Goal: Task Accomplishment & Management: Use online tool/utility

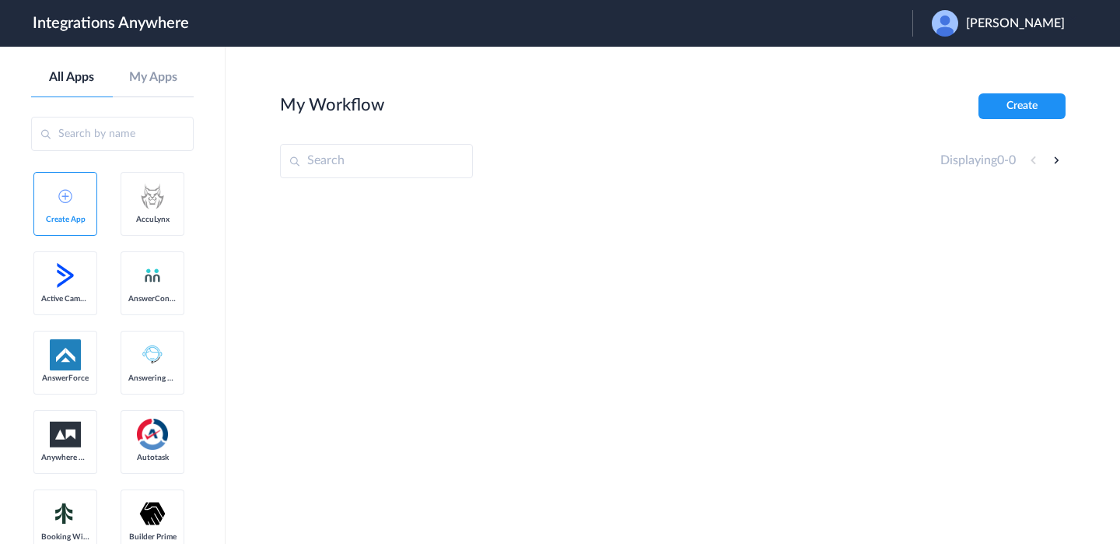
click at [974, 32] on div "[PERSON_NAME]" at bounding box center [1006, 23] width 149 height 26
click at [969, 58] on li "Logout" at bounding box center [997, 63] width 168 height 29
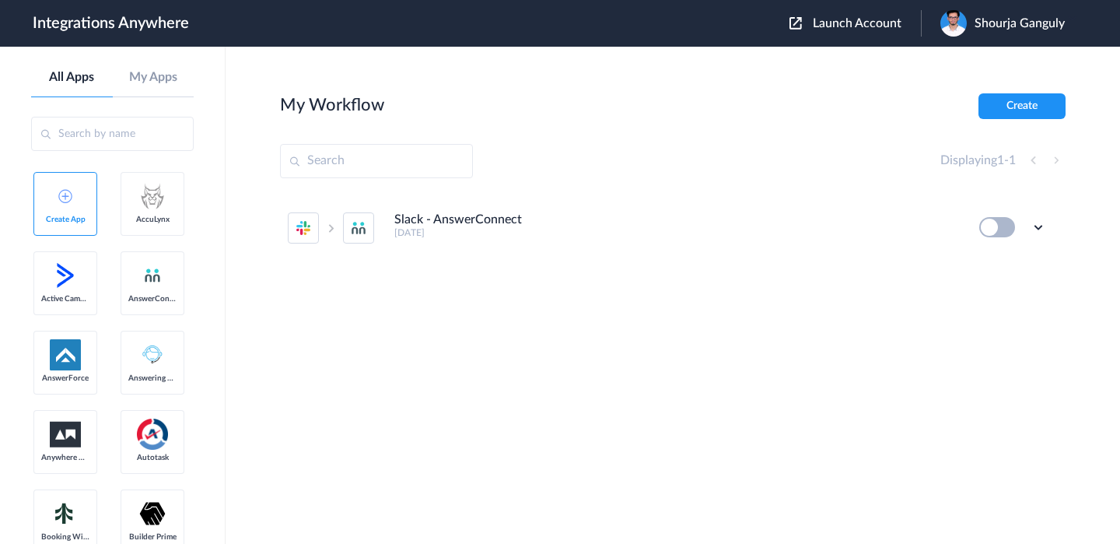
click at [884, 32] on div "Launch Account Shourja Ganguly My Account Logout" at bounding box center [935, 23] width 291 height 26
click at [879, 26] on span "Launch Account" at bounding box center [857, 23] width 89 height 12
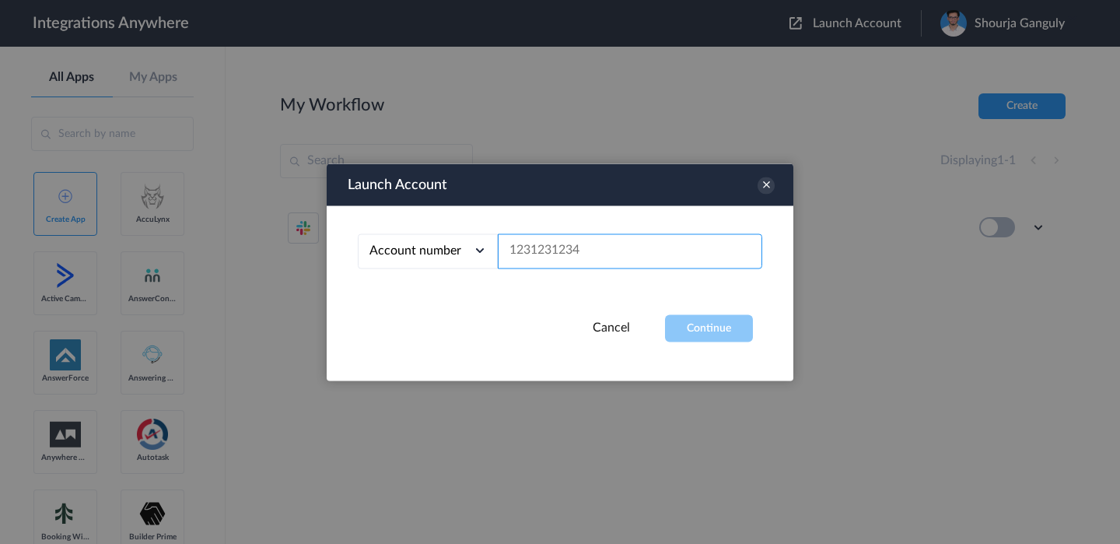
click at [587, 249] on input "text" at bounding box center [630, 250] width 264 height 35
paste input "9717035039"
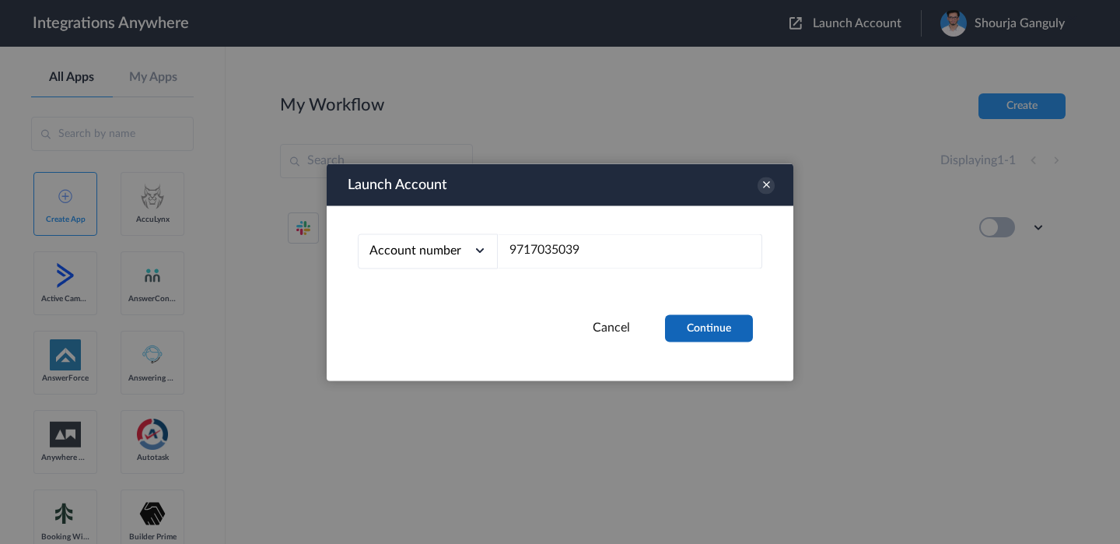
click at [708, 335] on button "Continue" at bounding box center [709, 327] width 88 height 27
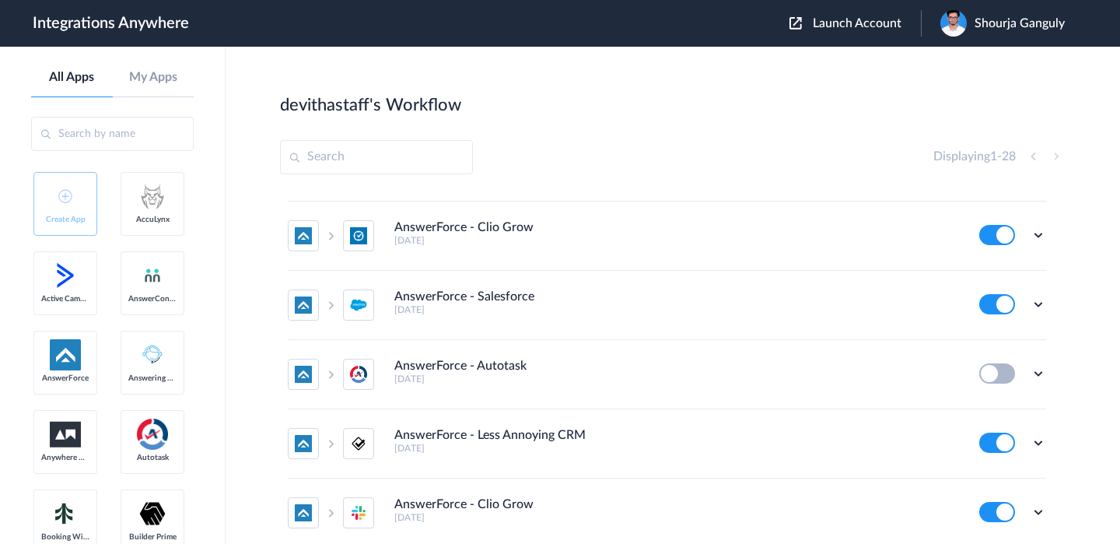
scroll to position [542, 0]
click at [1035, 380] on icon at bounding box center [1039, 374] width 16 height 16
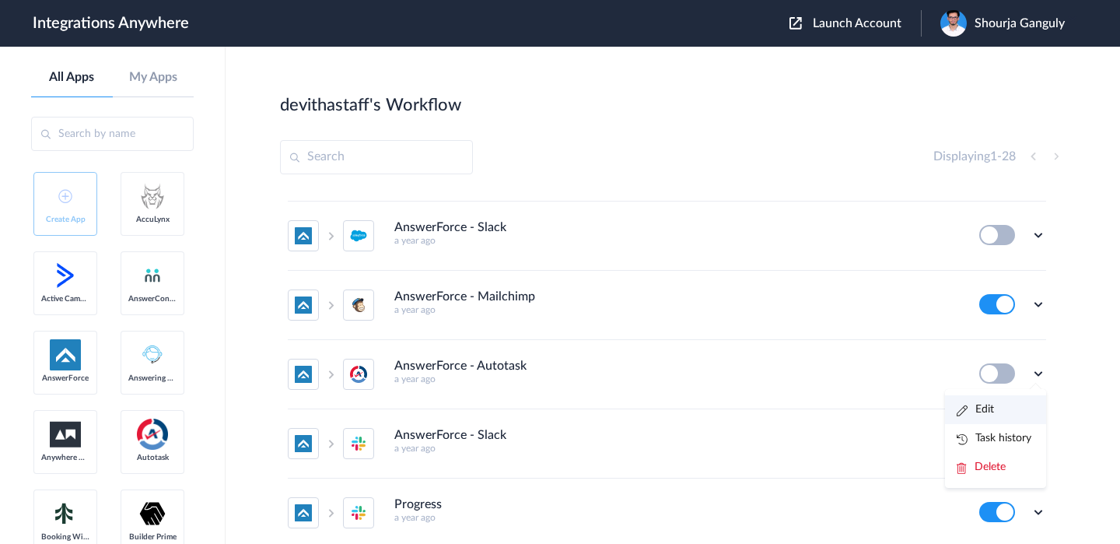
click at [988, 406] on link "Edit" at bounding box center [975, 409] width 37 height 11
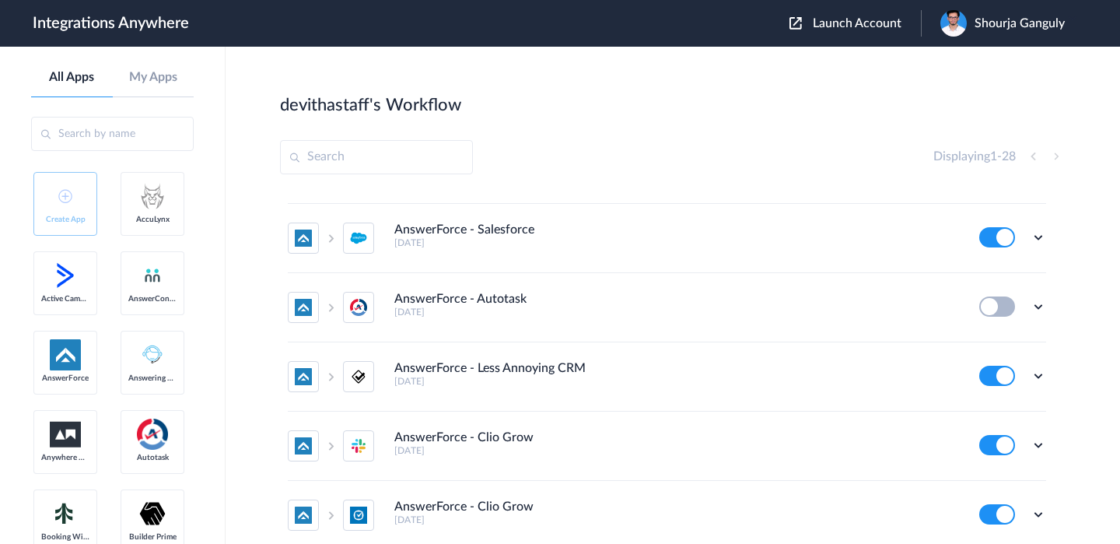
scroll to position [1291, 0]
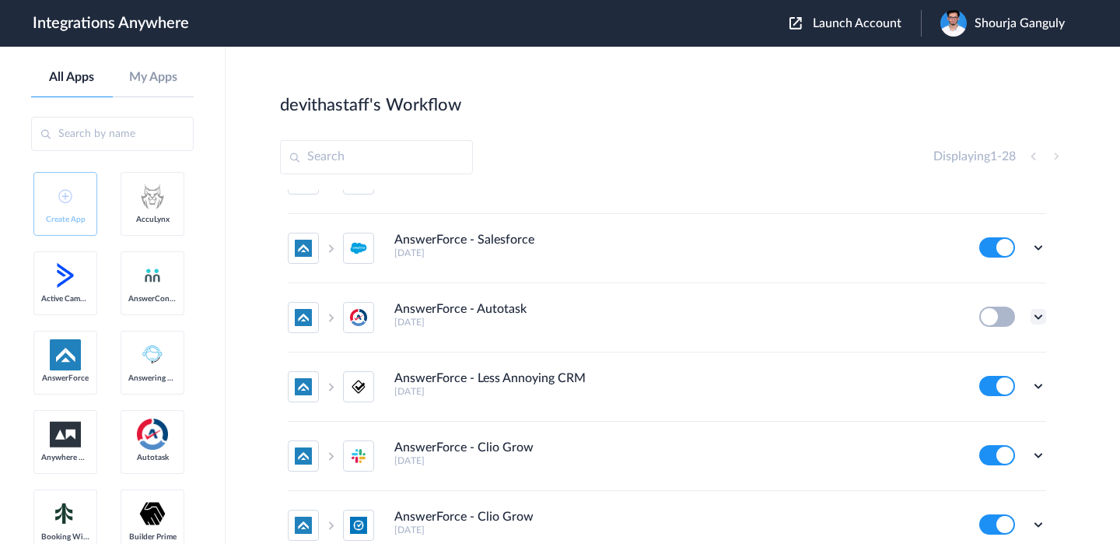
click at [1042, 317] on icon at bounding box center [1039, 317] width 16 height 16
click at [989, 349] on link "Edit" at bounding box center [975, 352] width 37 height 11
click at [990, 159] on span "1" at bounding box center [993, 156] width 7 height 12
click at [1039, 86] on main "devithastaff's Workflow Create Displaying 1 - 28 AnswerForce - Zoho CRM 12 days…" at bounding box center [673, 295] width 895 height 497
click at [996, 27] on span "Shourja Ganguly" at bounding box center [1020, 23] width 90 height 15
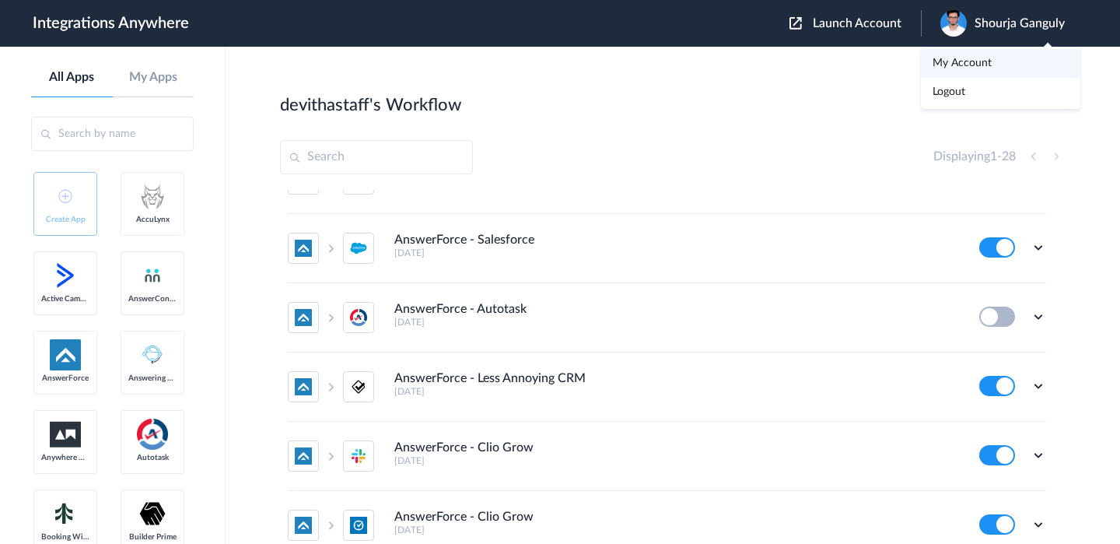
click at [981, 59] on link "My Account" at bounding box center [962, 63] width 59 height 11
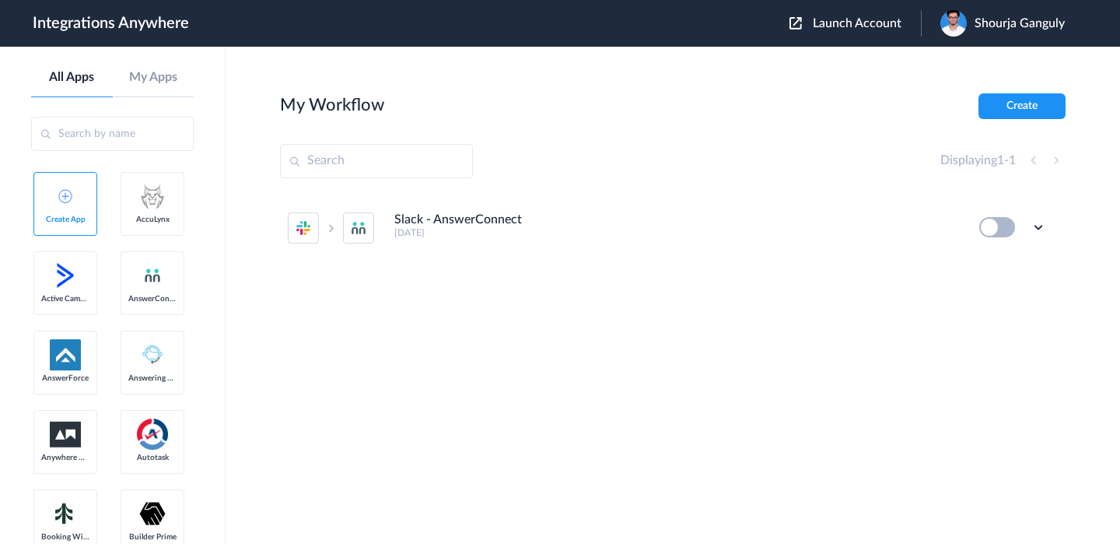
scroll to position [0, 0]
click at [820, 37] on header "Integrations Anywhere Launch Account Shourja Ganguly My Account Logout" at bounding box center [560, 23] width 1120 height 47
click at [838, 17] on span "Launch Account" at bounding box center [857, 23] width 89 height 12
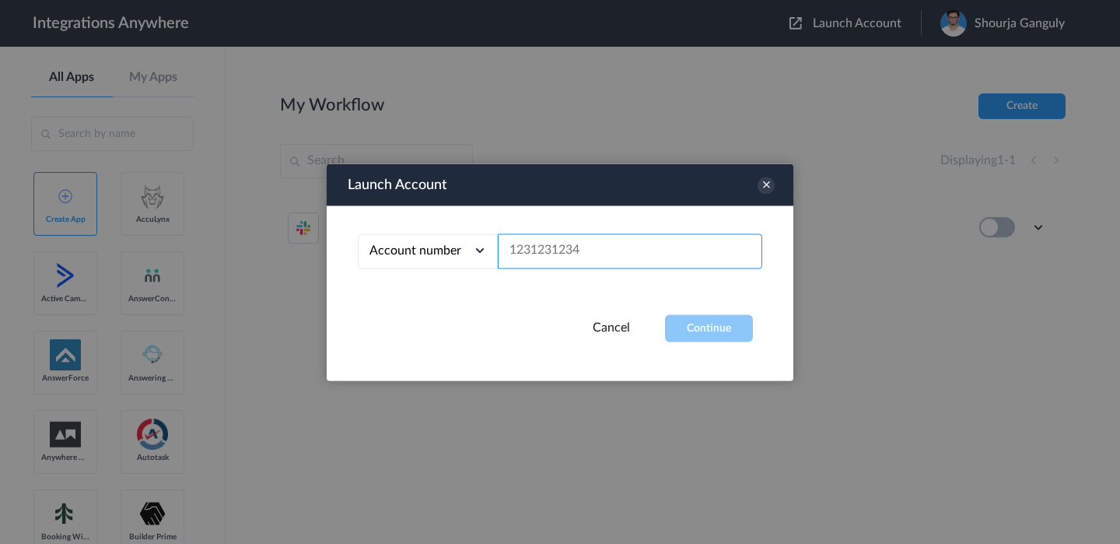
click at [629, 244] on input "text" at bounding box center [630, 250] width 264 height 35
paste input "2523167229"
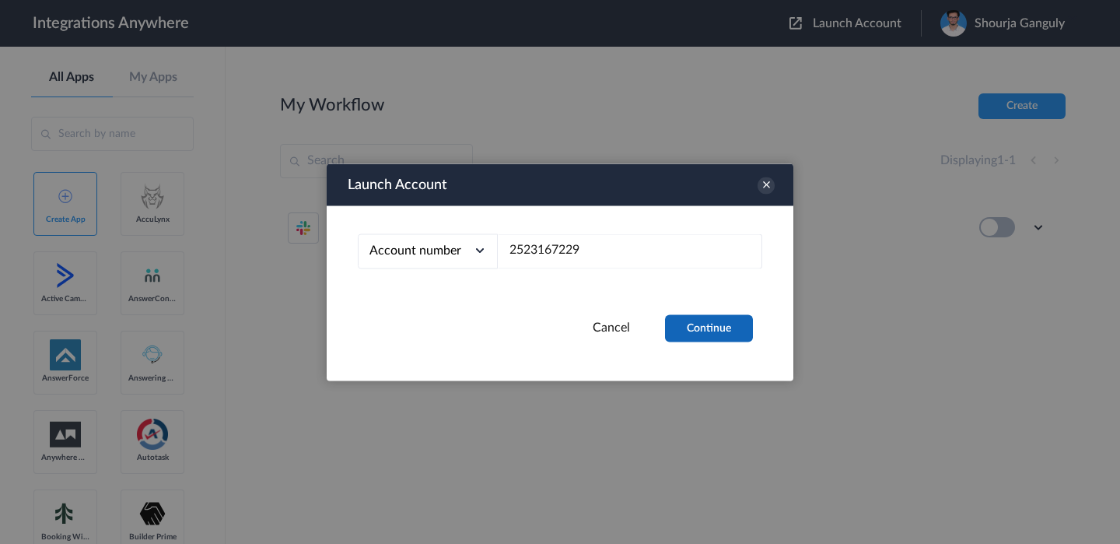
click at [693, 328] on button "Continue" at bounding box center [709, 327] width 88 height 27
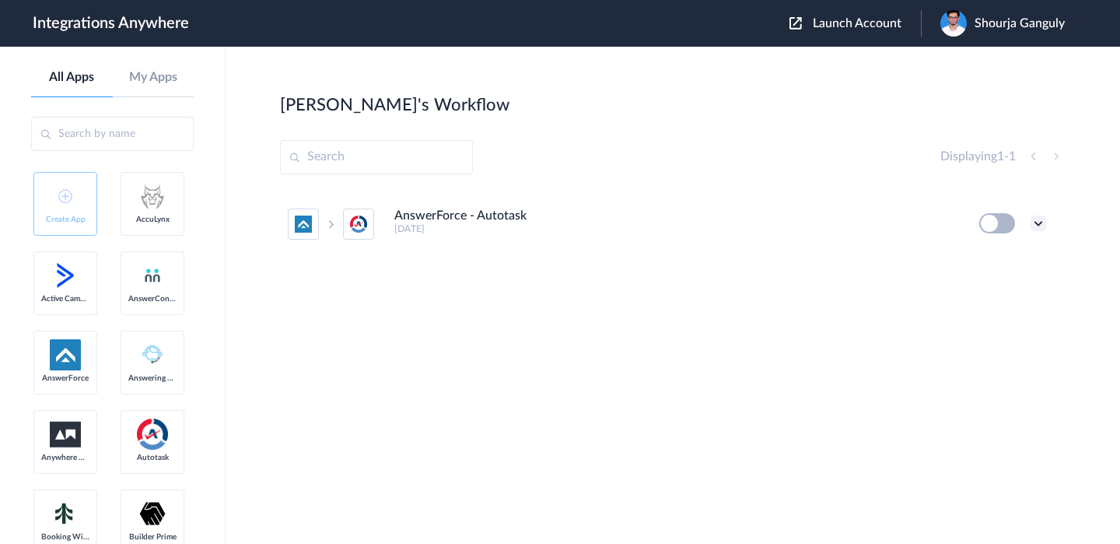
click at [1046, 226] on icon at bounding box center [1039, 223] width 16 height 16
click at [1012, 265] on li "Edit" at bounding box center [995, 259] width 101 height 29
click at [1028, 17] on span "Shourja Ganguly" at bounding box center [1020, 23] width 90 height 15
click at [963, 61] on link "My Account" at bounding box center [962, 63] width 59 height 11
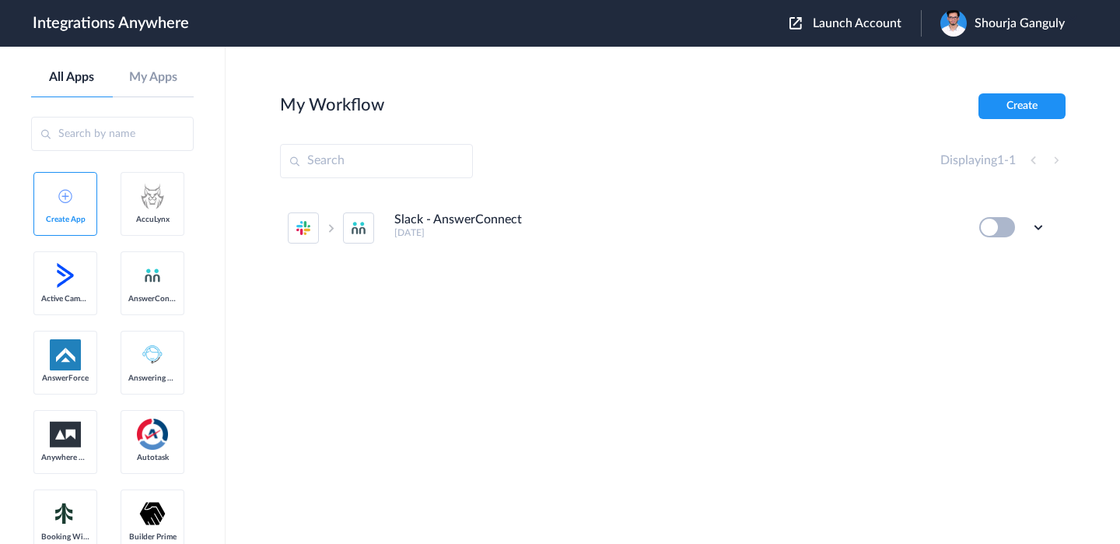
click at [830, 19] on span "Launch Account" at bounding box center [857, 23] width 89 height 12
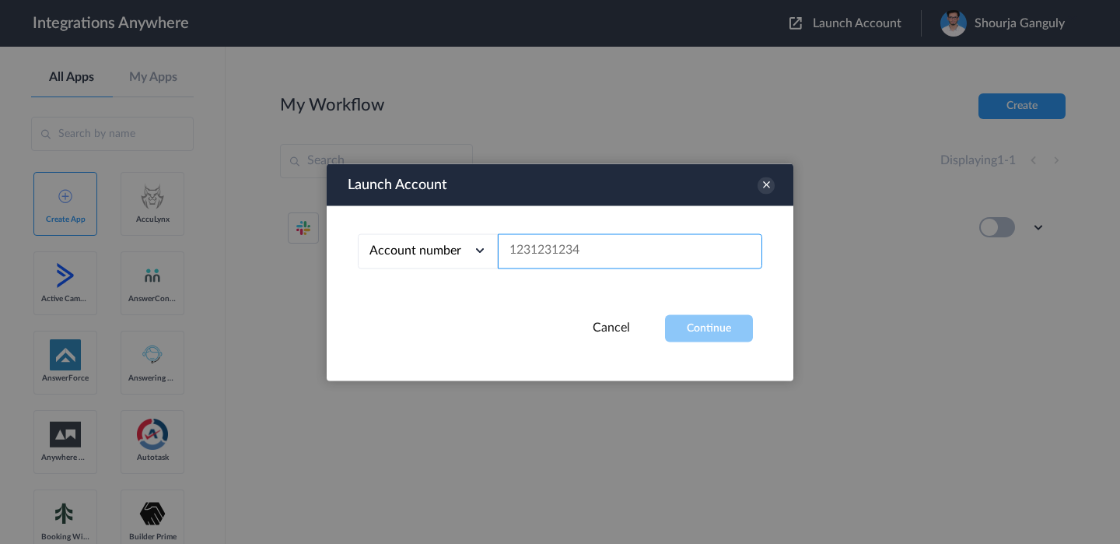
click at [623, 250] on input "text" at bounding box center [630, 250] width 264 height 35
paste input "2523167229"
type input "2523167229"
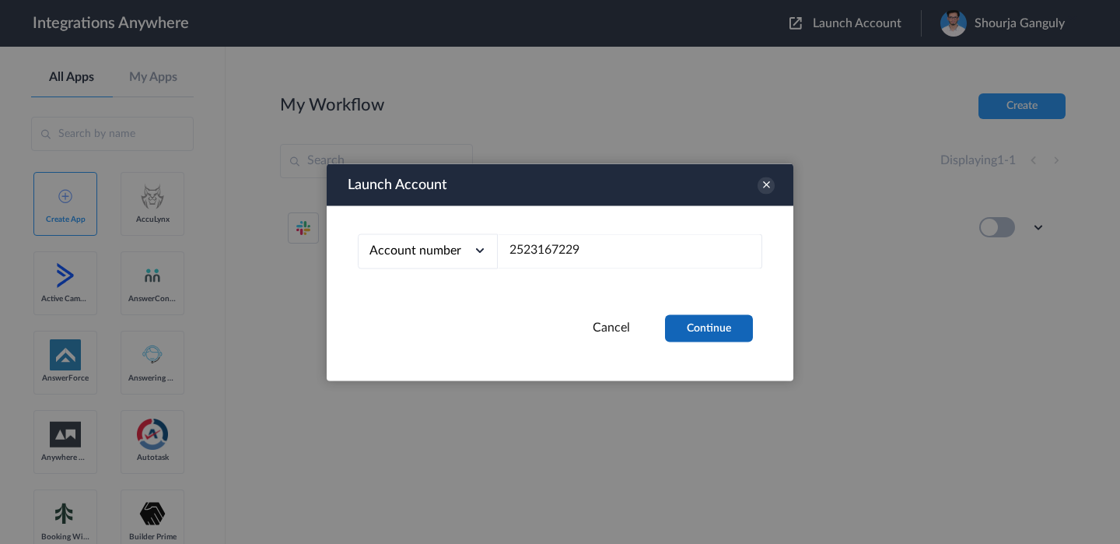
click at [702, 327] on button "Continue" at bounding box center [709, 327] width 88 height 27
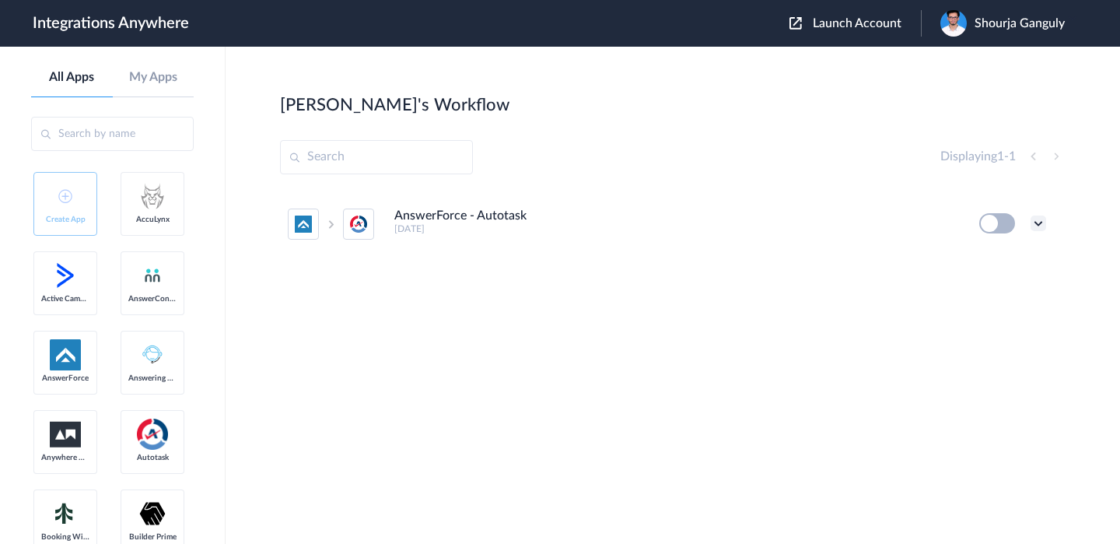
click at [1041, 221] on icon at bounding box center [1039, 223] width 16 height 16
click at [983, 258] on link "Edit" at bounding box center [975, 259] width 37 height 11
click at [972, 33] on div "Shourja Ganguly" at bounding box center [1011, 23] width 140 height 26
click at [972, 65] on link "My Account" at bounding box center [962, 63] width 59 height 11
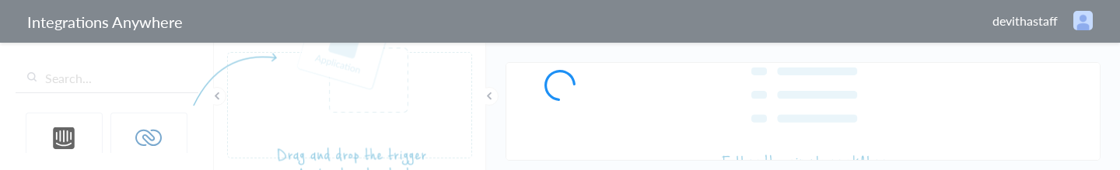
type input "AnswerForce - Autotask"
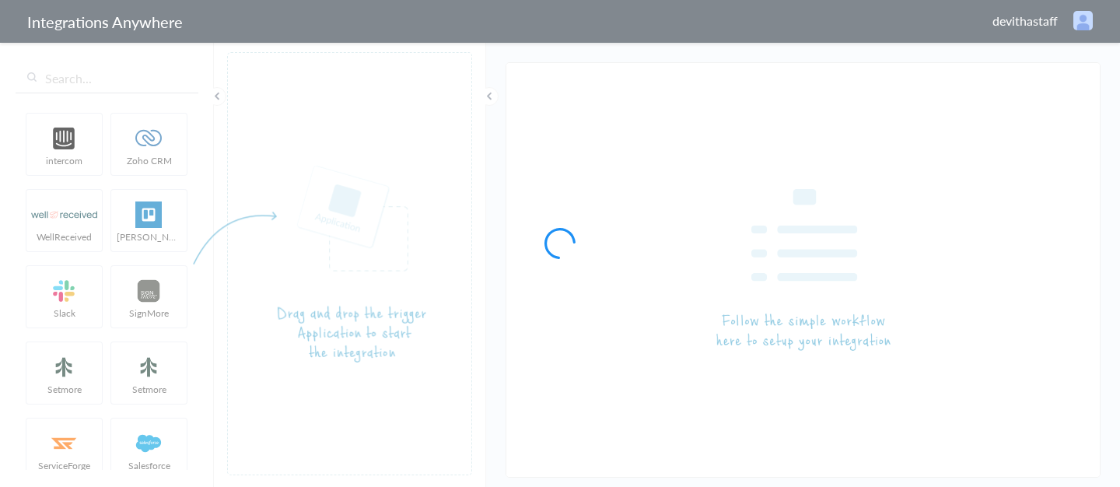
type input "AnswerForce - Autotask"
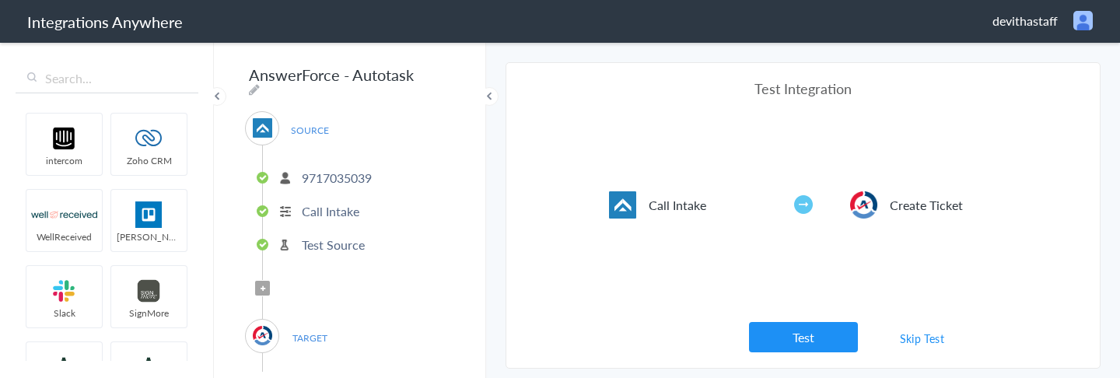
click at [1022, 31] on header "Integrations Anywhere devithastaff Logout Dashboard" at bounding box center [560, 21] width 1120 height 43
click at [1015, 24] on span "devithastaff" at bounding box center [1025, 21] width 65 height 18
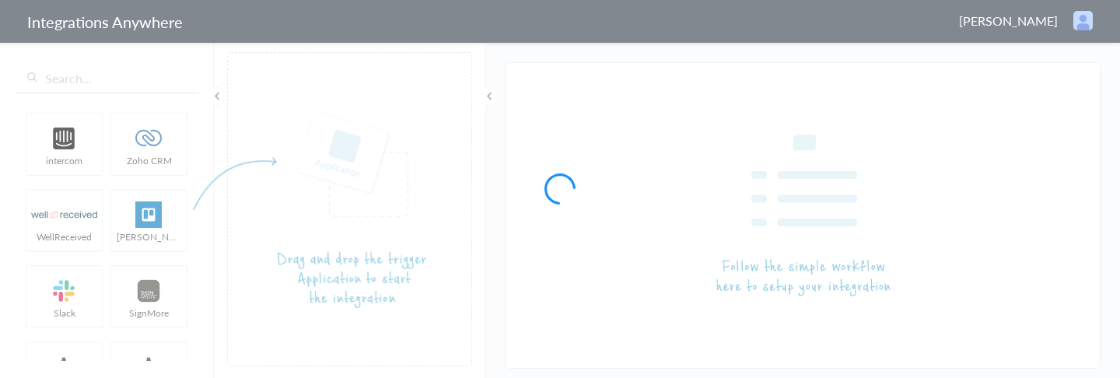
type input "AnswerForce - Autotask"
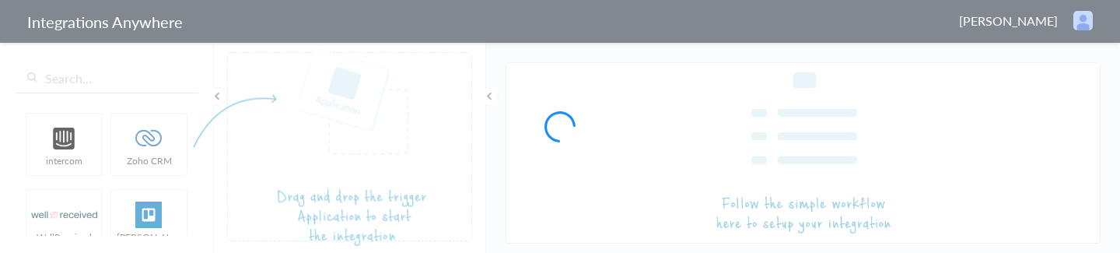
type input "AnswerForce - Autotask"
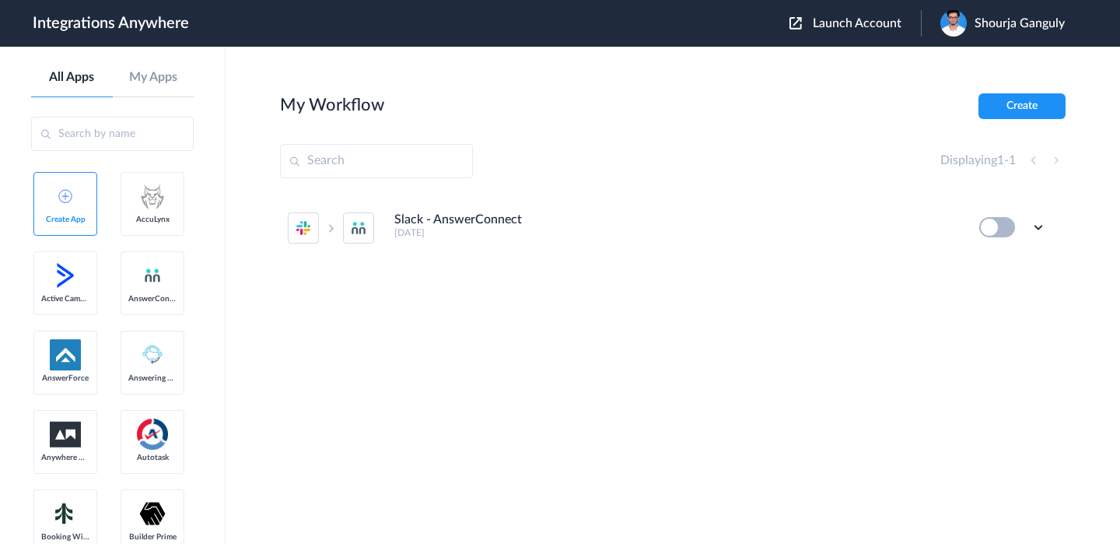
click at [853, 17] on span "Launch Account" at bounding box center [857, 23] width 89 height 12
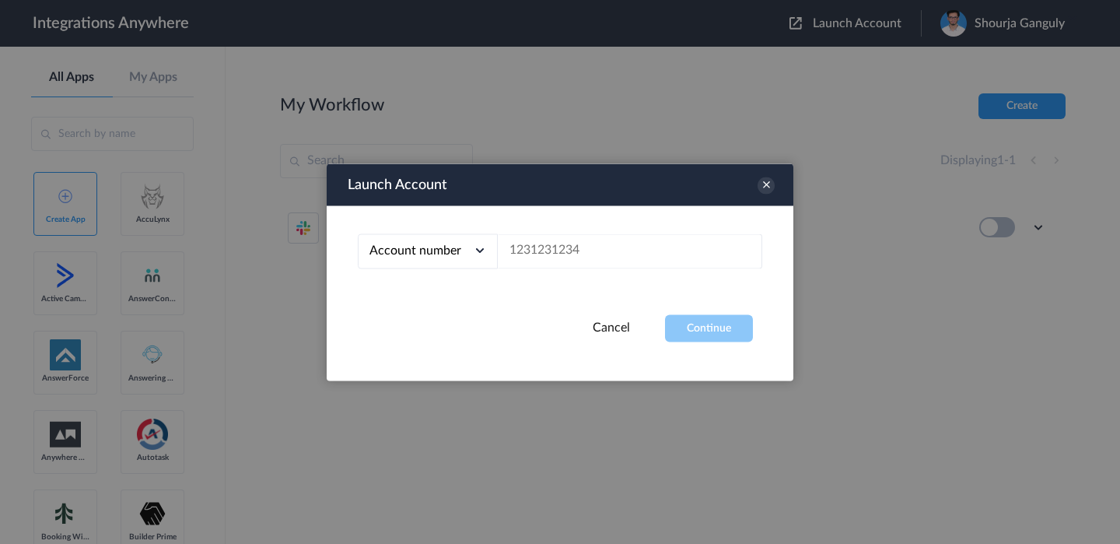
click at [598, 271] on div "Account number Account number Email address" at bounding box center [560, 259] width 467 height 109
click at [614, 264] on input "text" at bounding box center [630, 250] width 264 height 35
paste input "2523167229"
click at [695, 326] on button "Continue" at bounding box center [709, 327] width 88 height 27
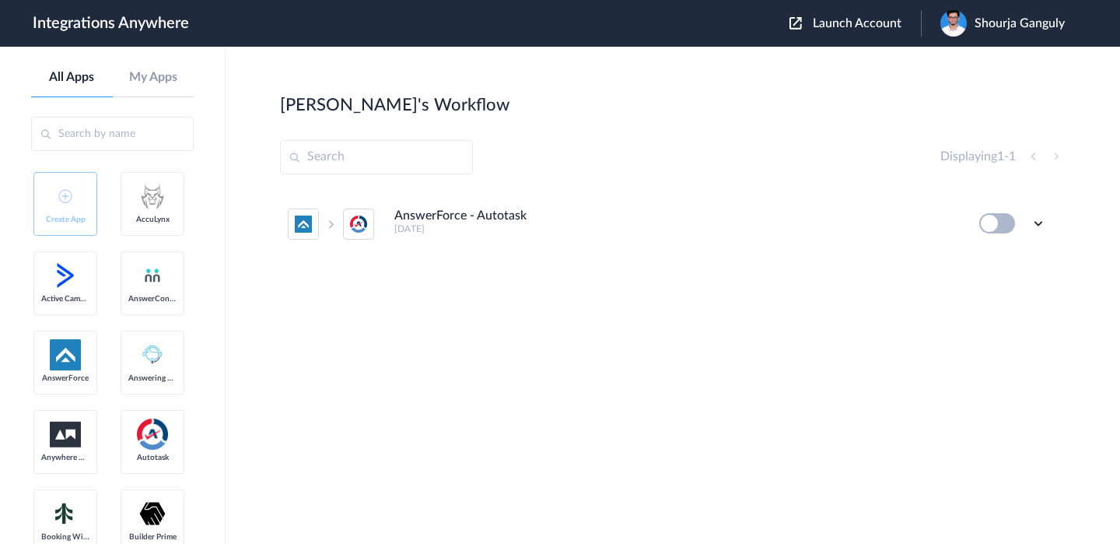
click at [1048, 225] on ul "AnswerForce - Autotask 3 months ago Edit Task history Delete" at bounding box center [667, 224] width 774 height 68
click at [1031, 224] on icon at bounding box center [1039, 223] width 16 height 16
click at [970, 270] on li "Edit" at bounding box center [995, 259] width 101 height 29
click at [1001, 33] on div "Shourja Ganguly" at bounding box center [1011, 23] width 140 height 26
click at [954, 67] on link "My Account" at bounding box center [962, 63] width 59 height 11
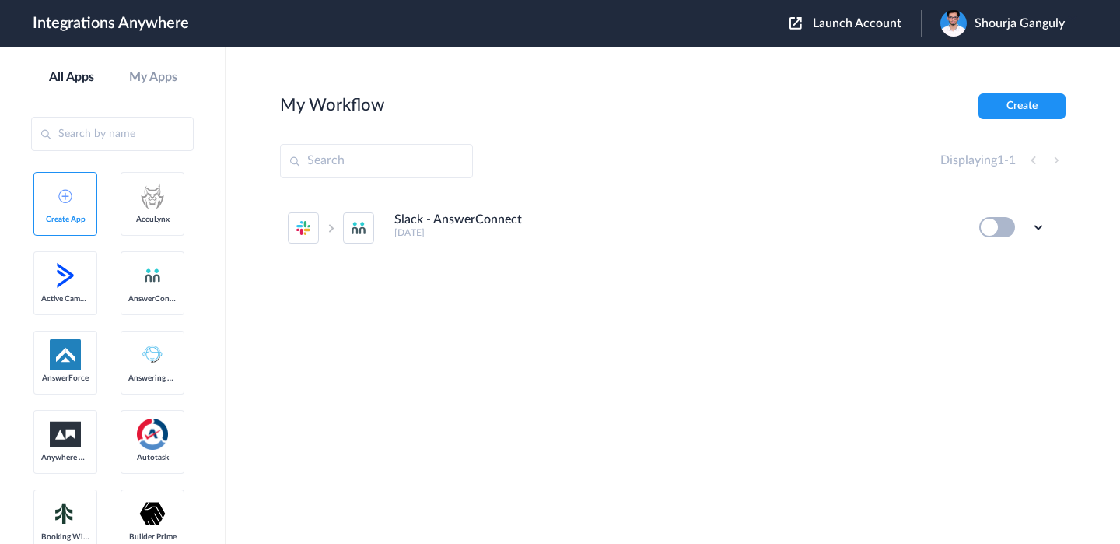
click at [857, 29] on span "Launch Account" at bounding box center [857, 23] width 89 height 12
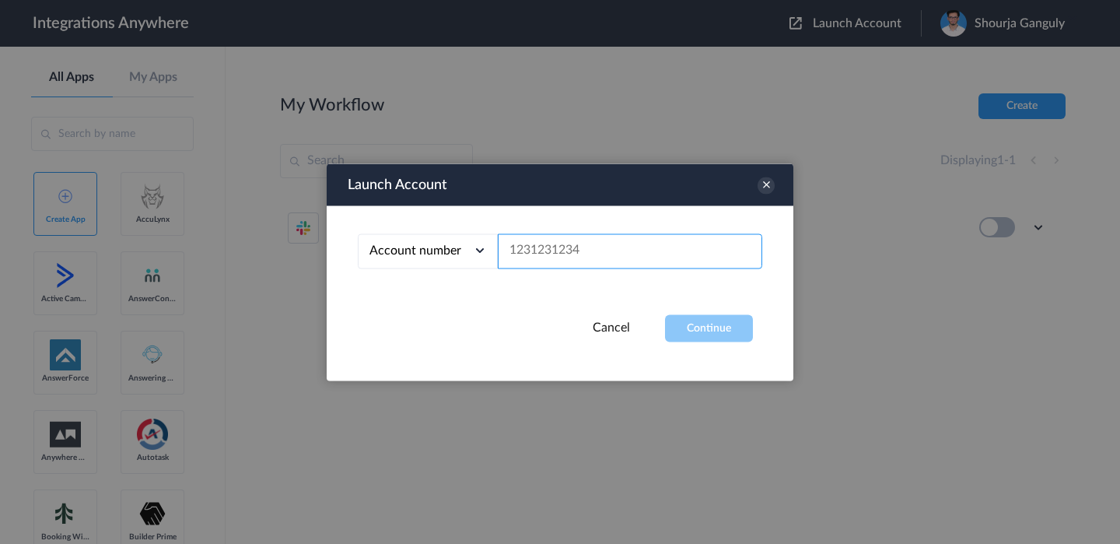
click at [628, 266] on input "text" at bounding box center [630, 250] width 264 height 35
paste input "9717035039"
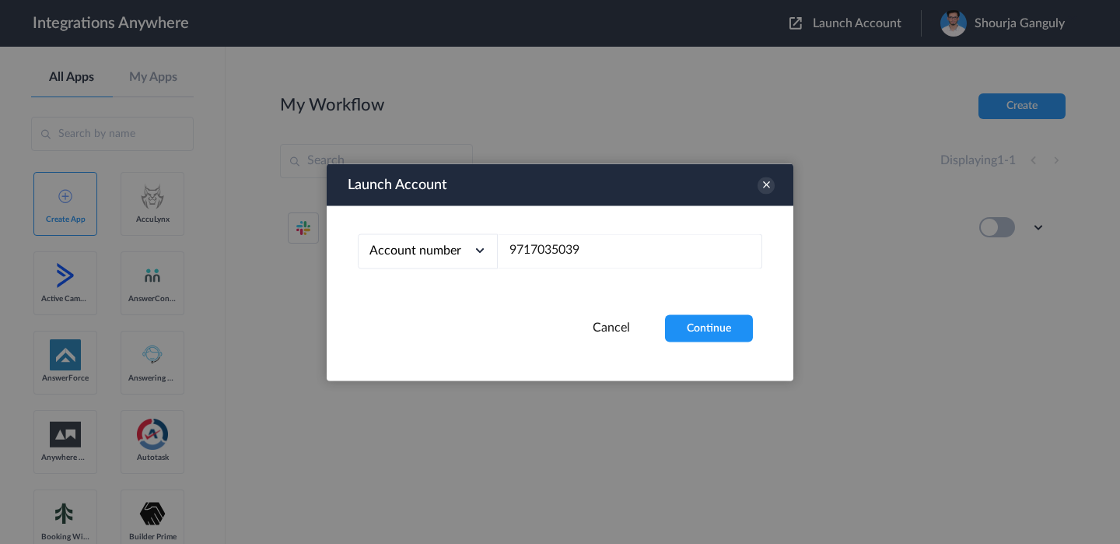
click at [699, 343] on div "Launch Account Account number Account number Email address 9717035039 Cancel Co…" at bounding box center [560, 271] width 467 height 217
click at [710, 332] on button "Continue" at bounding box center [709, 327] width 88 height 27
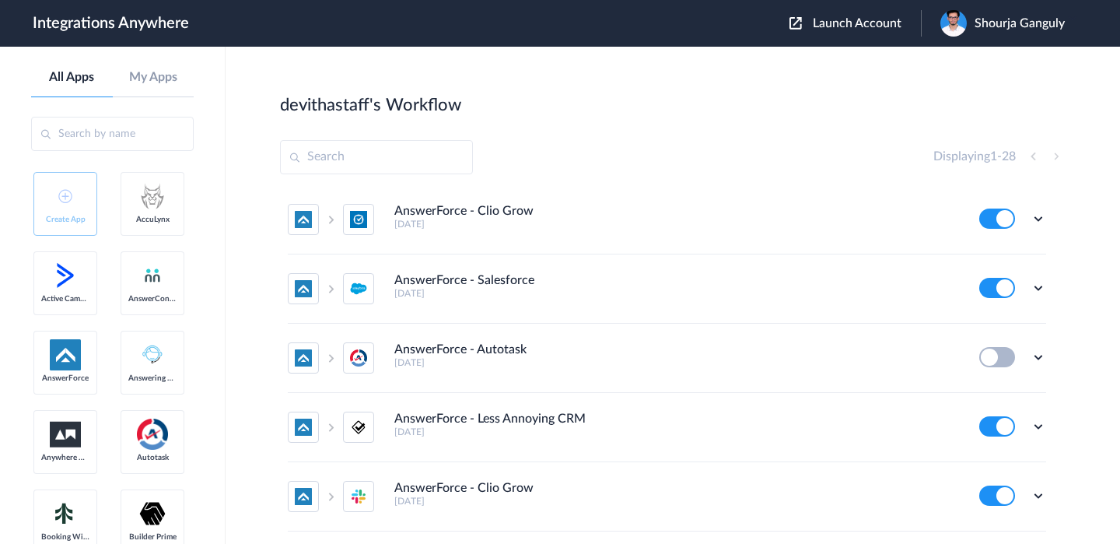
scroll to position [1252, 0]
click at [1040, 357] on icon at bounding box center [1039, 357] width 16 height 16
click at [983, 387] on link "Edit" at bounding box center [975, 392] width 37 height 11
click at [979, 30] on span "Shourja Ganguly" at bounding box center [1020, 23] width 90 height 15
click at [977, 61] on link "My Account" at bounding box center [962, 63] width 59 height 11
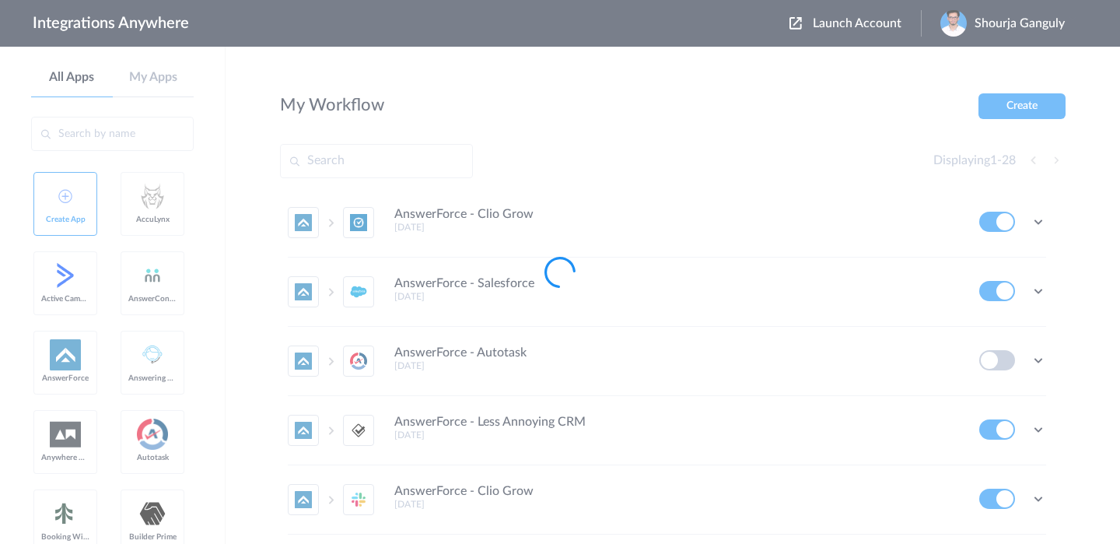
scroll to position [0, 0]
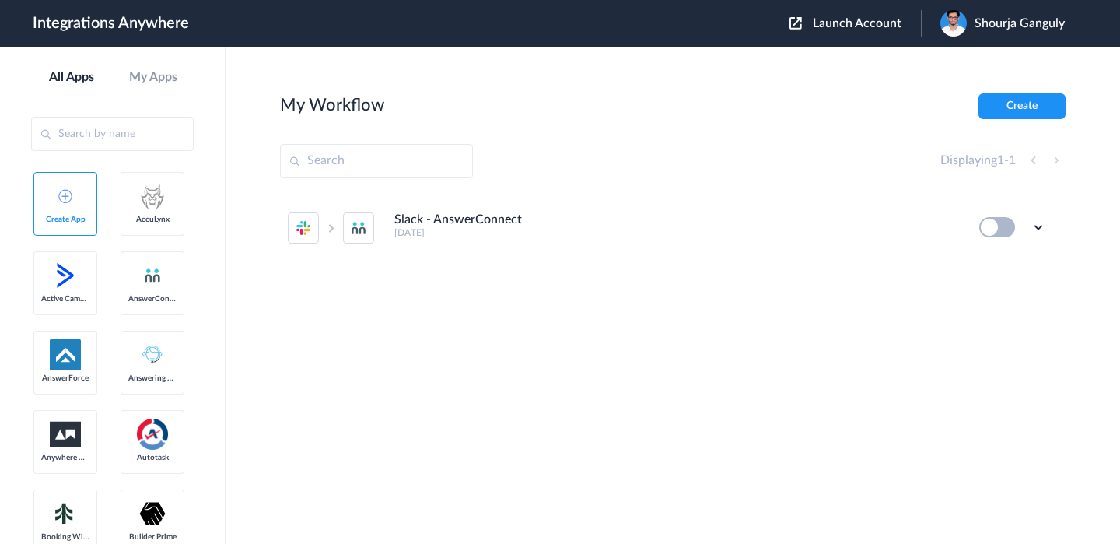
click at [863, 21] on span "Launch Account" at bounding box center [857, 23] width 89 height 12
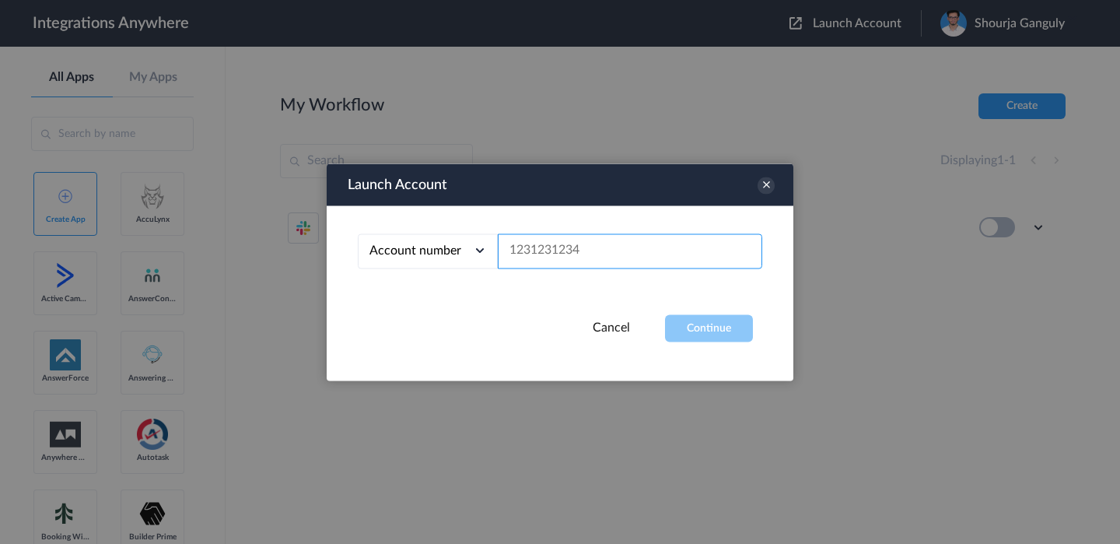
click at [636, 256] on input "text" at bounding box center [630, 250] width 264 height 35
paste input "2523167229"
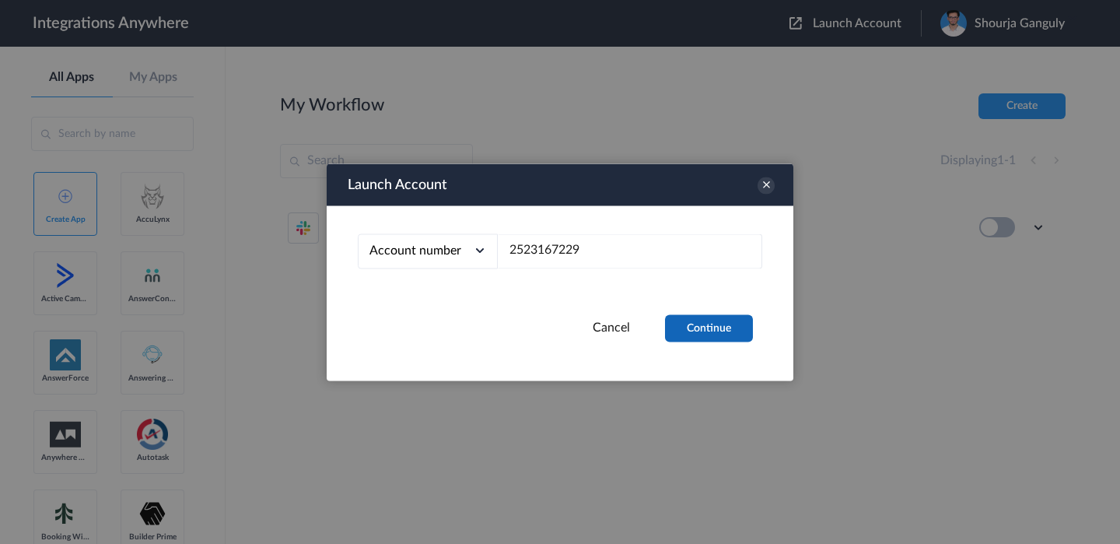
click at [693, 326] on button "Continue" at bounding box center [709, 327] width 88 height 27
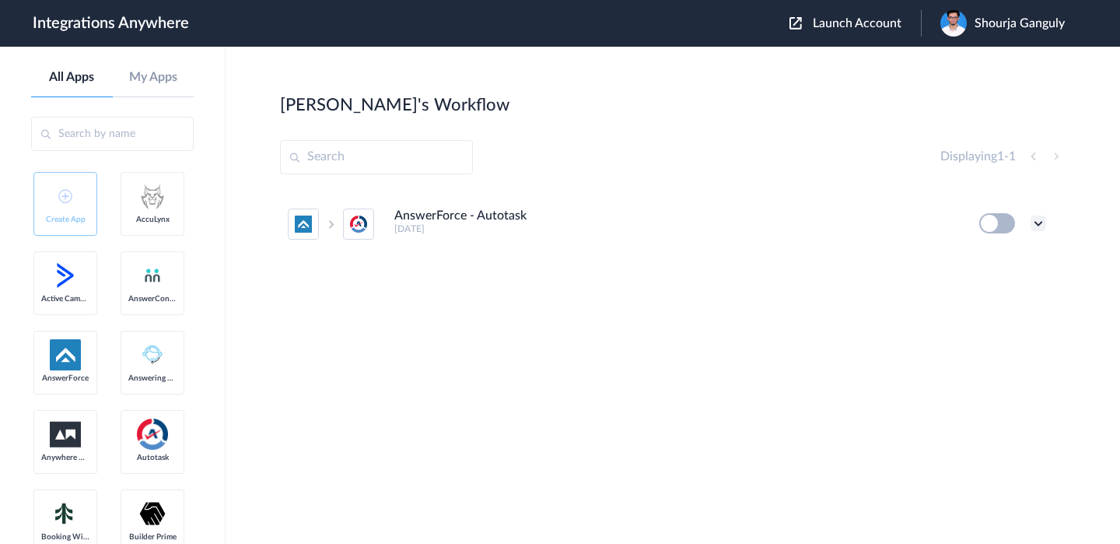
click at [1034, 222] on icon at bounding box center [1039, 223] width 16 height 16
click at [982, 259] on link "Edit" at bounding box center [975, 259] width 37 height 11
click at [1009, 22] on span "Shourja Ganguly" at bounding box center [1020, 23] width 90 height 15
click at [964, 64] on link "My Account" at bounding box center [962, 63] width 59 height 11
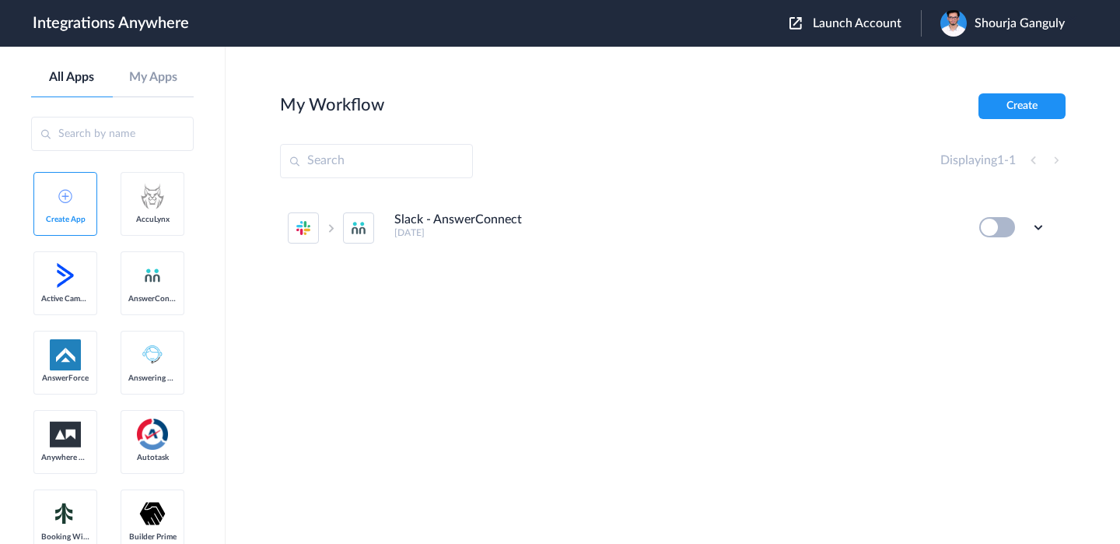
click at [850, 31] on div "Launch Account Shourja Ganguly My Account Logout" at bounding box center [935, 23] width 291 height 26
click at [858, 23] on span "Launch Account" at bounding box center [857, 23] width 89 height 12
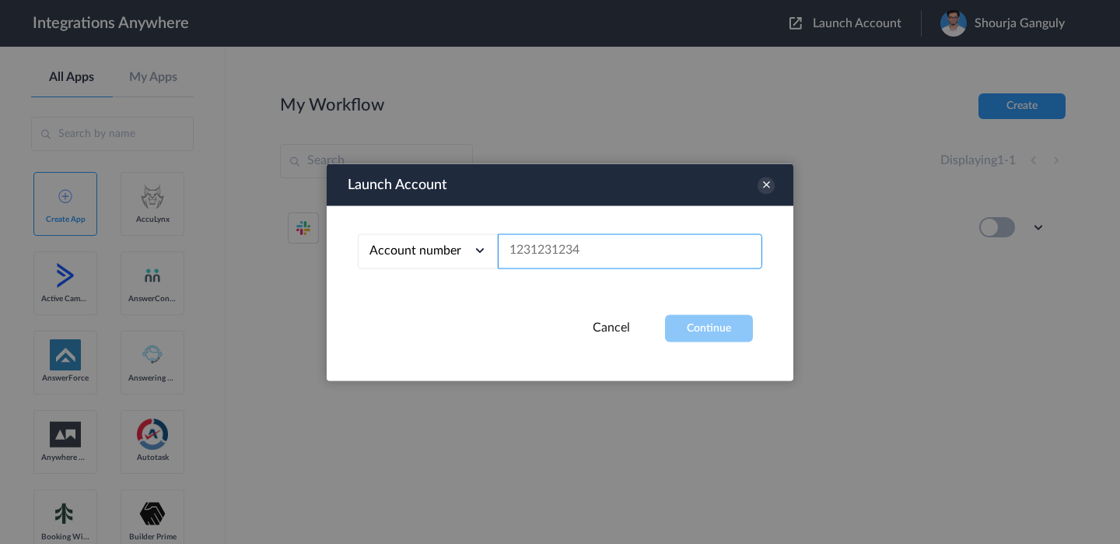
click at [548, 248] on input "text" at bounding box center [630, 250] width 264 height 35
paste input "e4ecadb8-b8f8-48eb-a827-cae050d66935592"
type input "e4ecadb8-b8f8-48eb-a827-cae050d66935592"
paste input "9717035039"
type input "9717035039"
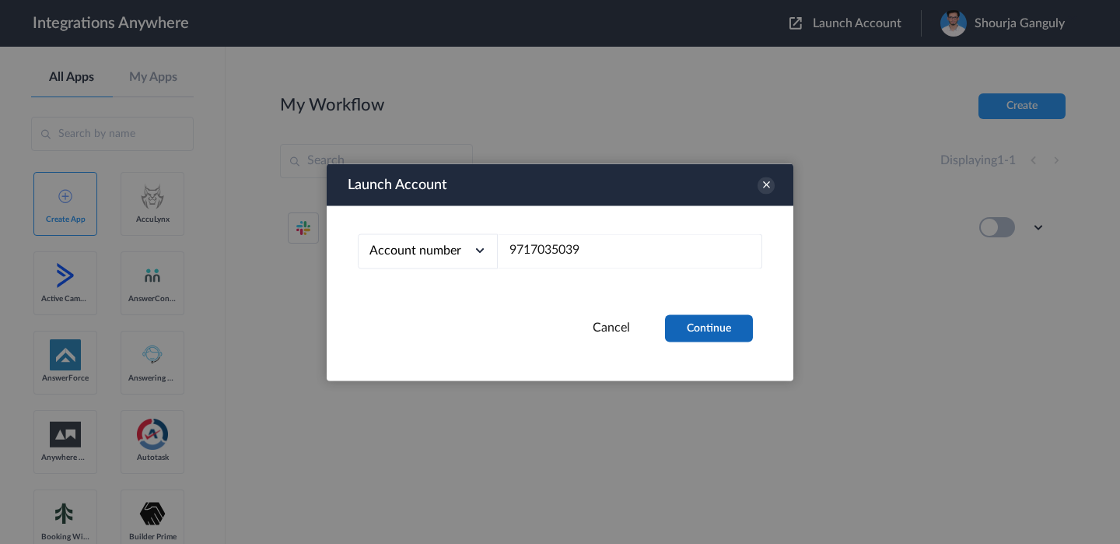
click at [707, 325] on button "Continue" at bounding box center [709, 327] width 88 height 27
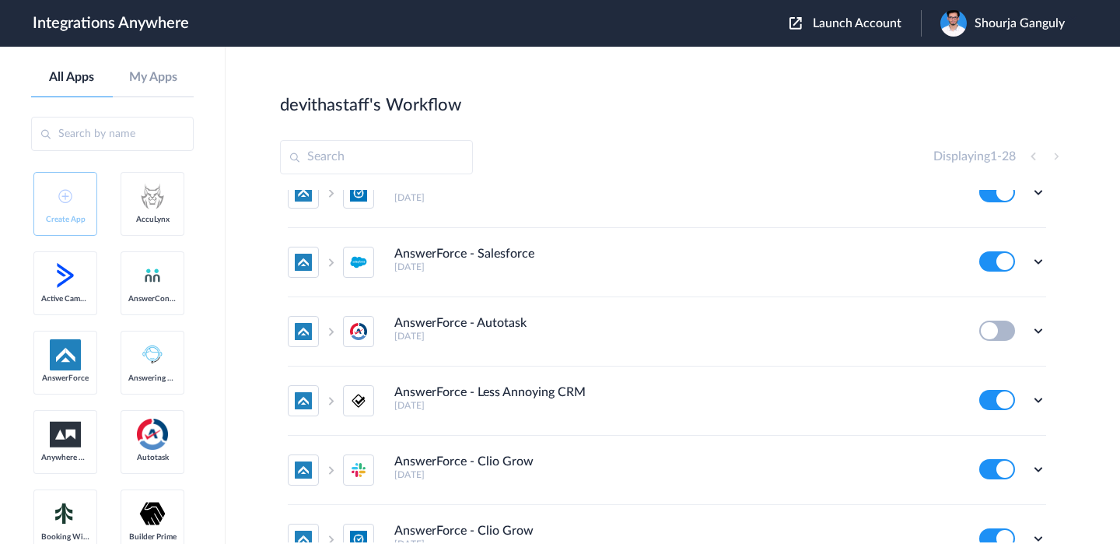
scroll to position [1288, 0]
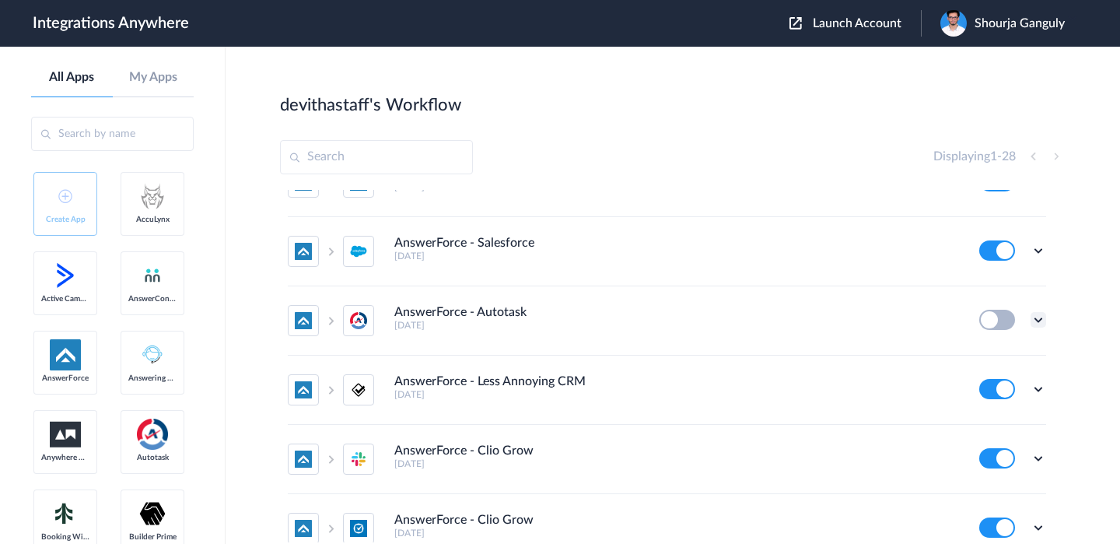
click at [1039, 320] on icon at bounding box center [1039, 320] width 16 height 16
click at [1002, 354] on li "Edit" at bounding box center [995, 356] width 101 height 29
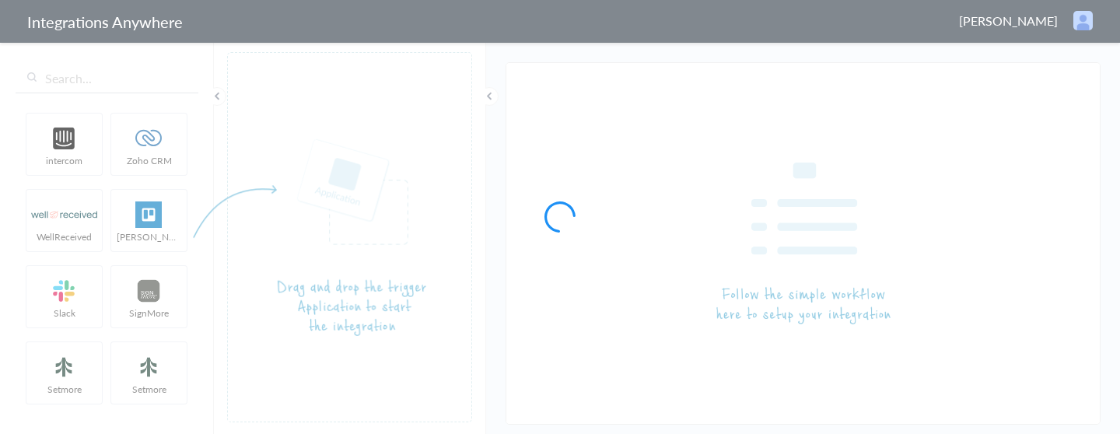
type input "AnswerForce - Autotask"
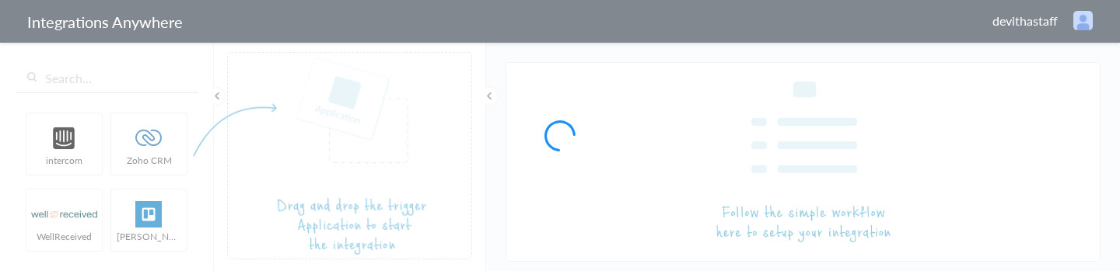
type input "AnswerForce - Autotask"
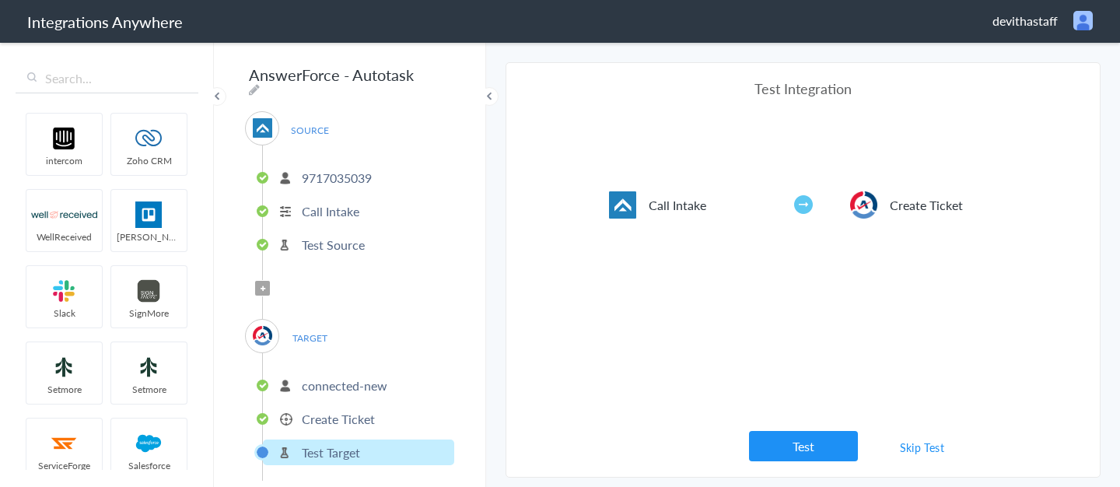
click at [347, 410] on p "Create Ticket" at bounding box center [338, 419] width 73 height 18
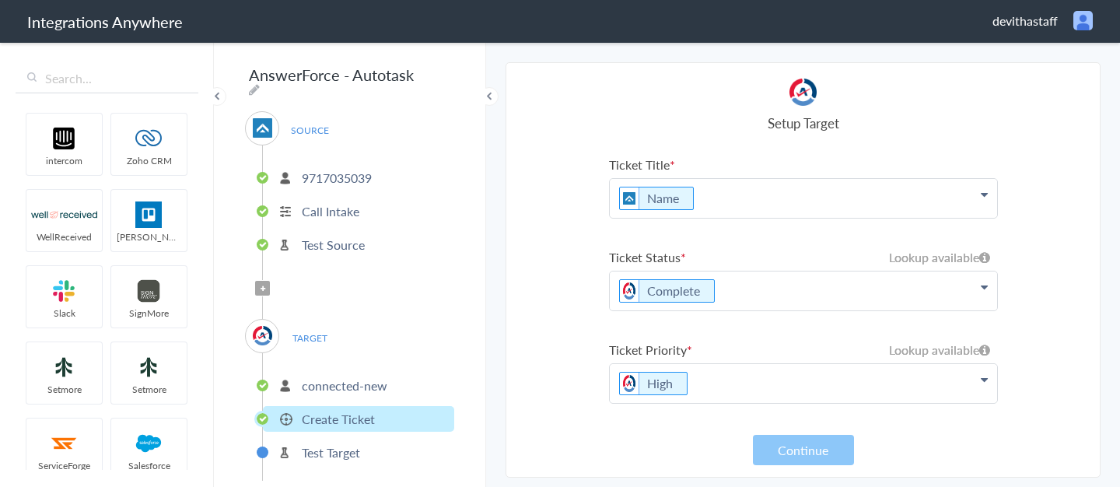
click at [989, 192] on p "Name" at bounding box center [803, 198] width 387 height 39
click at [984, 192] on icon at bounding box center [984, 194] width 7 height 12
click at [1004, 145] on section "Select Account 2019031607 Rename Delete (6 months ago) 1930009217 Rename Delete…" at bounding box center [803, 269] width 595 height 415
click at [822, 193] on p "Name" at bounding box center [803, 198] width 387 height 39
click at [815, 106] on div "Setup Target" at bounding box center [803, 106] width 389 height 54
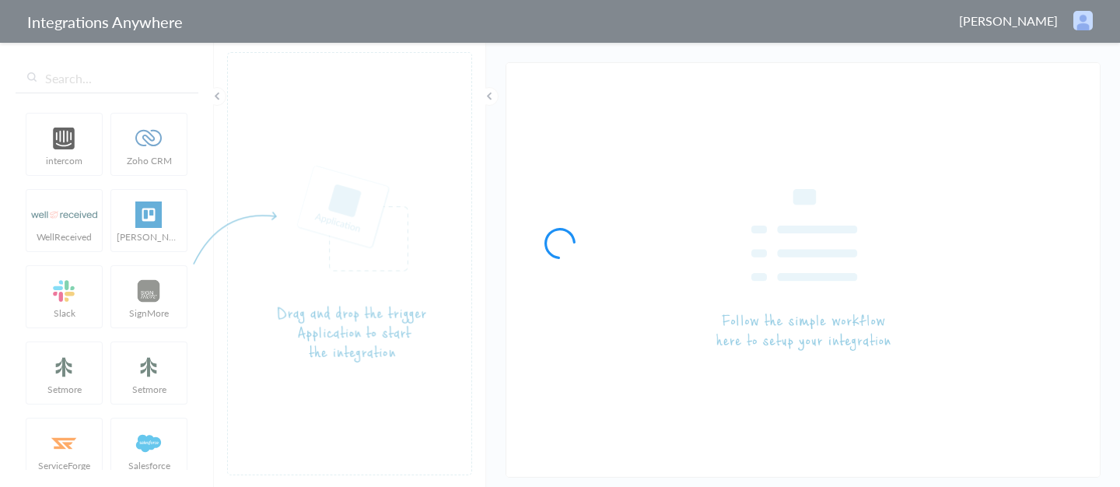
type input "AnswerForce - Autotask"
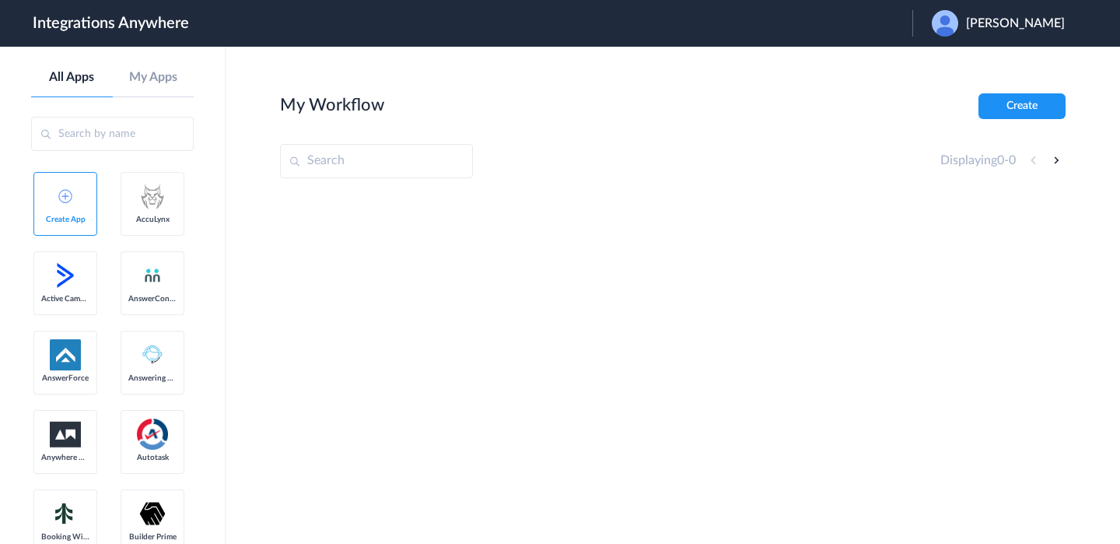
click at [986, 19] on span "Daniel champion" at bounding box center [1015, 23] width 99 height 15
click at [946, 63] on link "Logout" at bounding box center [940, 63] width 33 height 11
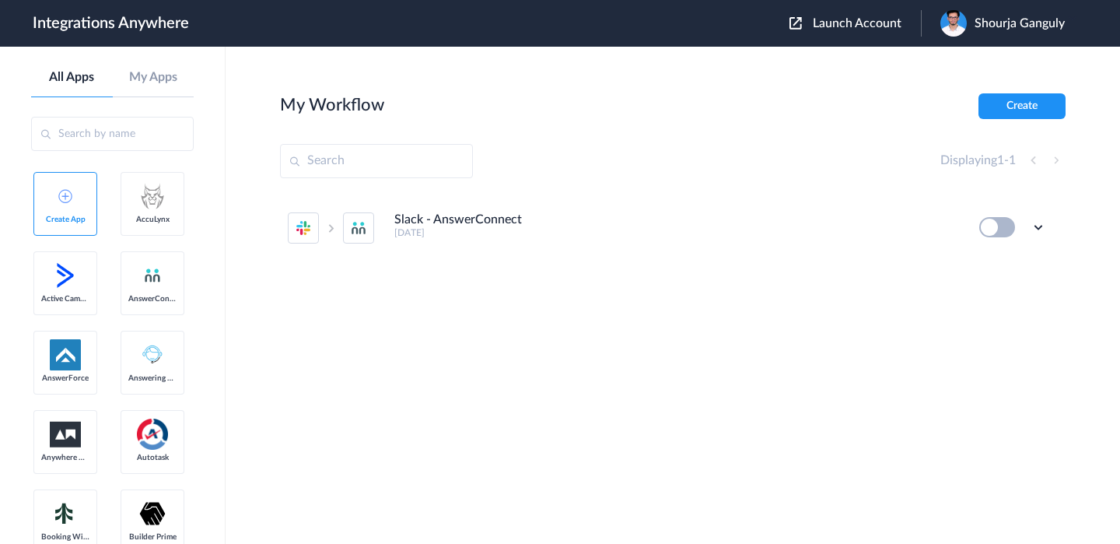
click at [829, 19] on span "Launch Account" at bounding box center [857, 23] width 89 height 12
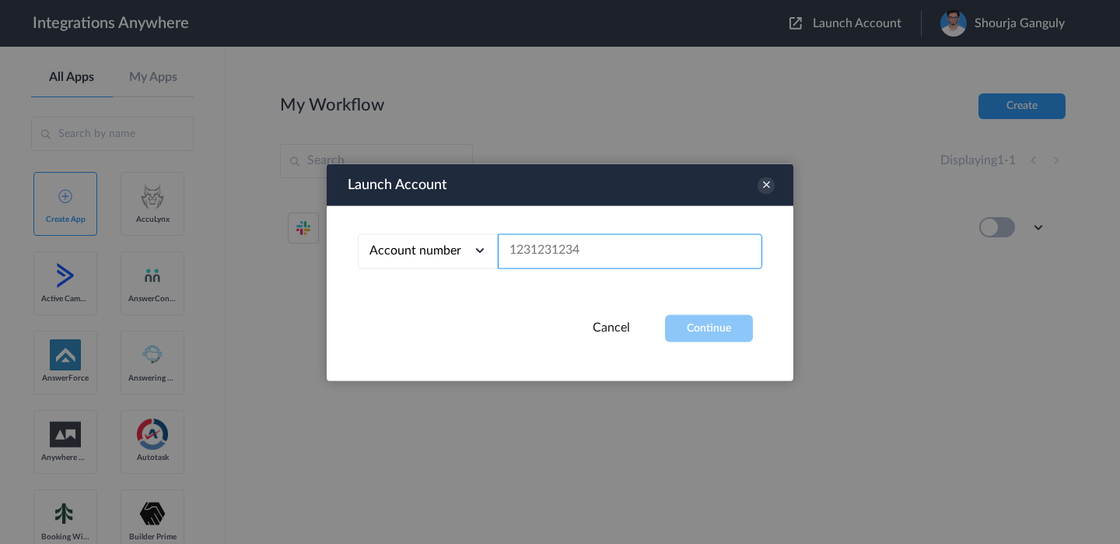
click at [654, 259] on input "text" at bounding box center [630, 250] width 264 height 35
paste input "2523167229"
type input "2523167229"
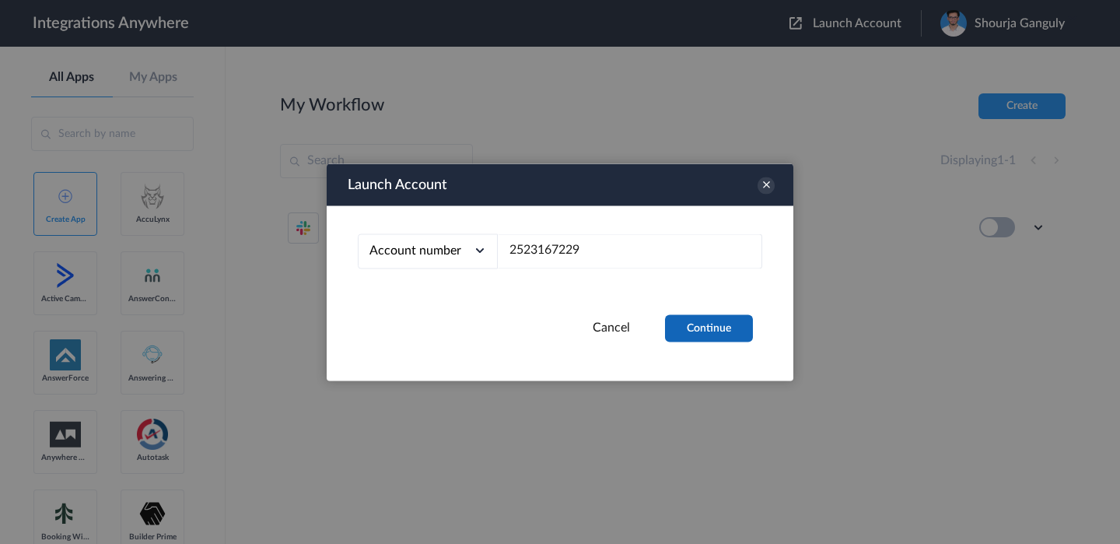
click at [709, 323] on button "Continue" at bounding box center [709, 327] width 88 height 27
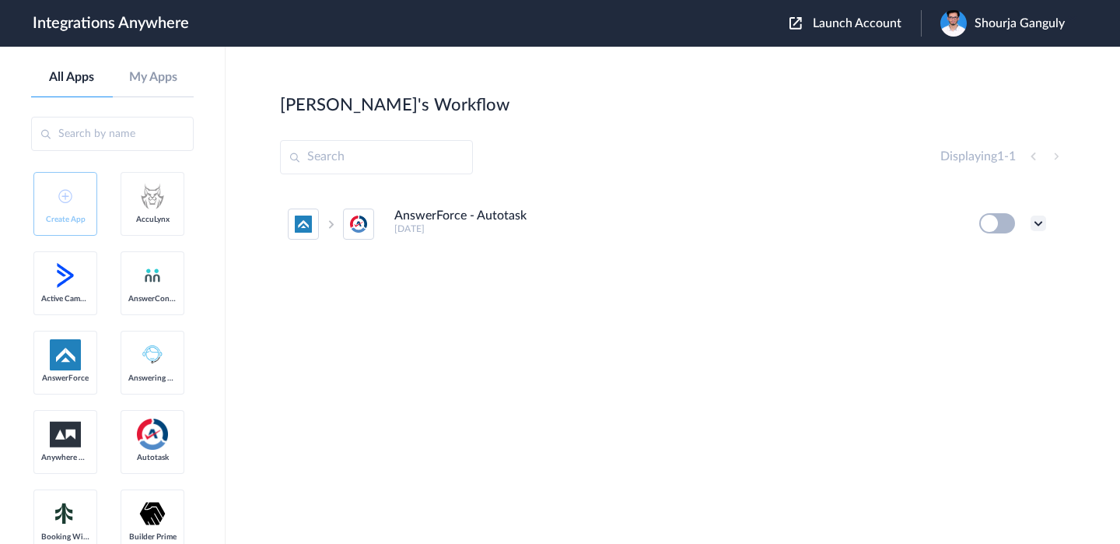
click at [1032, 224] on icon at bounding box center [1039, 223] width 16 height 16
click at [993, 257] on link "Edit" at bounding box center [975, 259] width 37 height 11
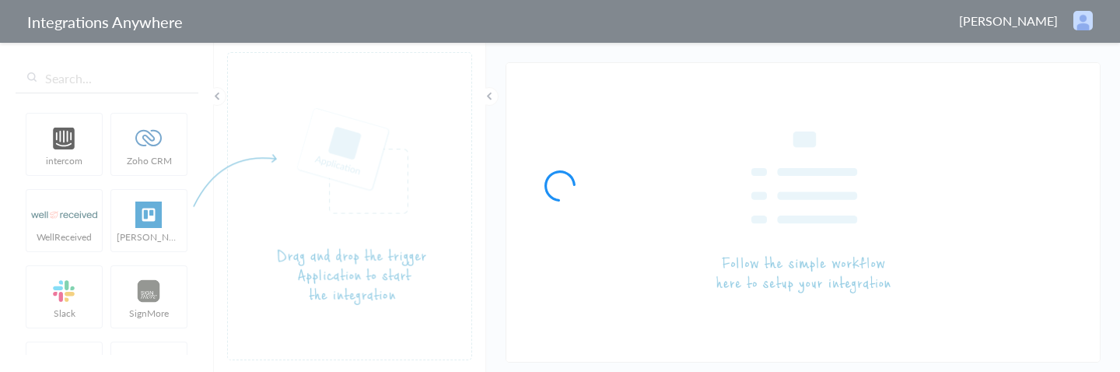
type input "AnswerForce - Autotask"
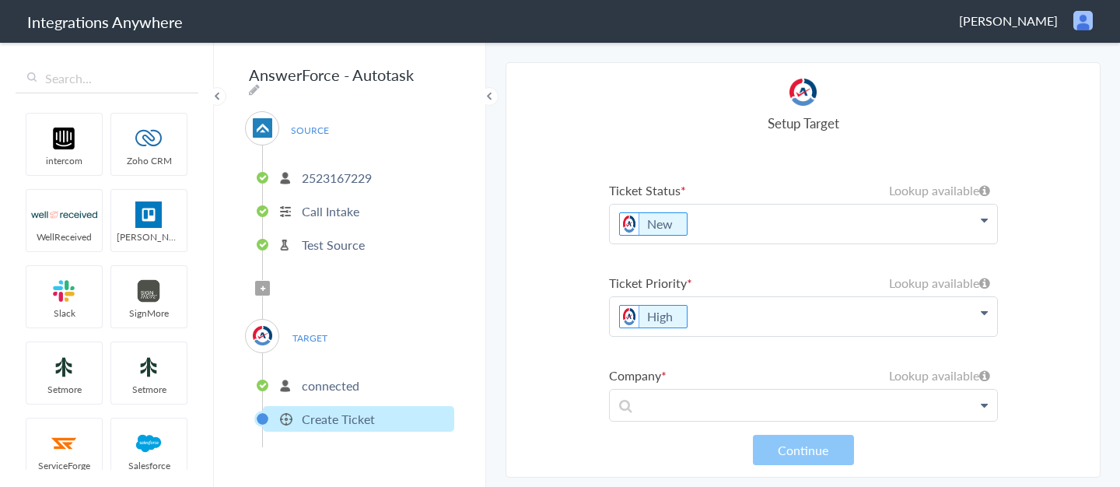
scroll to position [94, 0]
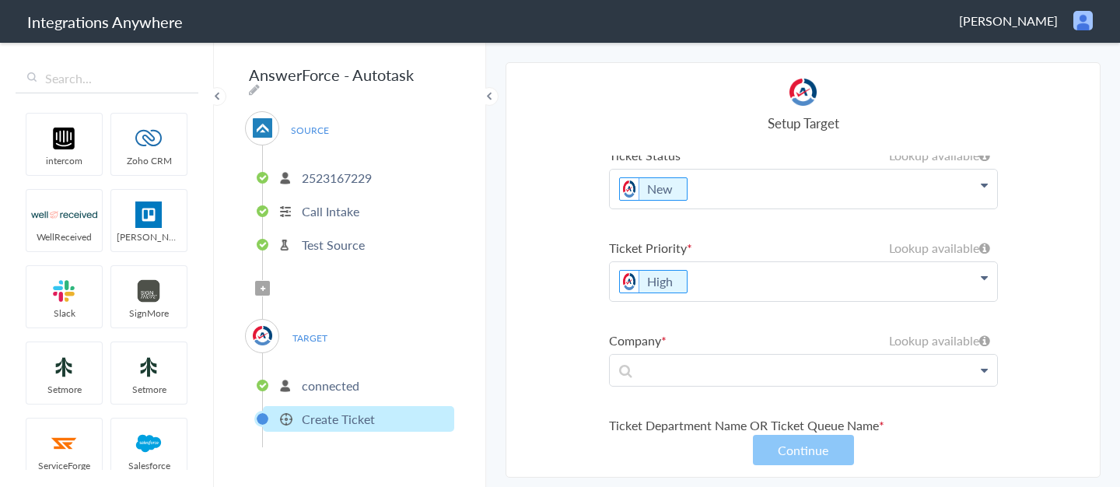
click at [982, 372] on icon at bounding box center [984, 370] width 7 height 12
click at [1031, 320] on section "Select Account 2523167229 Rename Delete (3 months ago) + connect Continue Setup…" at bounding box center [803, 269] width 595 height 415
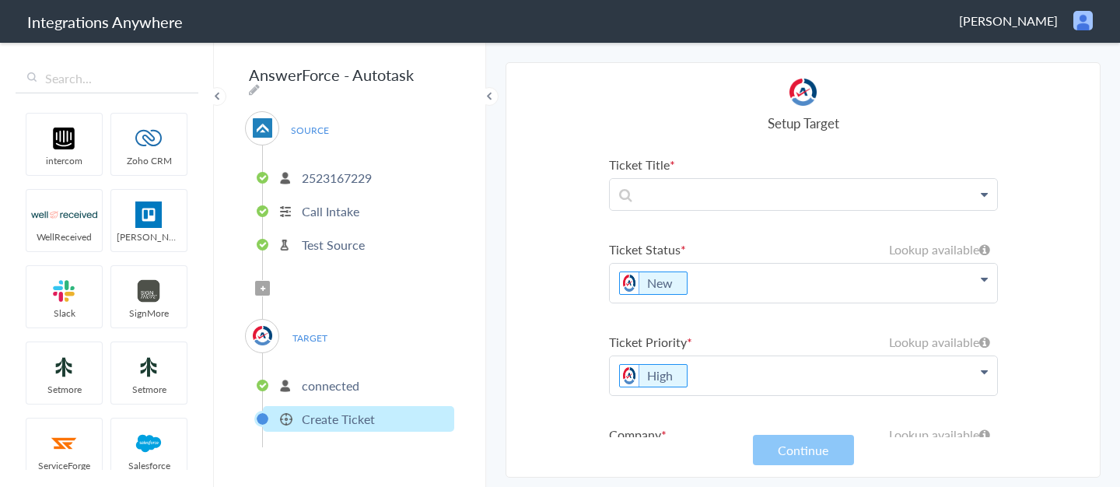
click at [987, 192] on icon at bounding box center [984, 194] width 7 height 12
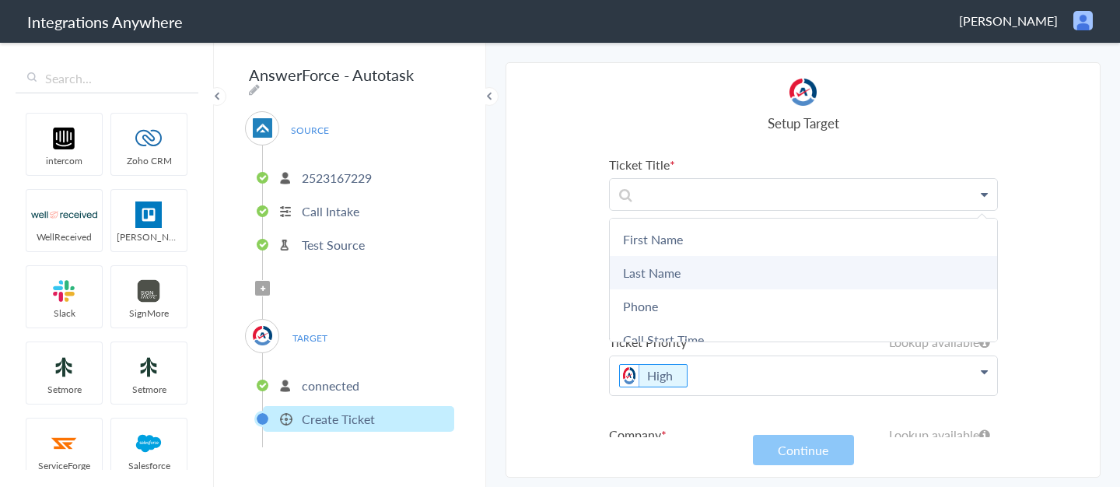
scroll to position [383, 0]
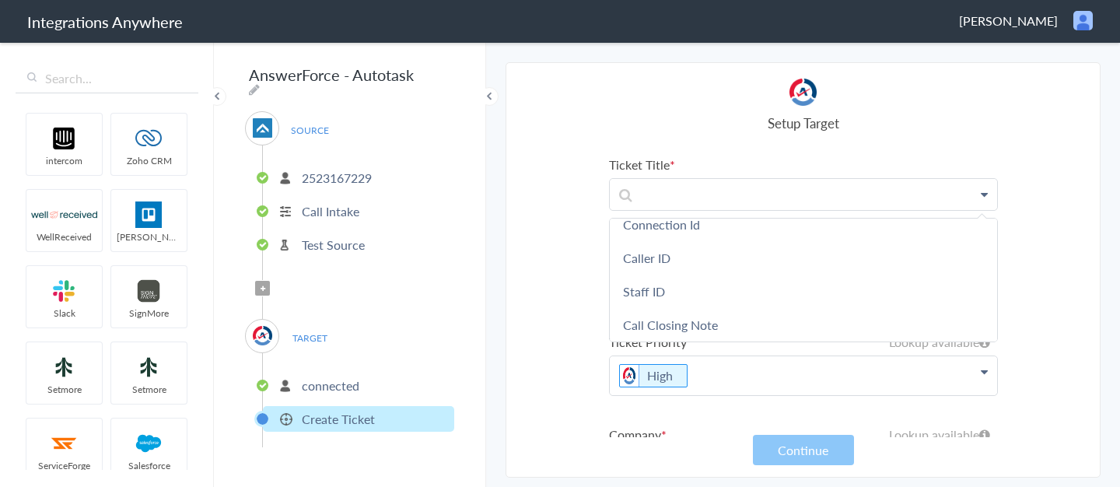
click at [1078, 273] on section "Select Account 2523167229 Rename Delete (3 months ago) + connect Continue Setup…" at bounding box center [803, 269] width 595 height 415
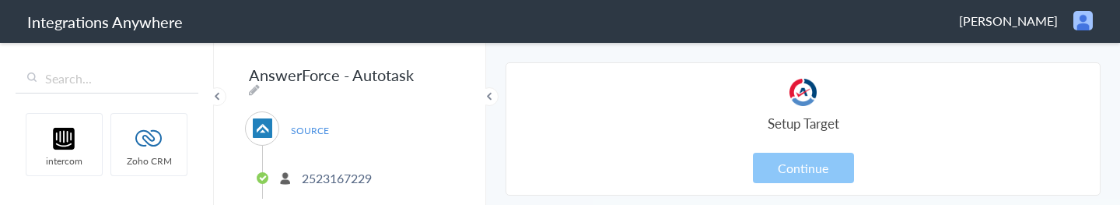
click at [145, 203] on div "intercom Zoho CRM WellReceived Trello Slack SignMore Setmore Setmore ServiceFor…" at bounding box center [107, 122] width 214 height 164
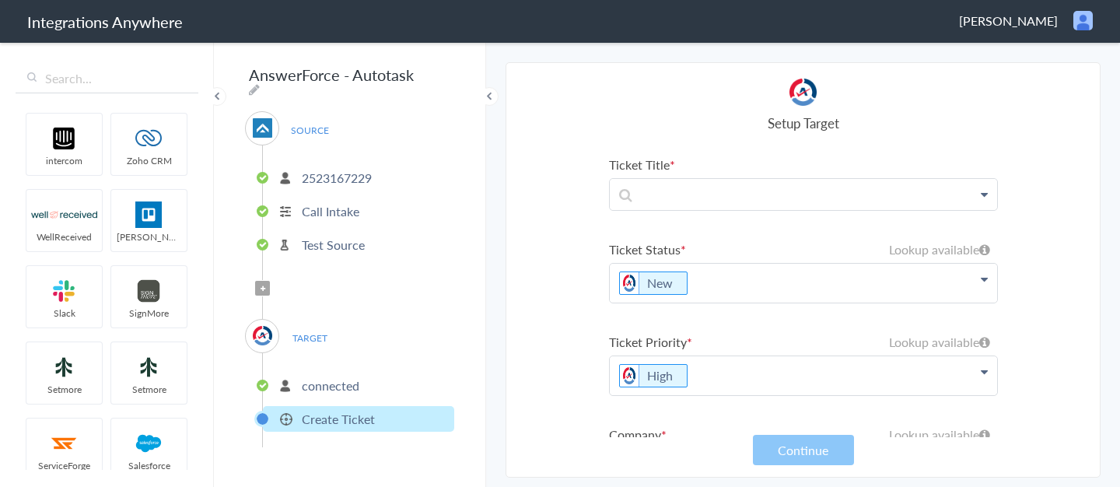
click at [986, 194] on icon at bounding box center [984, 194] width 7 height 12
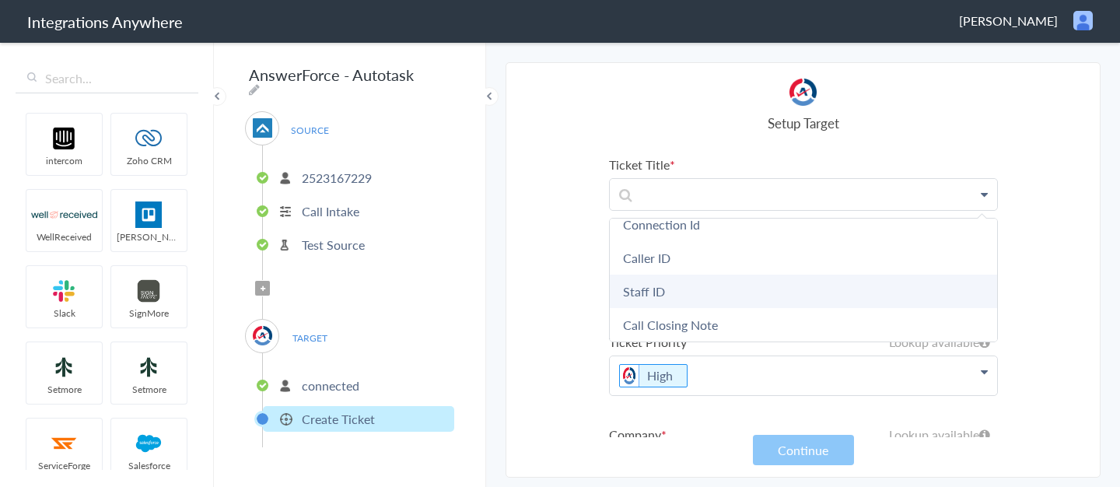
scroll to position [0, 0]
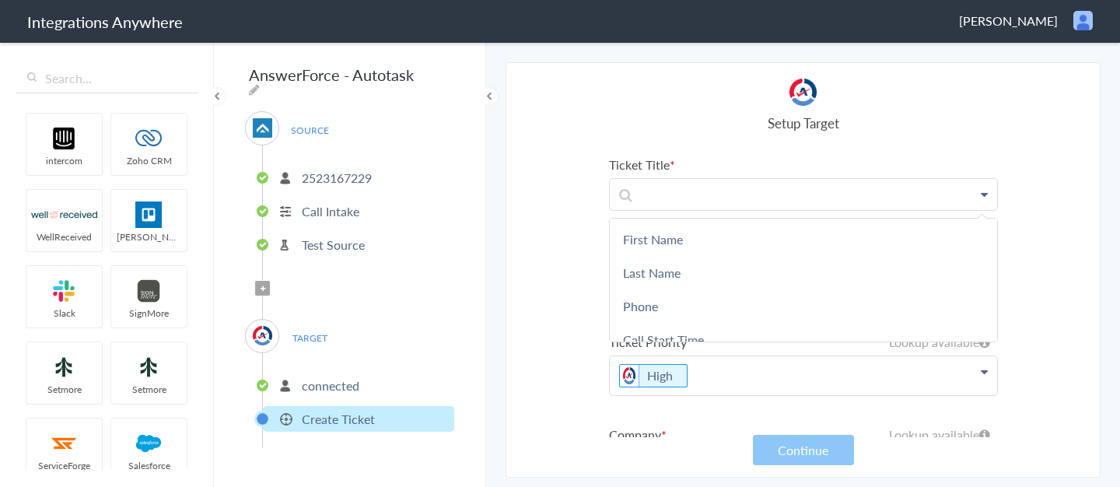
click at [986, 145] on article "Select Account connected Rename Delete (3 months ago) Autotask API User Rename …" at bounding box center [803, 270] width 389 height 383
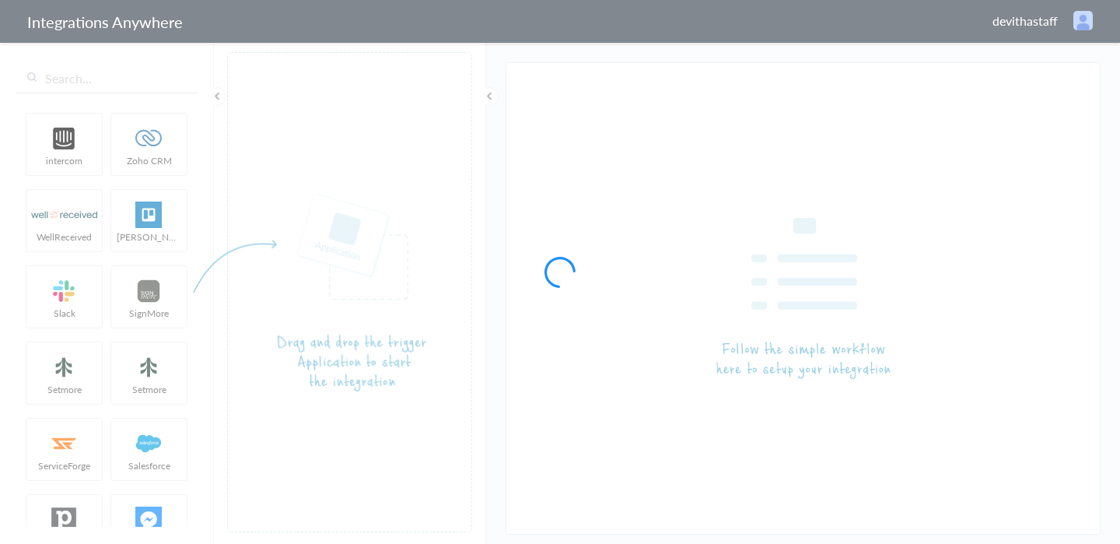
type input "AnswerForce - Autotask"
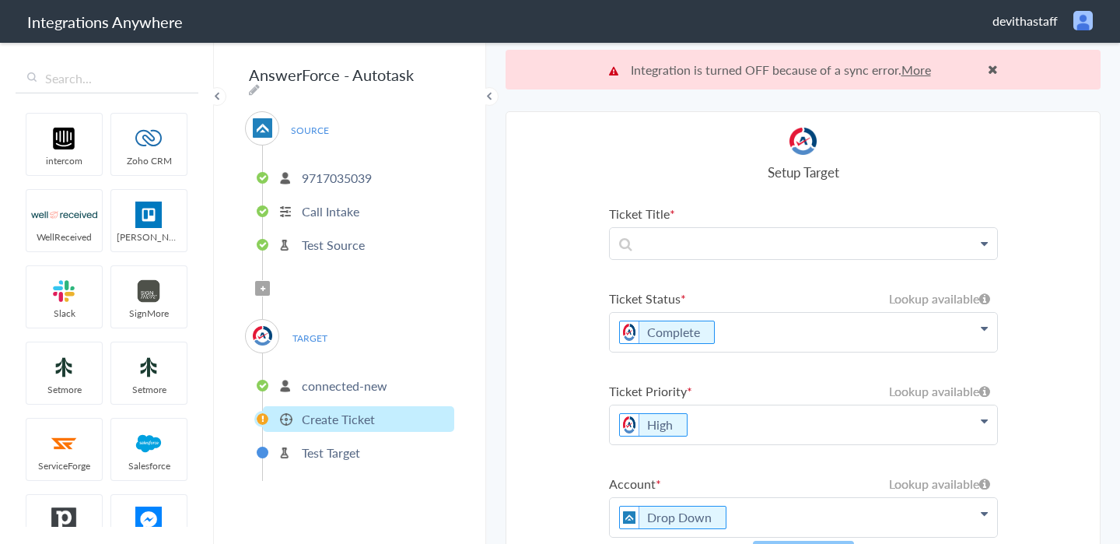
click at [985, 246] on icon at bounding box center [984, 243] width 7 height 12
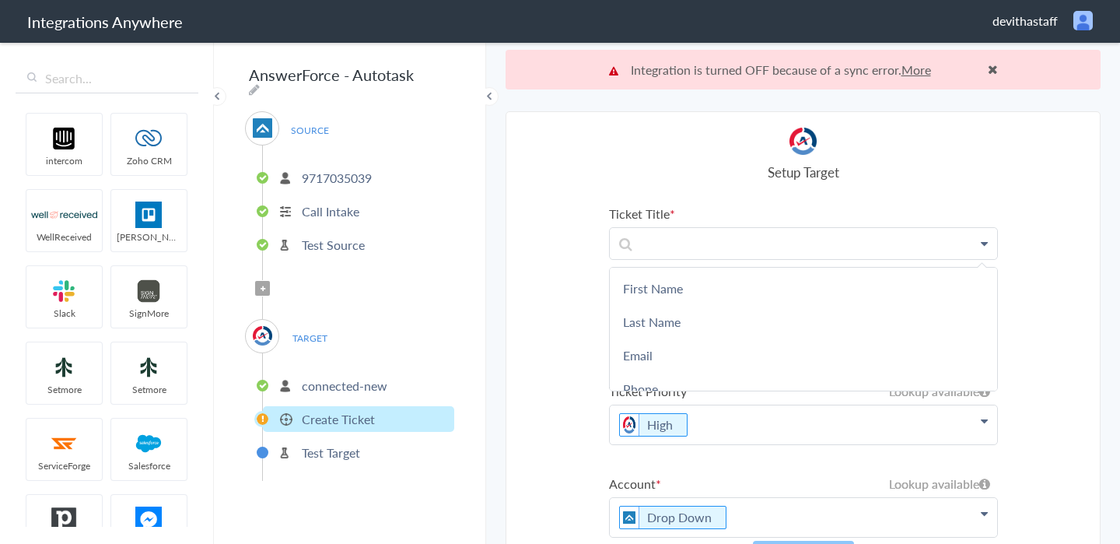
click at [1046, 263] on section "Select Account 2019031607 Rename Delete ([DATE]) 1930009217 Rename Delete (a ye…" at bounding box center [803, 347] width 595 height 472
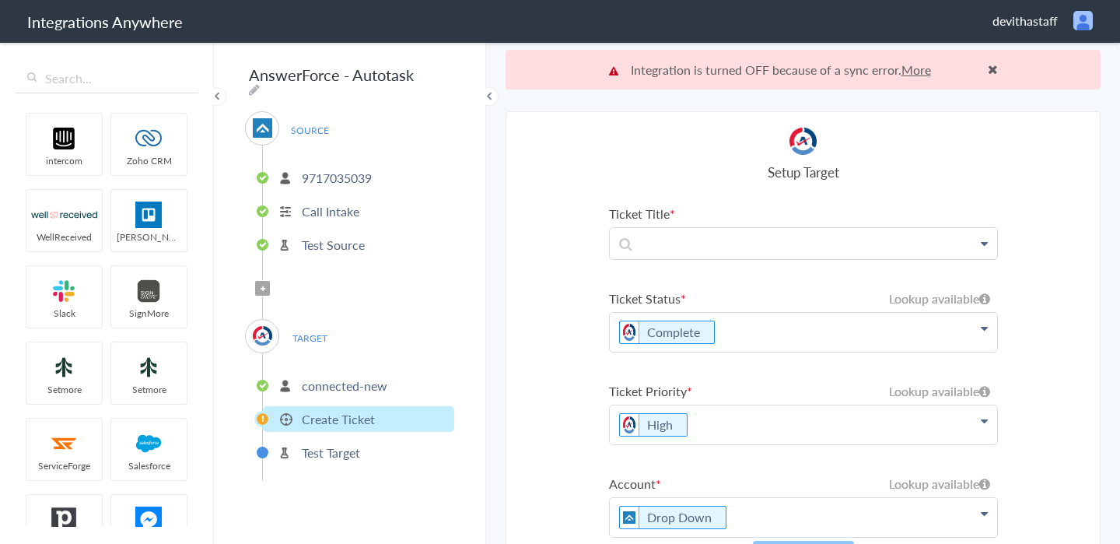
click at [983, 243] on icon at bounding box center [984, 243] width 7 height 12
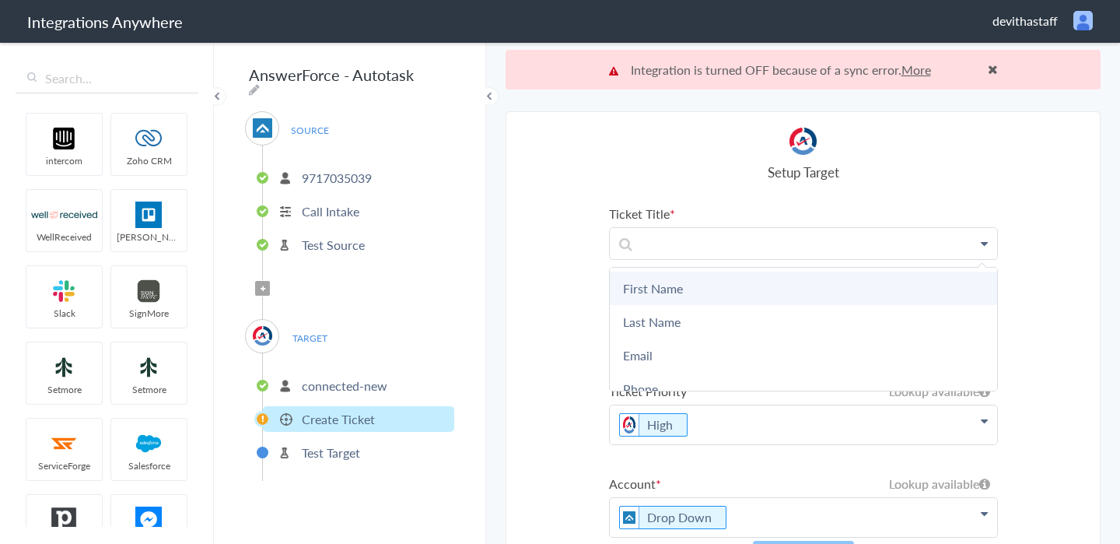
click at [893, 279] on link "First Name" at bounding box center [803, 287] width 387 height 33
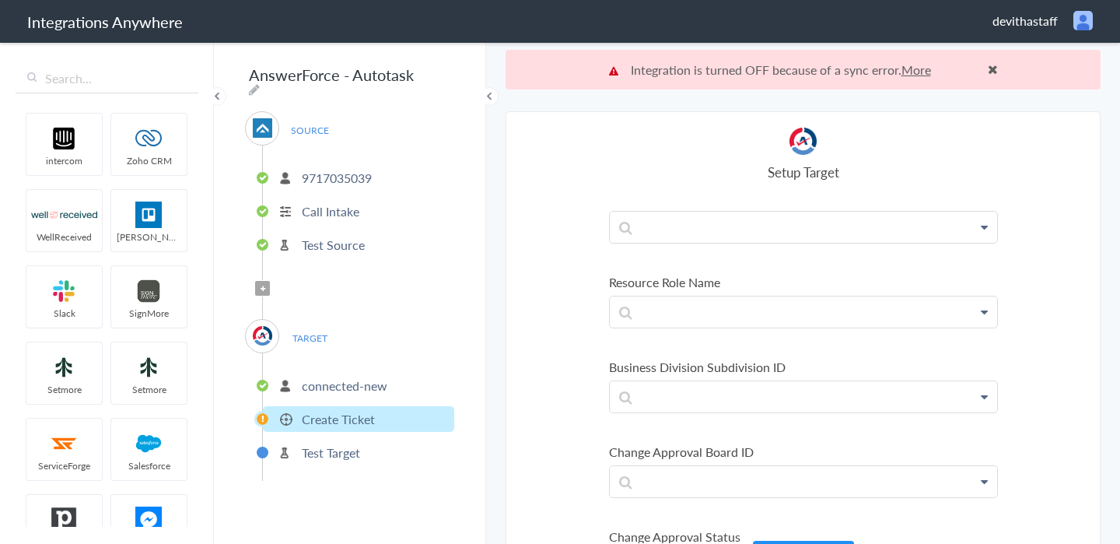
scroll to position [40, 0]
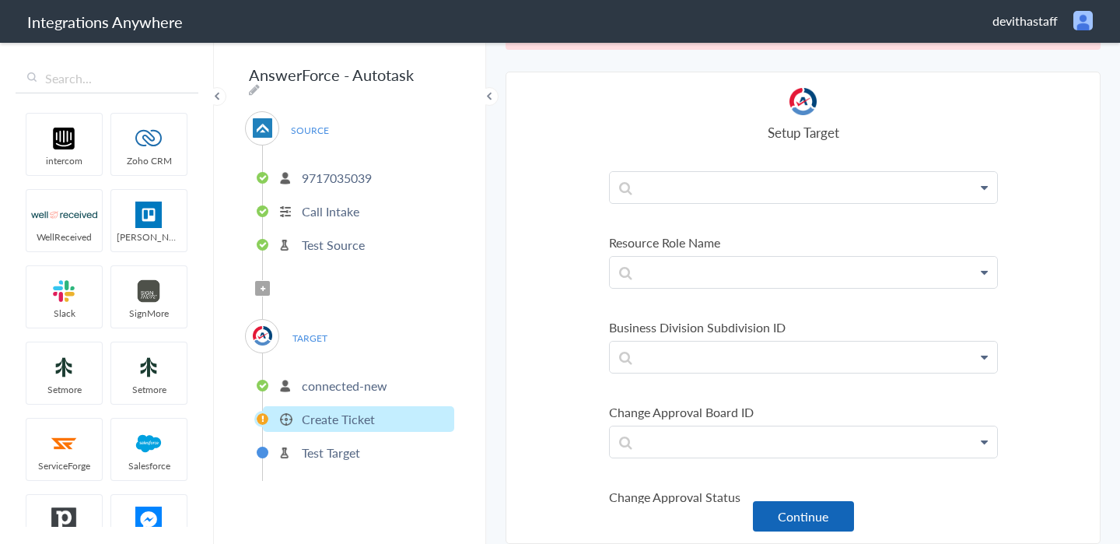
click at [828, 518] on button "Continue" at bounding box center [803, 516] width 101 height 30
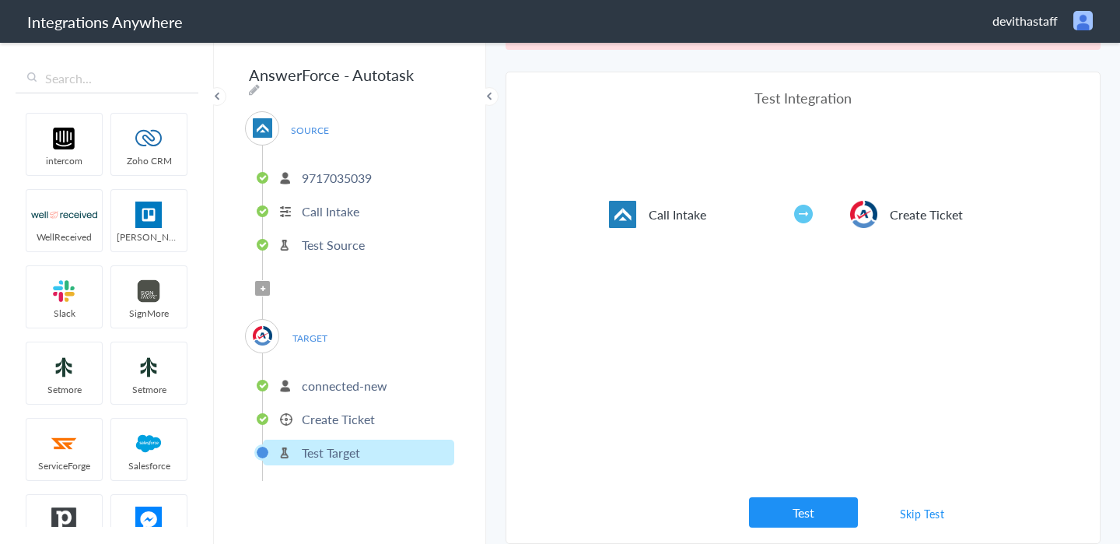
click at [910, 514] on link "Skip Test" at bounding box center [922, 513] width 82 height 28
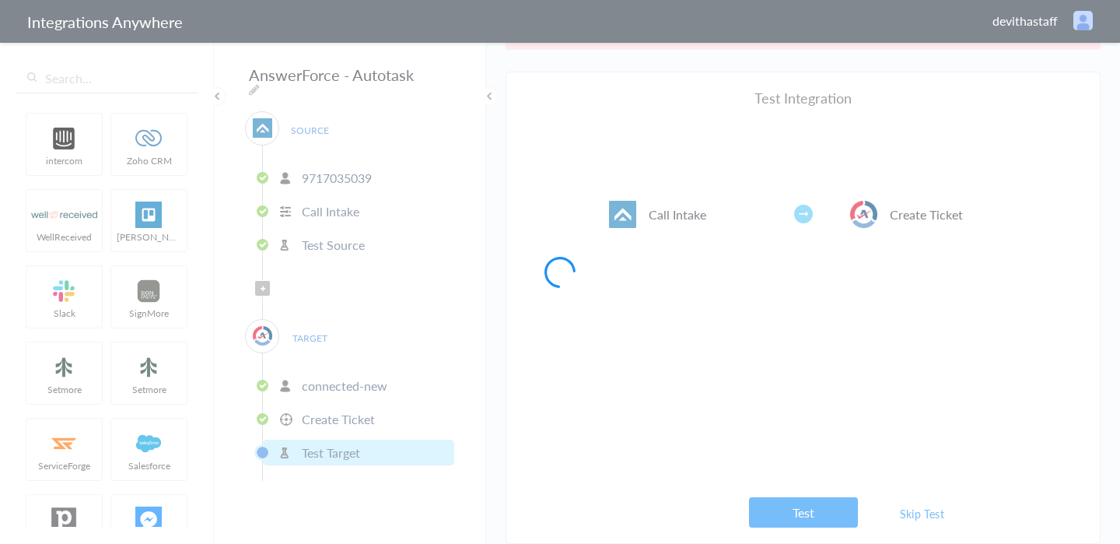
scroll to position [0, 0]
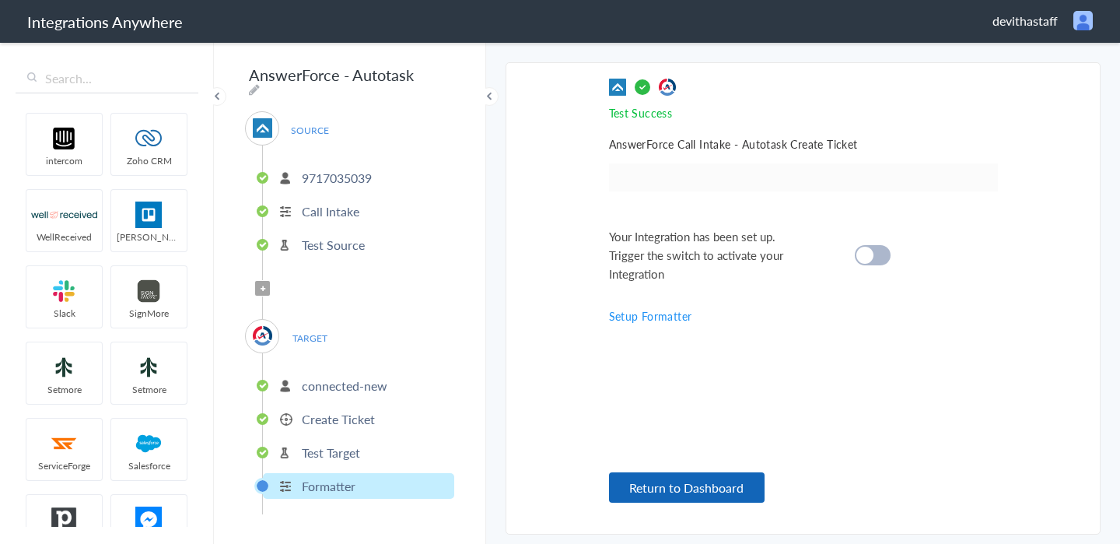
click at [713, 492] on button "Return to Dashboard" at bounding box center [687, 487] width 156 height 30
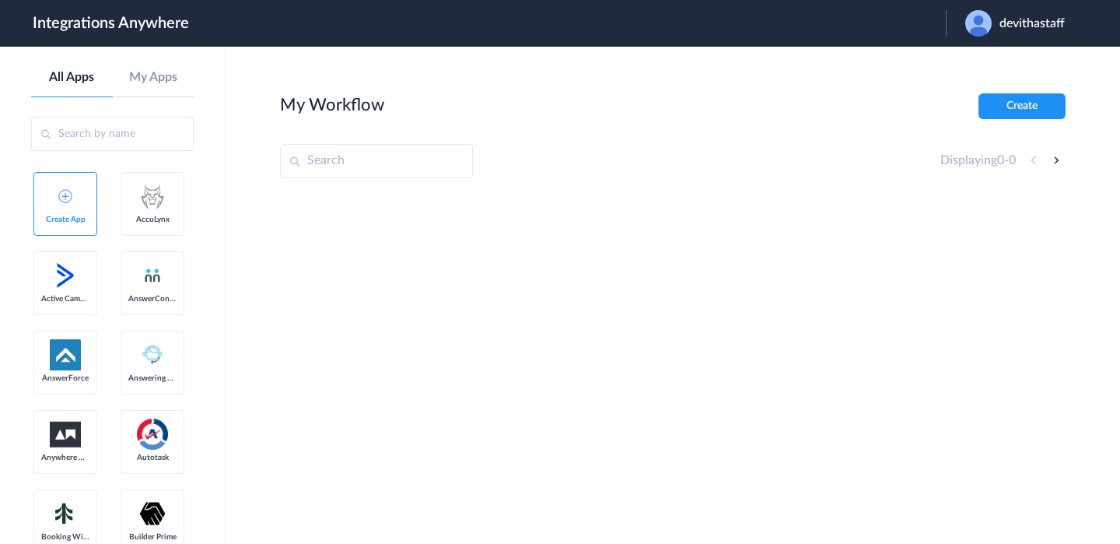
click at [990, 31] on div "devithastaff" at bounding box center [1022, 23] width 115 height 26
click at [973, 65] on link "Logout" at bounding box center [974, 63] width 33 height 11
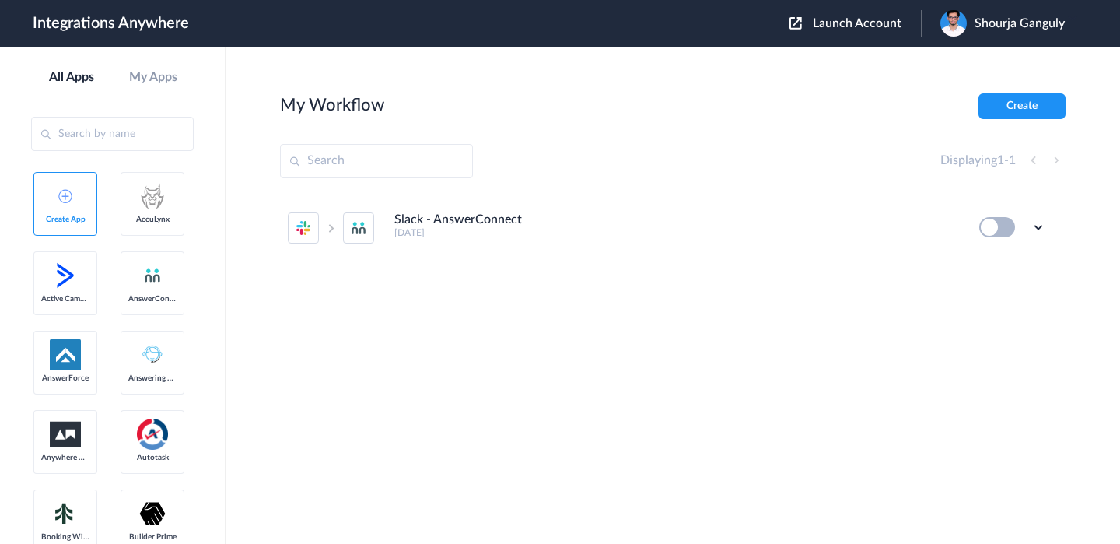
click at [834, 22] on span "Launch Account" at bounding box center [857, 23] width 89 height 12
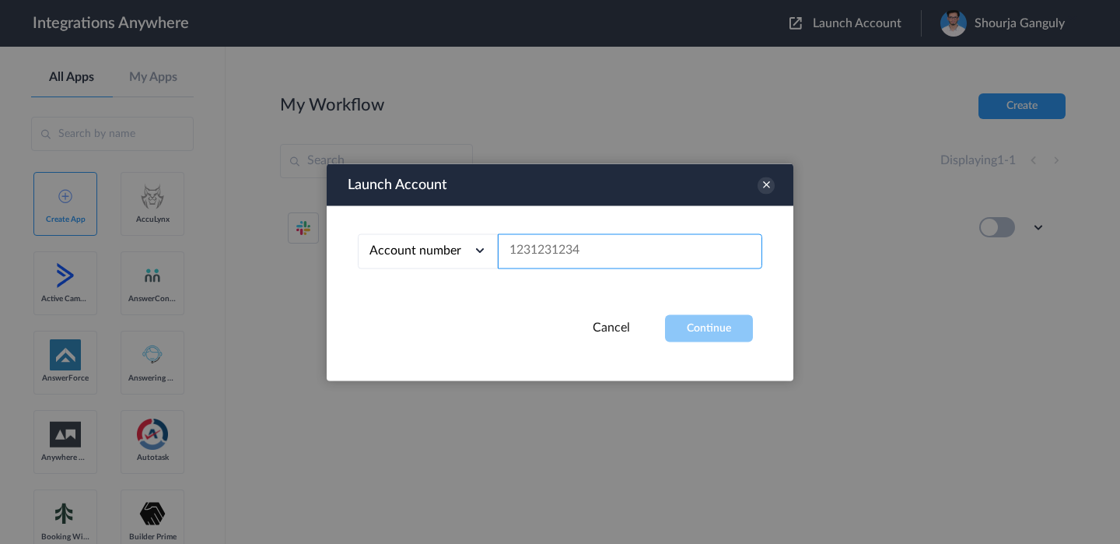
click at [627, 264] on input "text" at bounding box center [630, 250] width 264 height 35
paste input "2523167229"
type input "2523167229"
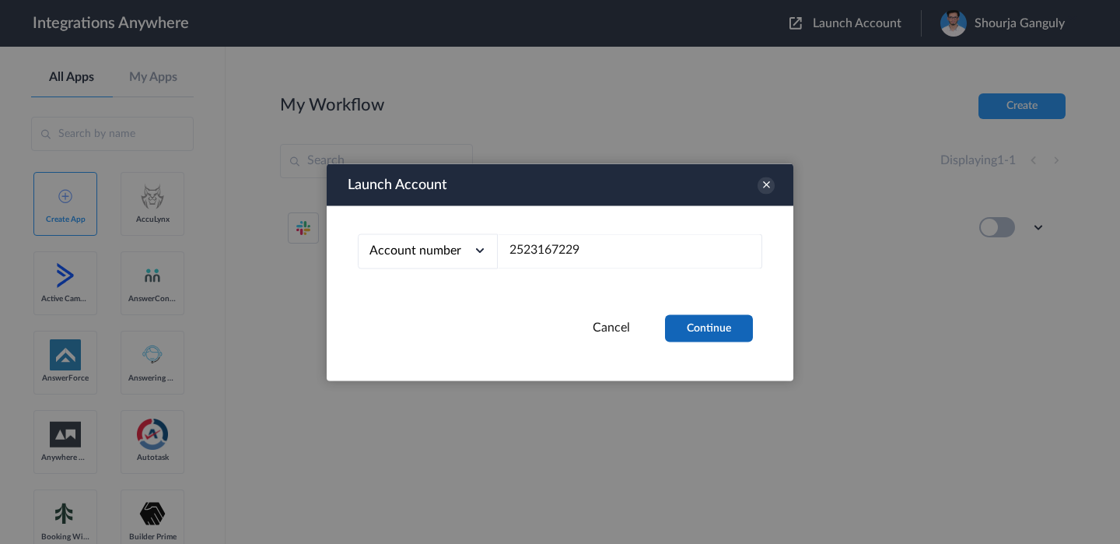
click at [716, 320] on button "Continue" at bounding box center [709, 327] width 88 height 27
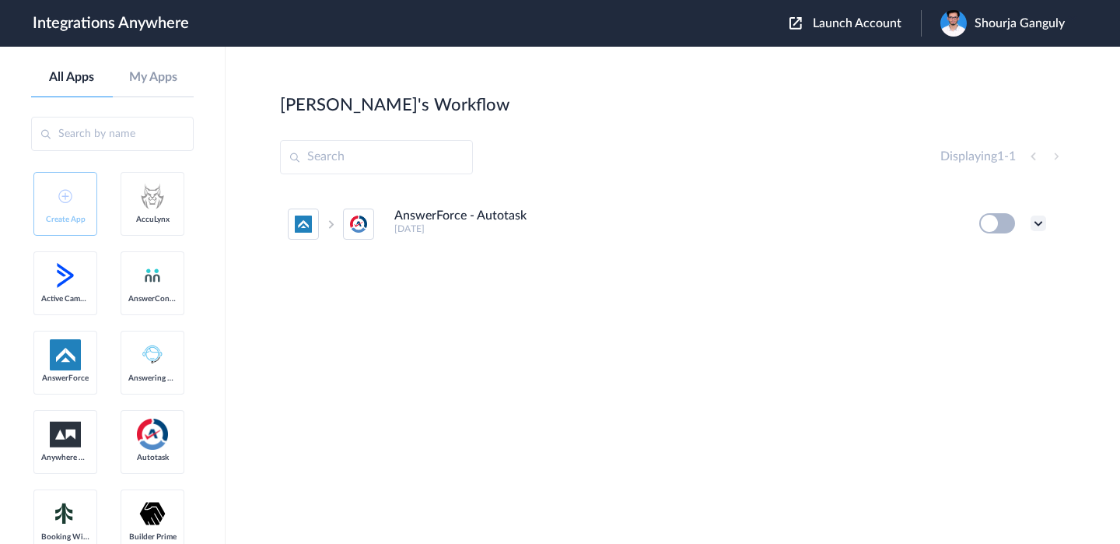
click at [1033, 225] on icon at bounding box center [1039, 223] width 16 height 16
click at [982, 255] on link "Edit" at bounding box center [975, 259] width 37 height 11
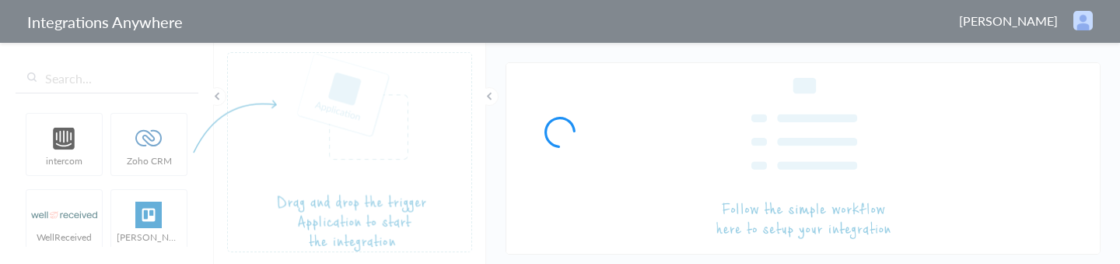
type input "AnswerForce - Autotask"
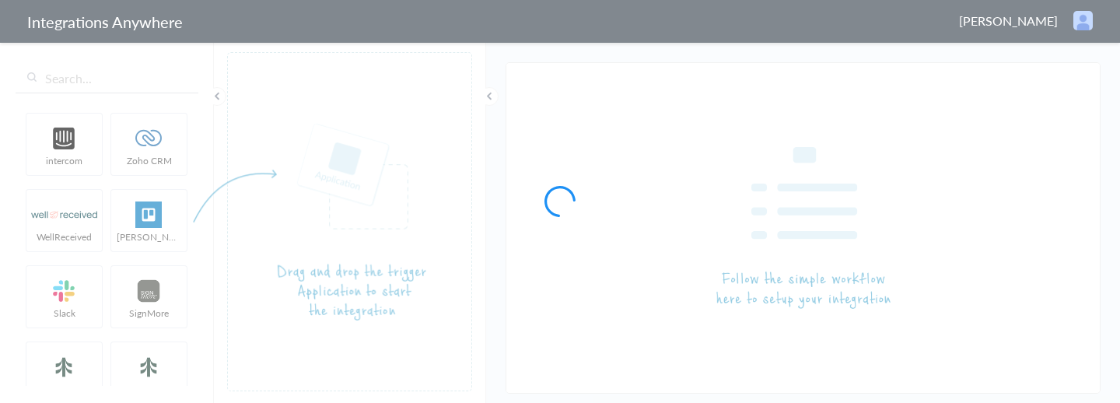
type input "AnswerForce - Autotask"
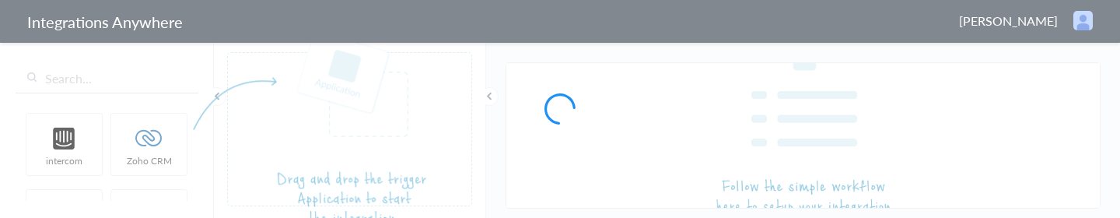
type input "AnswerForce - Autotask"
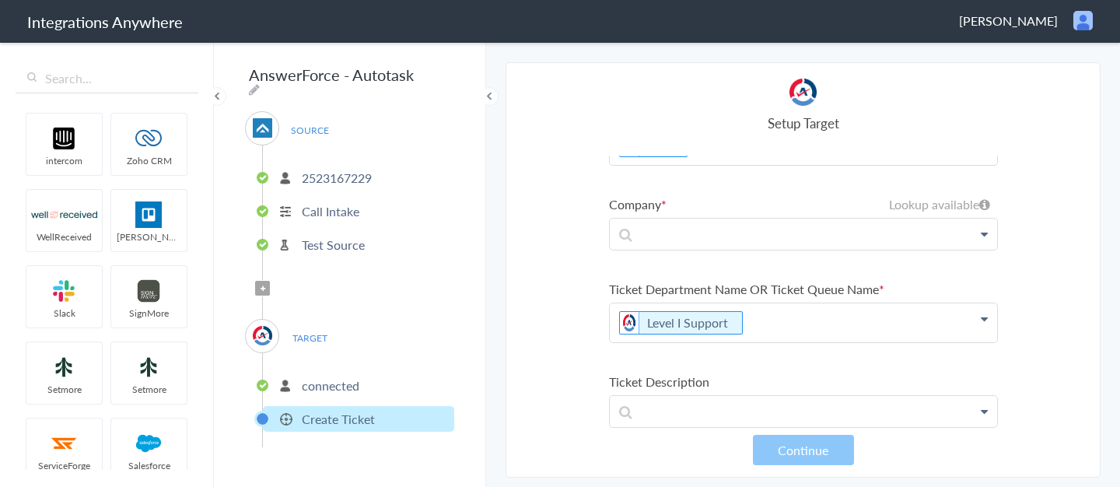
scroll to position [227, 0]
click at [982, 217] on icon at bounding box center [984, 237] width 7 height 12
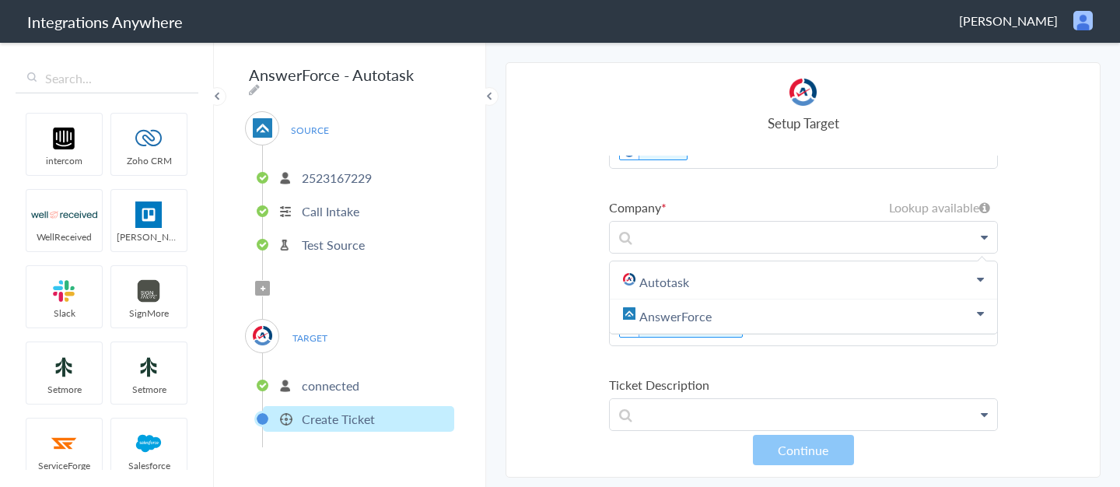
click at [1056, 217] on section "Select Account 2523167229 Rename Delete ([DATE]) + connect Continue Setup Sourc…" at bounding box center [803, 269] width 595 height 415
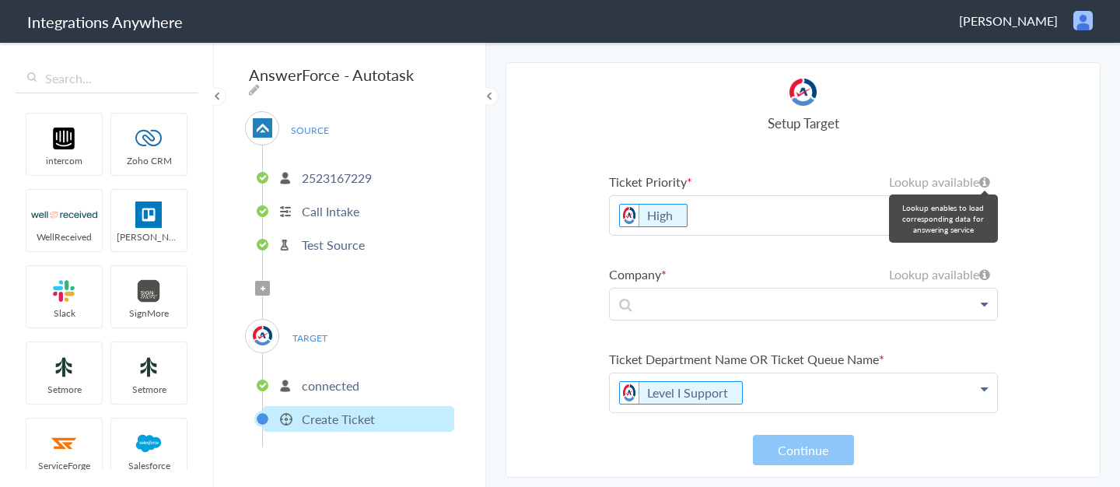
scroll to position [188, 0]
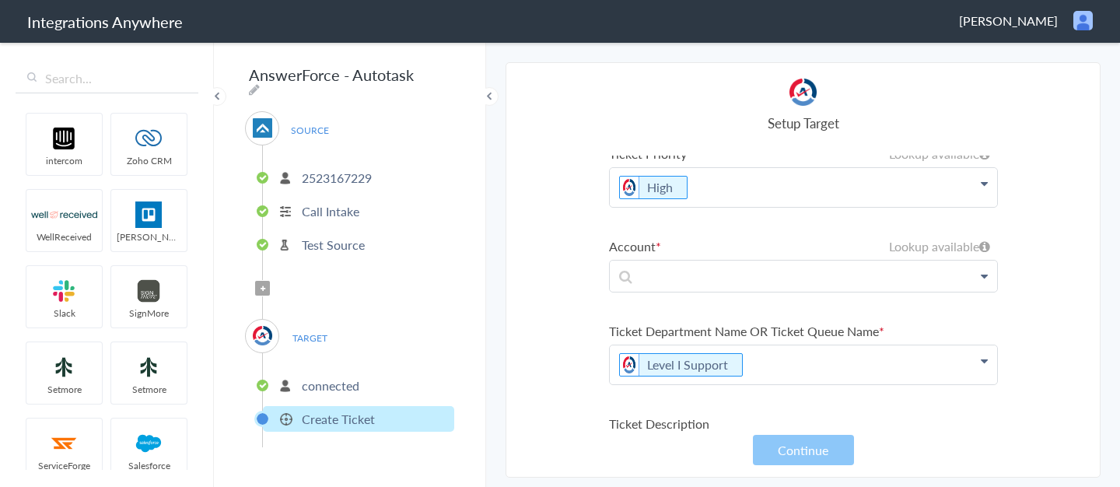
click at [328, 217] on p "connected" at bounding box center [331, 386] width 58 height 18
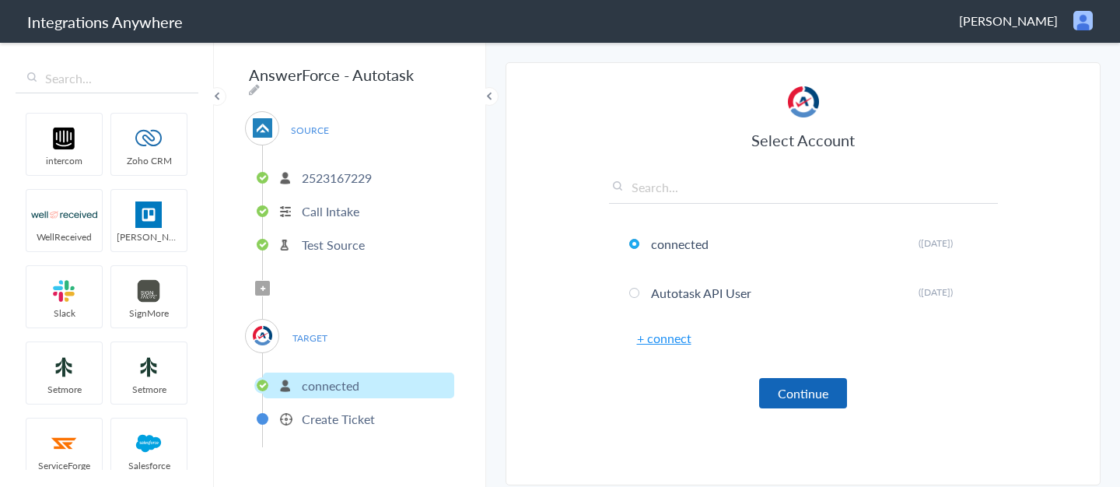
click at [827, 217] on button "Continue" at bounding box center [803, 393] width 88 height 30
click at [820, 217] on button "Continue" at bounding box center [803, 393] width 88 height 30
click at [370, 217] on p "Create Ticket" at bounding box center [338, 419] width 73 height 18
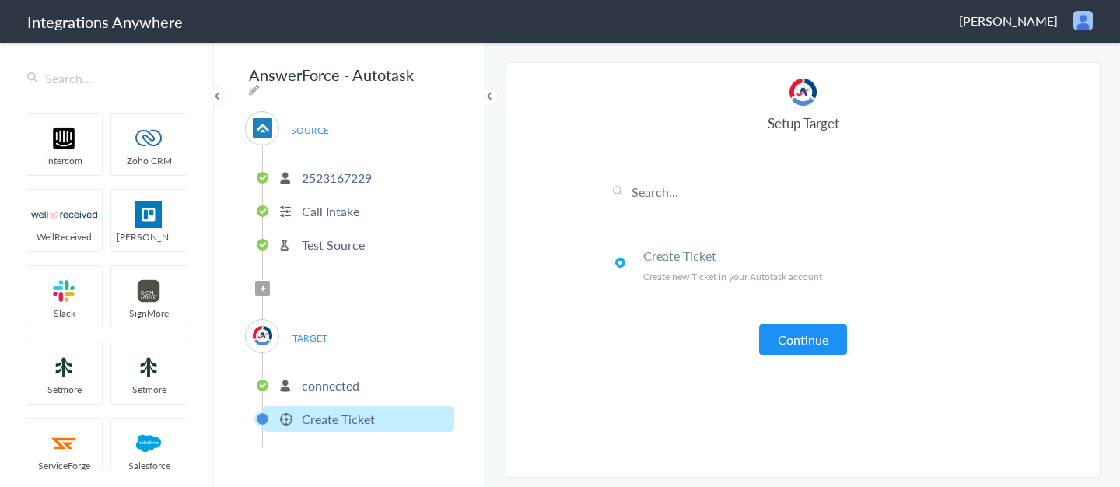
click at [342, 217] on p "connected" at bounding box center [331, 386] width 58 height 18
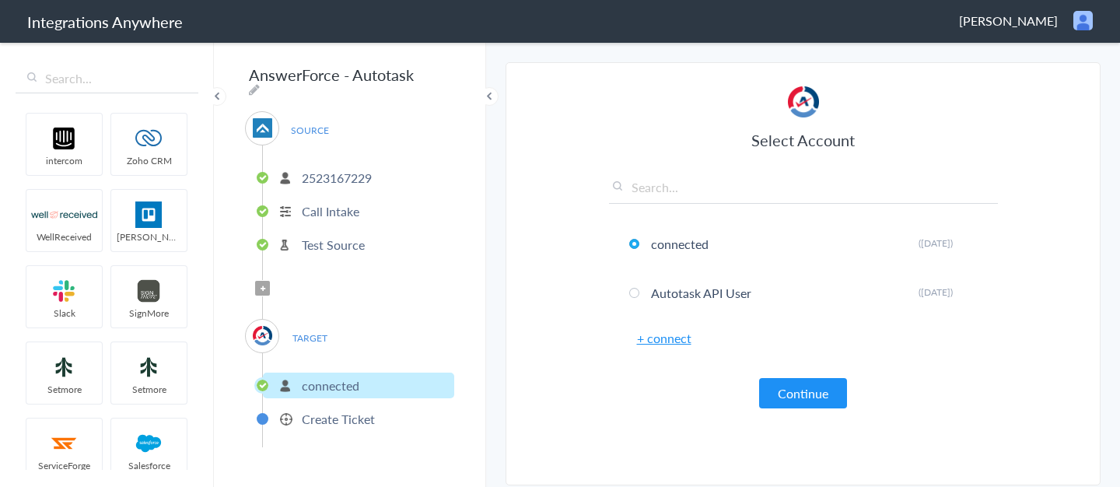
click at [350, 217] on p "Create Ticket" at bounding box center [338, 419] width 73 height 18
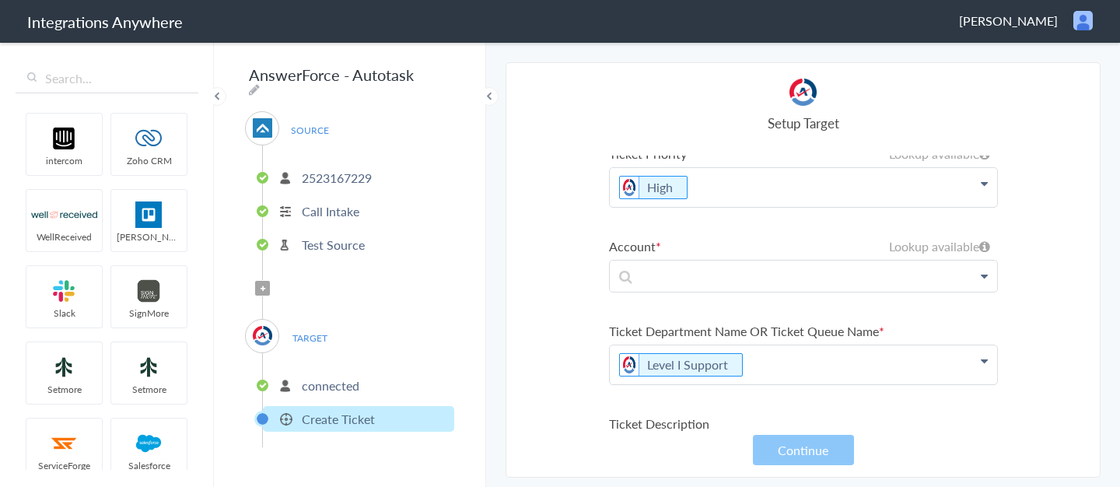
scroll to position [110, 0]
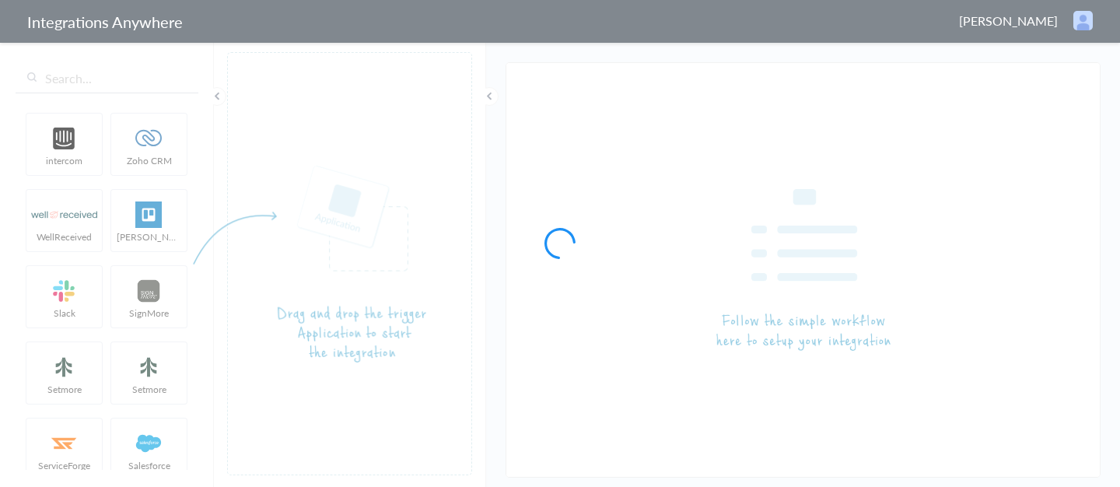
type input "AnswerForce - Autotask"
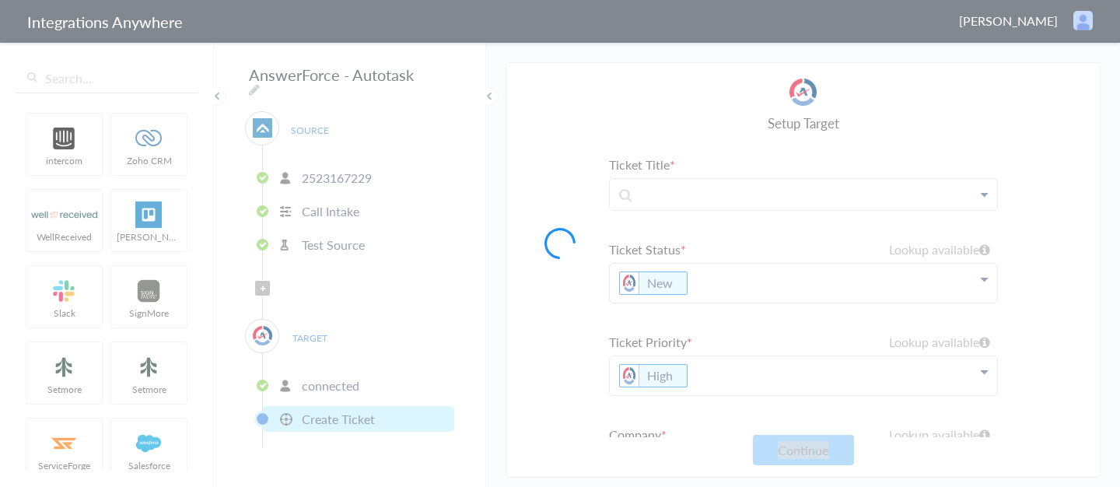
click at [601, 15] on div at bounding box center [560, 243] width 1120 height 487
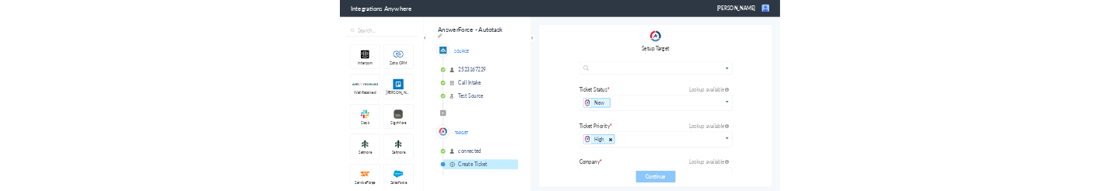
scroll to position [121, 0]
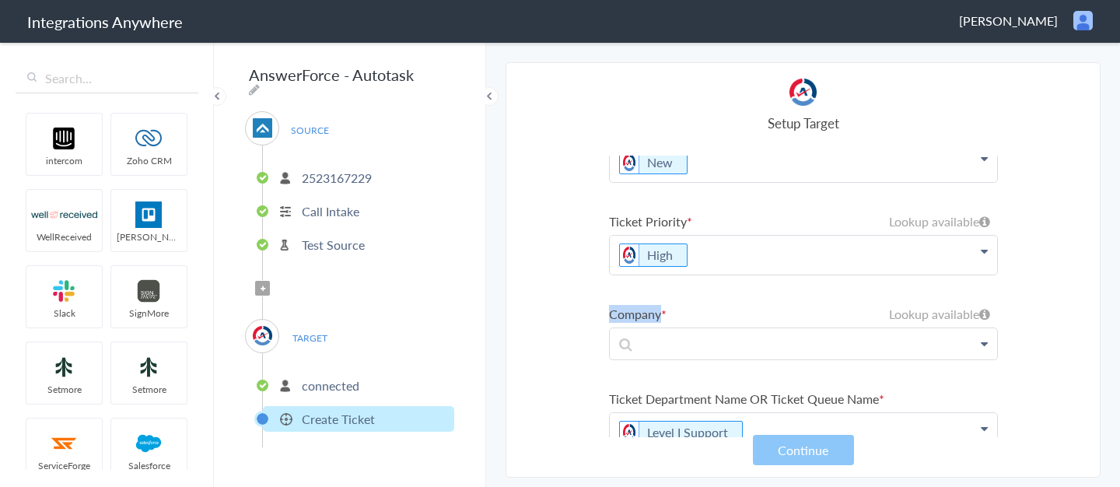
drag, startPoint x: 667, startPoint y: 314, endPoint x: 608, endPoint y: 314, distance: 58.3
click at [609, 314] on label "Company" at bounding box center [803, 314] width 389 height 18
click at [545, 312] on section "Select Account 2523167229 Rename Delete ([DATE]) + connect Continue Setup Sourc…" at bounding box center [803, 269] width 595 height 415
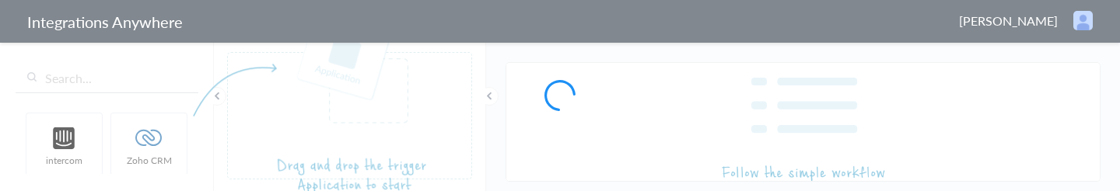
type input "AnswerForce - Autotask"
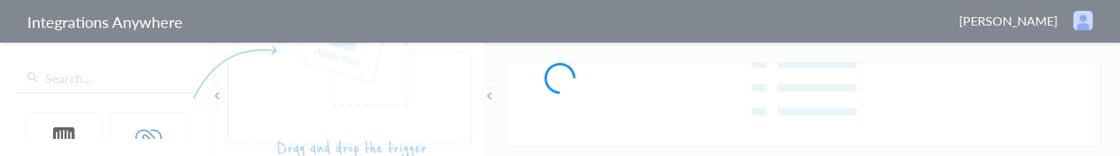
type input "AnswerForce - Autotask"
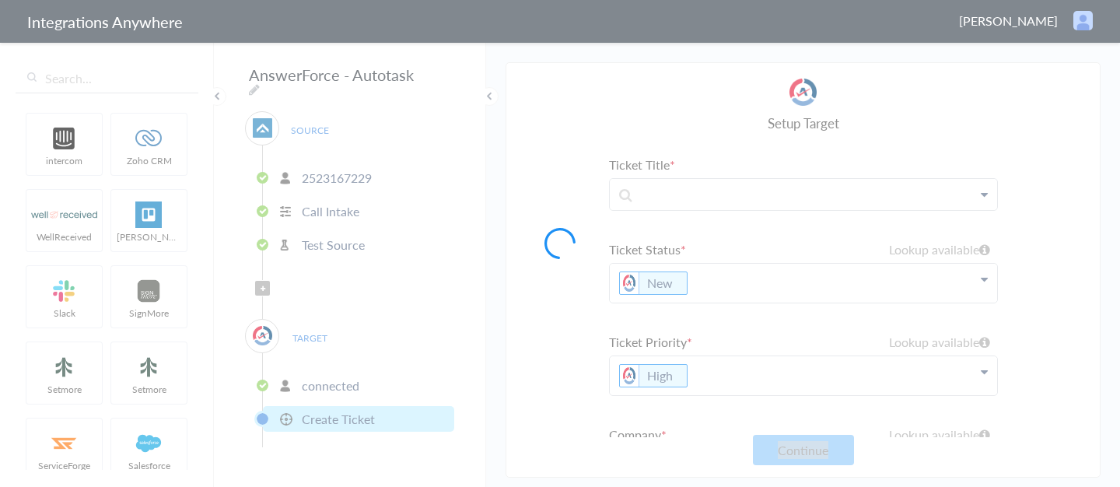
click at [600, 16] on div at bounding box center [560, 243] width 1120 height 487
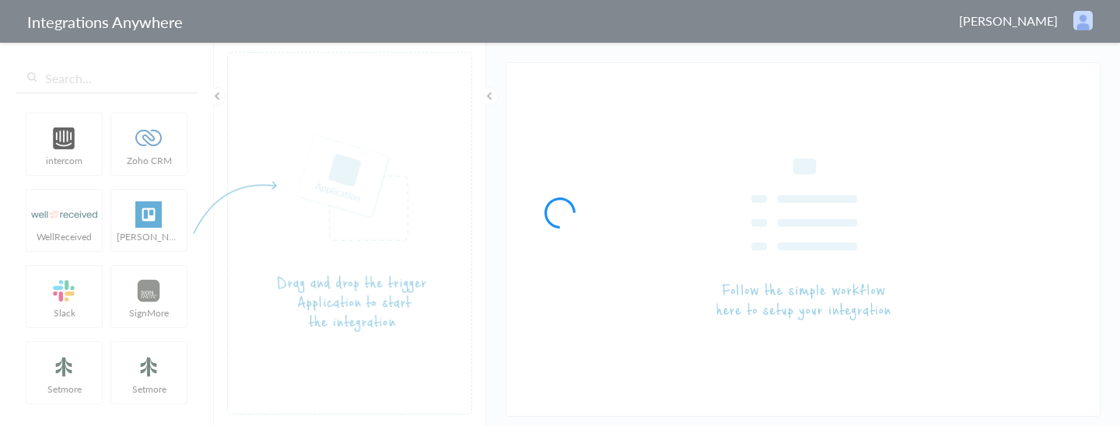
type input "AnswerForce - Autotask"
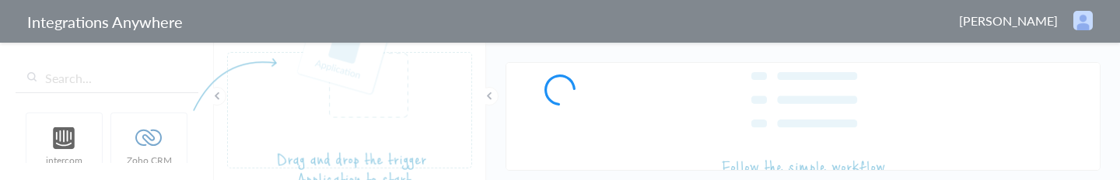
type input "AnswerForce - Autotask"
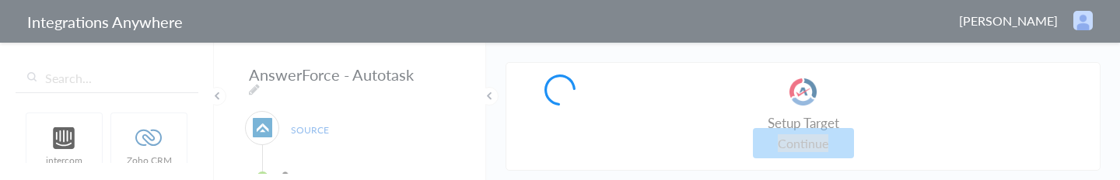
click at [600, 19] on div at bounding box center [560, 90] width 1120 height 180
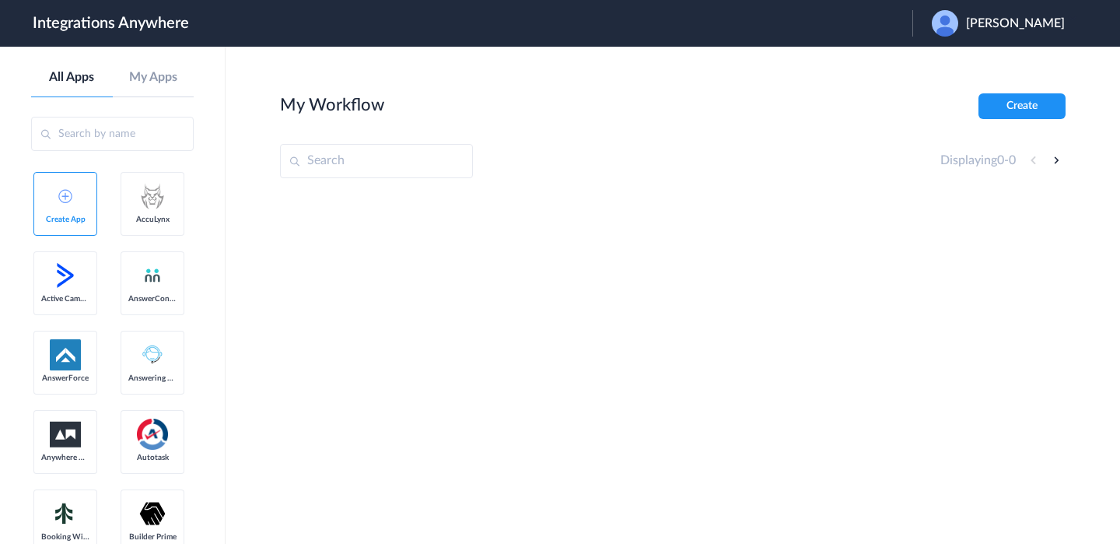
click at [968, 30] on div "[PERSON_NAME]" at bounding box center [1006, 23] width 149 height 26
click at [941, 65] on link "Logout" at bounding box center [940, 63] width 33 height 11
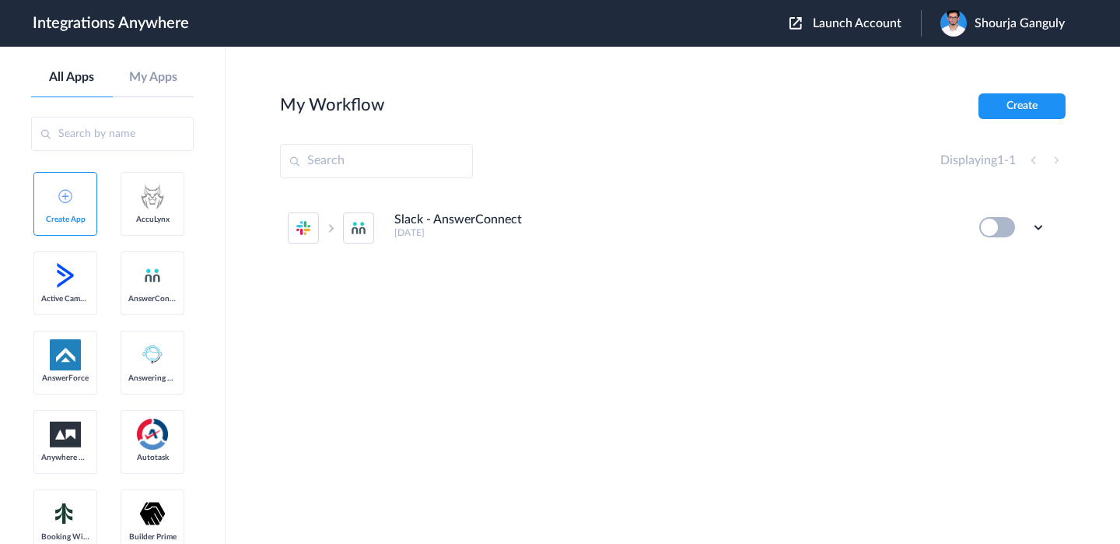
click at [853, 26] on span "Launch Account" at bounding box center [857, 23] width 89 height 12
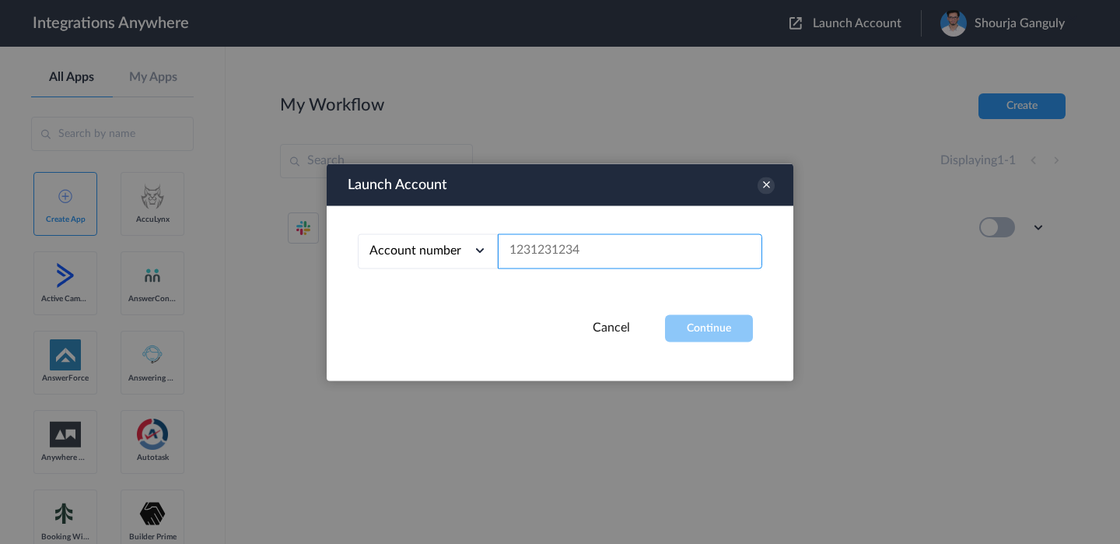
click at [668, 244] on input "text" at bounding box center [630, 250] width 264 height 35
paste input "2523167229"
type input "2523167229"
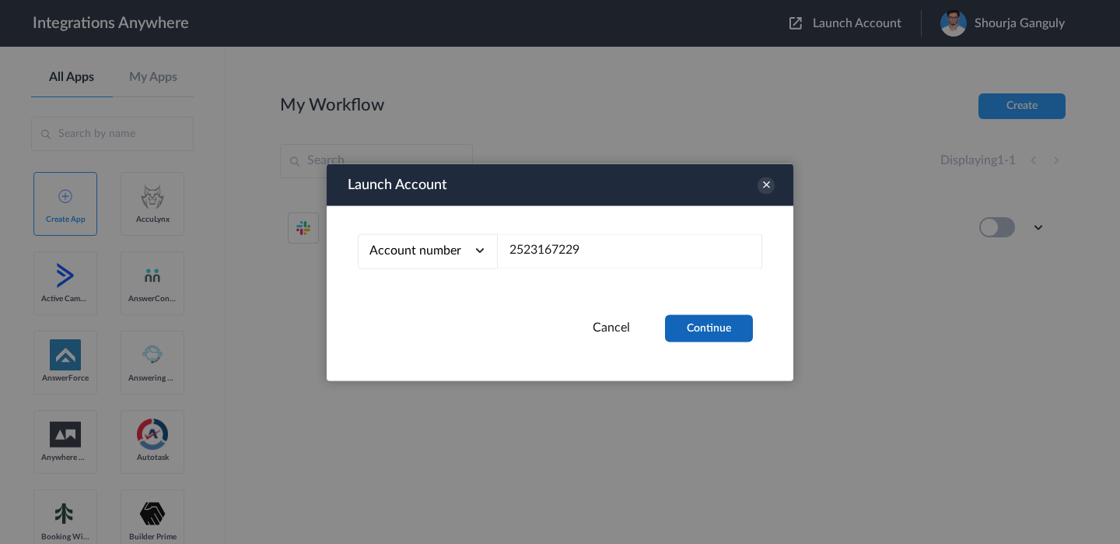
click at [699, 331] on button "Continue" at bounding box center [709, 327] width 88 height 27
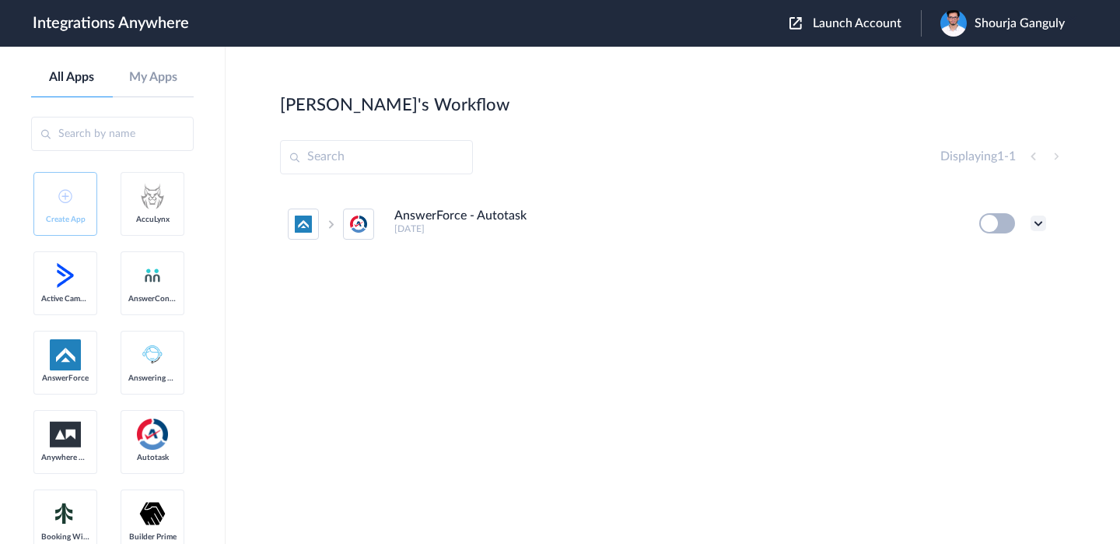
click at [1042, 223] on icon at bounding box center [1039, 223] width 16 height 16
click at [994, 263] on li "Edit" at bounding box center [995, 259] width 101 height 29
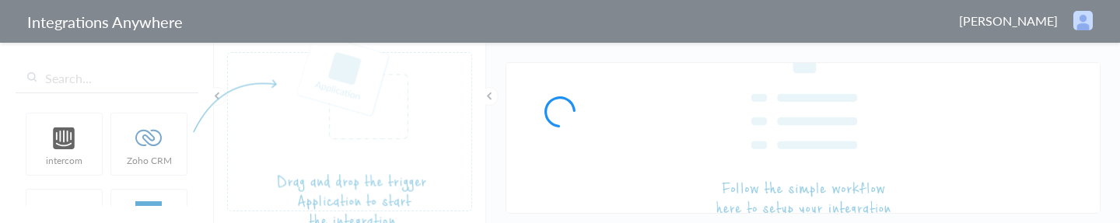
type input "AnswerForce - Autotask"
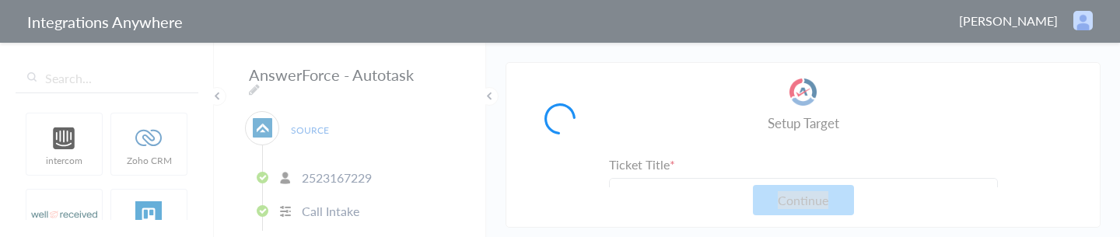
click at [598, 19] on div at bounding box center [560, 118] width 1120 height 237
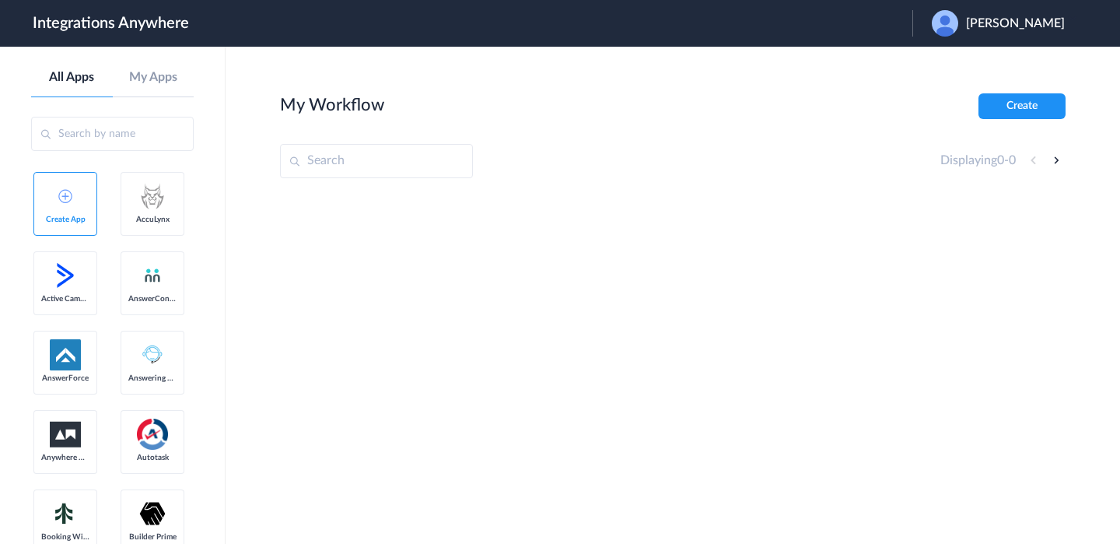
click at [994, 26] on span "Daniel champion" at bounding box center [1015, 23] width 99 height 15
click at [993, 52] on li "Logout" at bounding box center [997, 63] width 168 height 29
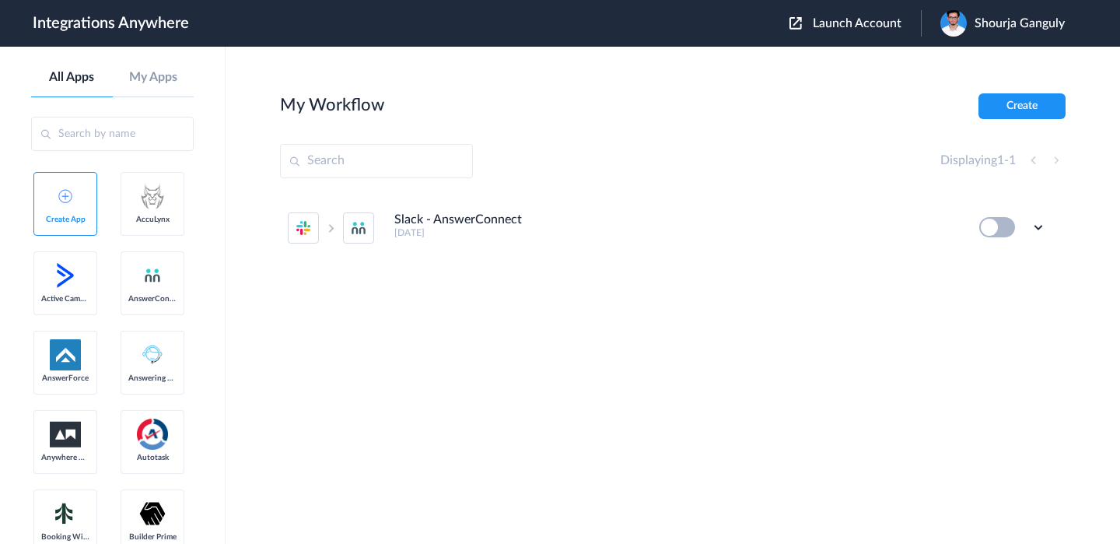
click at [835, 22] on span "Launch Account" at bounding box center [857, 23] width 89 height 12
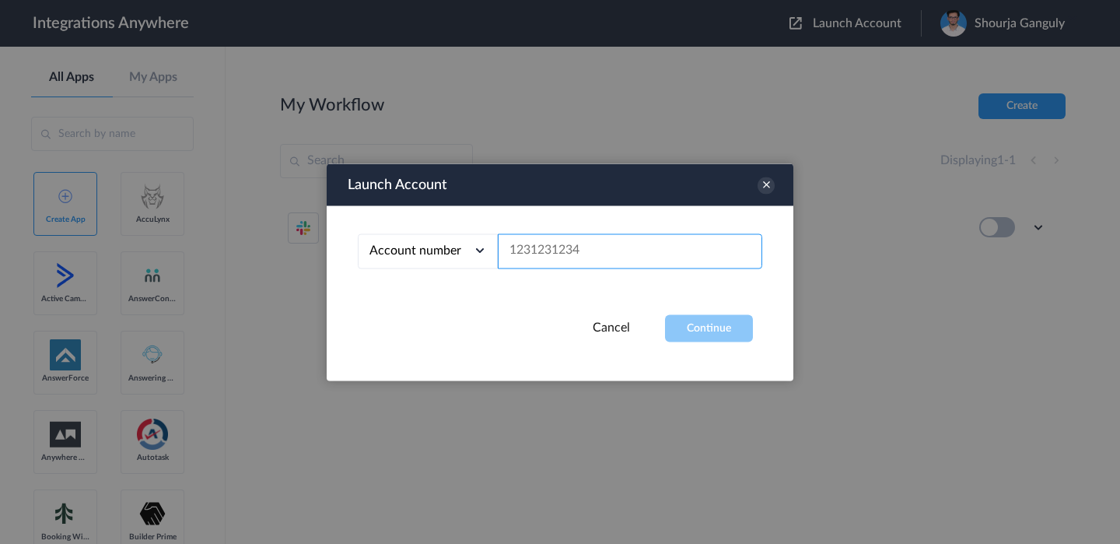
click at [680, 240] on input "text" at bounding box center [630, 250] width 264 height 35
paste input "9717035039"
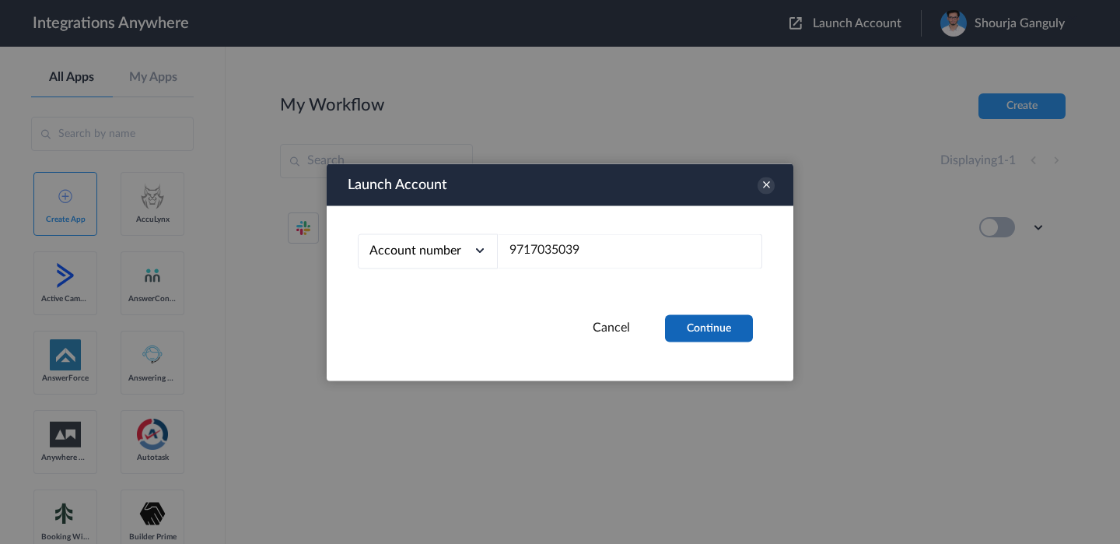
click at [706, 330] on button "Continue" at bounding box center [709, 327] width 88 height 27
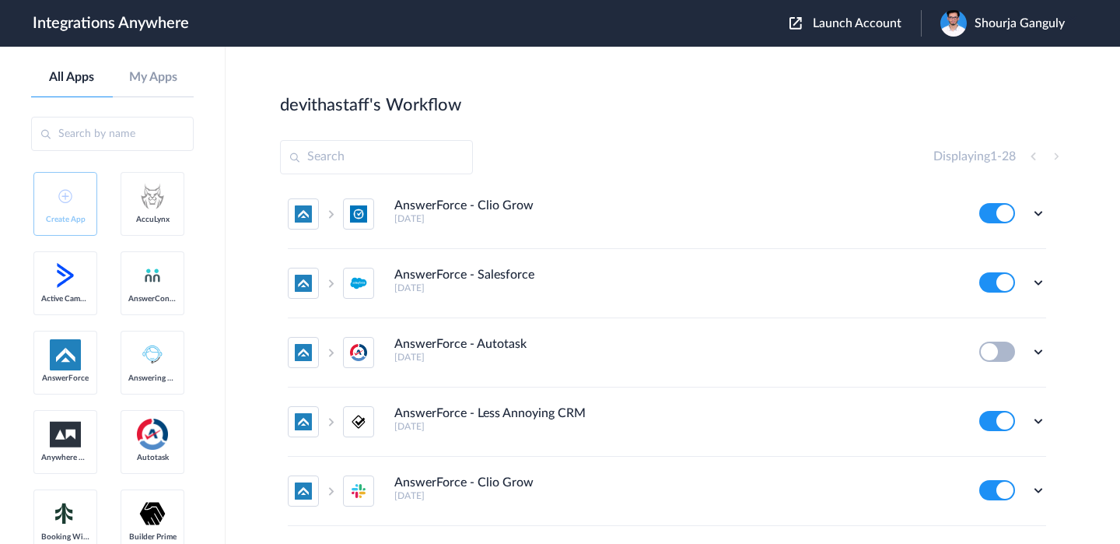
scroll to position [1228, 0]
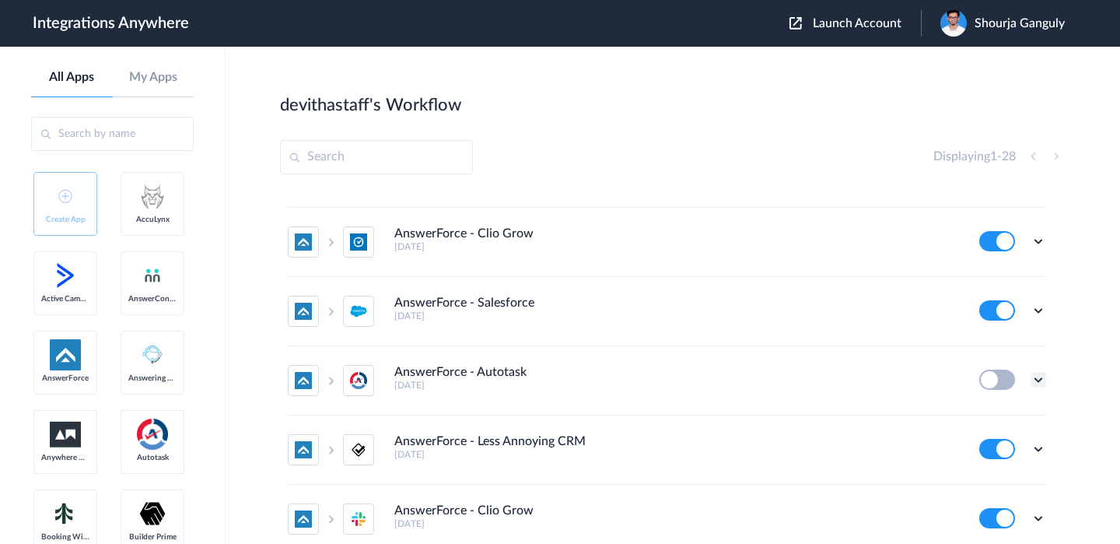
click at [1032, 379] on icon at bounding box center [1039, 380] width 16 height 16
click at [977, 413] on link "Edit" at bounding box center [975, 415] width 37 height 11
click at [977, 30] on span "Shourja Ganguly" at bounding box center [1020, 23] width 90 height 15
click at [946, 60] on link "My Account" at bounding box center [962, 63] width 59 height 11
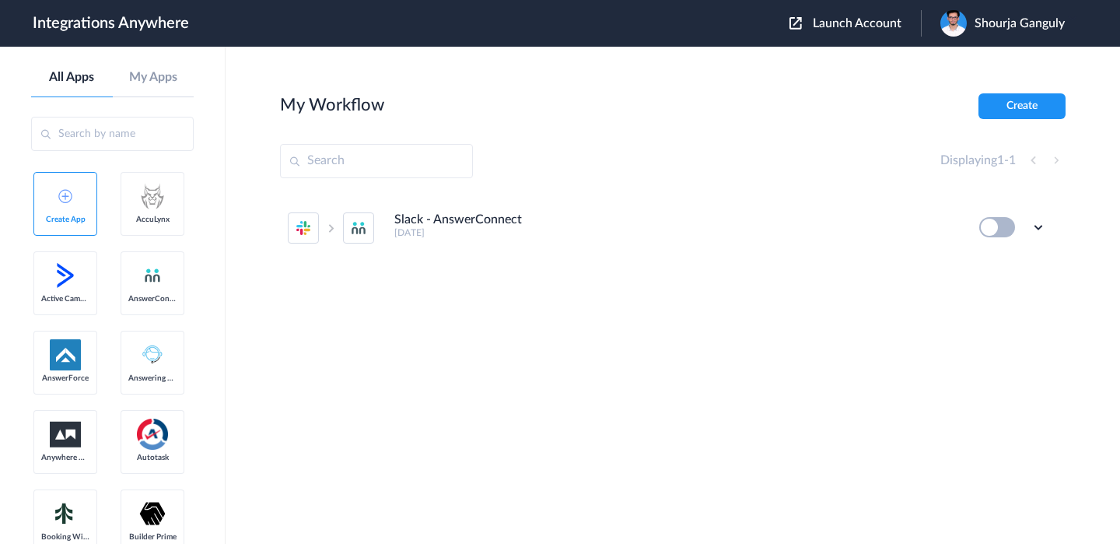
click at [840, 26] on span "Launch Account" at bounding box center [857, 23] width 89 height 12
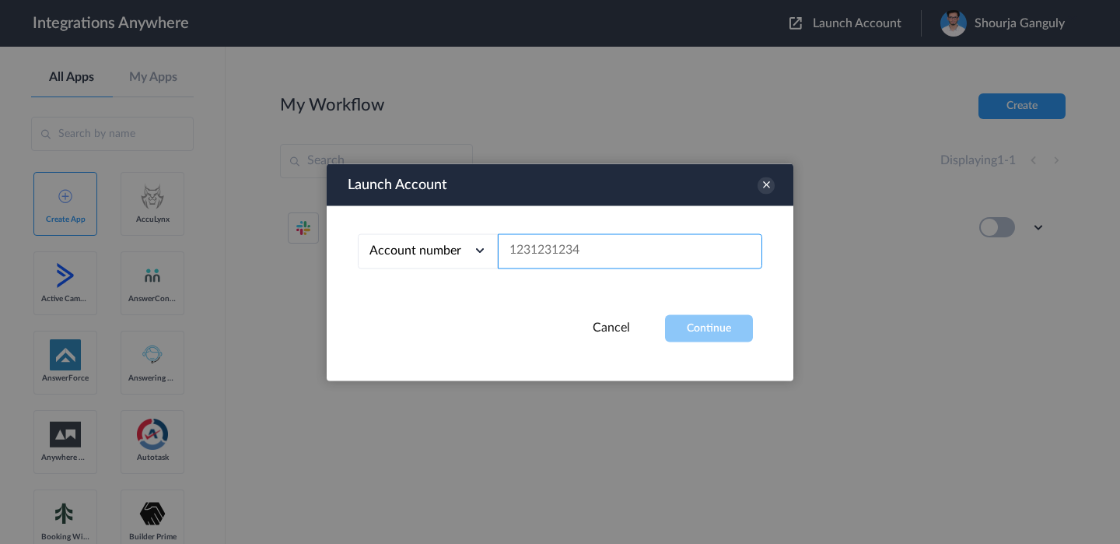
click at [664, 256] on input "text" at bounding box center [630, 250] width 264 height 35
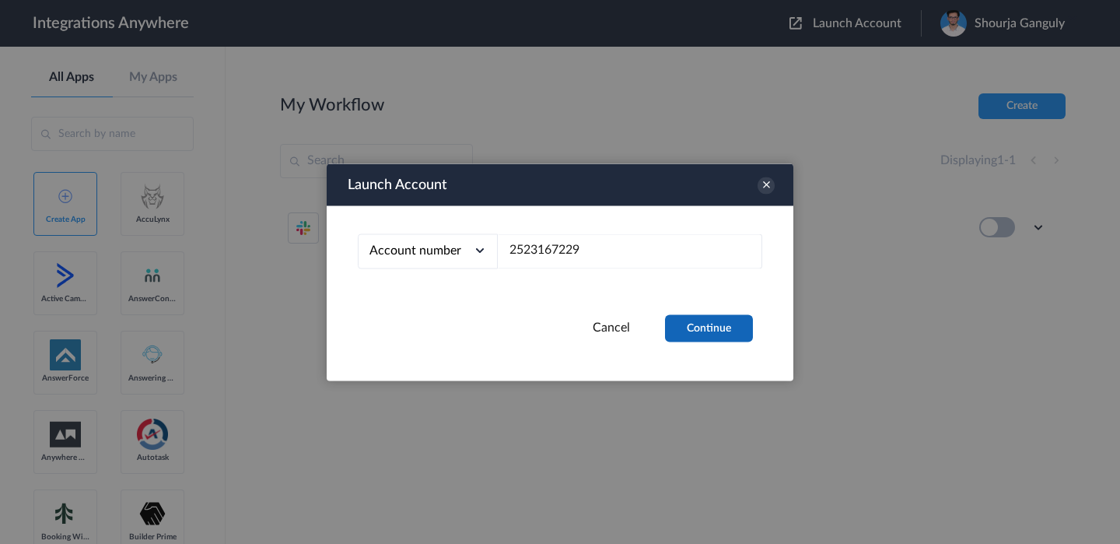
click at [702, 329] on button "Continue" at bounding box center [709, 327] width 88 height 27
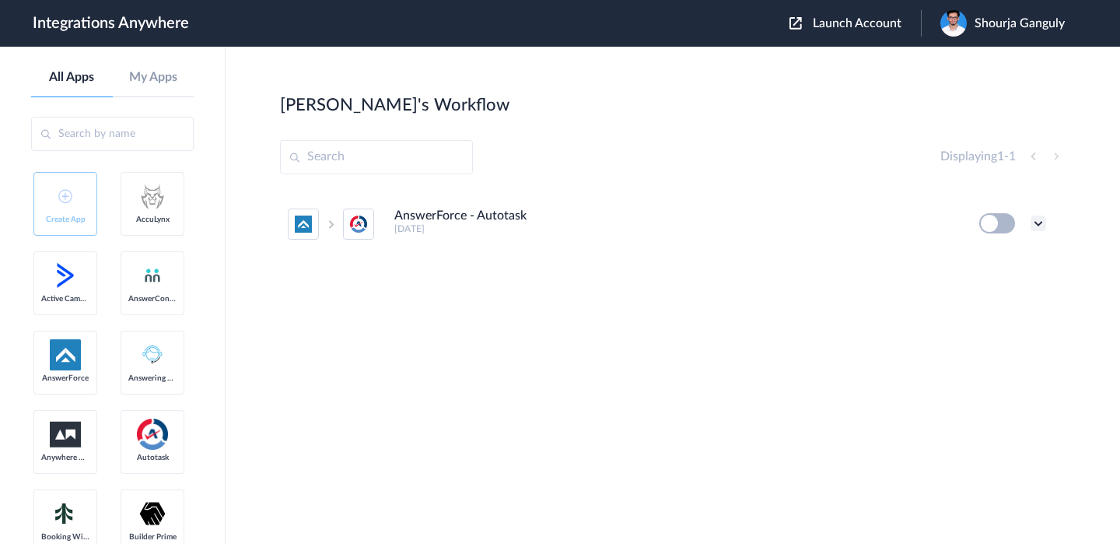
click at [1037, 220] on icon at bounding box center [1039, 223] width 16 height 16
click at [996, 257] on li "Edit" at bounding box center [995, 259] width 101 height 29
click at [970, 33] on div "Shourja Ganguly" at bounding box center [1011, 23] width 140 height 26
click at [976, 63] on link "My Account" at bounding box center [962, 63] width 59 height 11
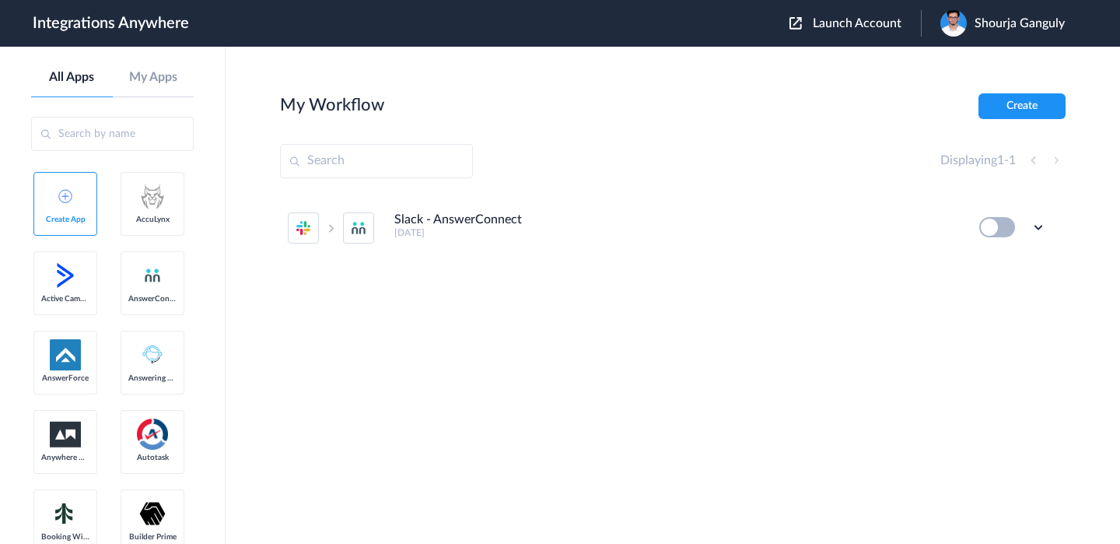
click at [866, 34] on div "Launch Account Shourja Ganguly My Account Logout" at bounding box center [935, 23] width 291 height 26
click at [828, 31] on div "Launch Account Shourja Ganguly My Account Logout" at bounding box center [935, 23] width 291 height 26
click at [832, 33] on div "Launch Account Shourja Ganguly My Account Logout" at bounding box center [935, 23] width 291 height 26
click at [850, 12] on div "Launch Account Shourja Ganguly My Account Logout" at bounding box center [935, 23] width 291 height 26
click at [847, 17] on span "Launch Account" at bounding box center [857, 23] width 89 height 12
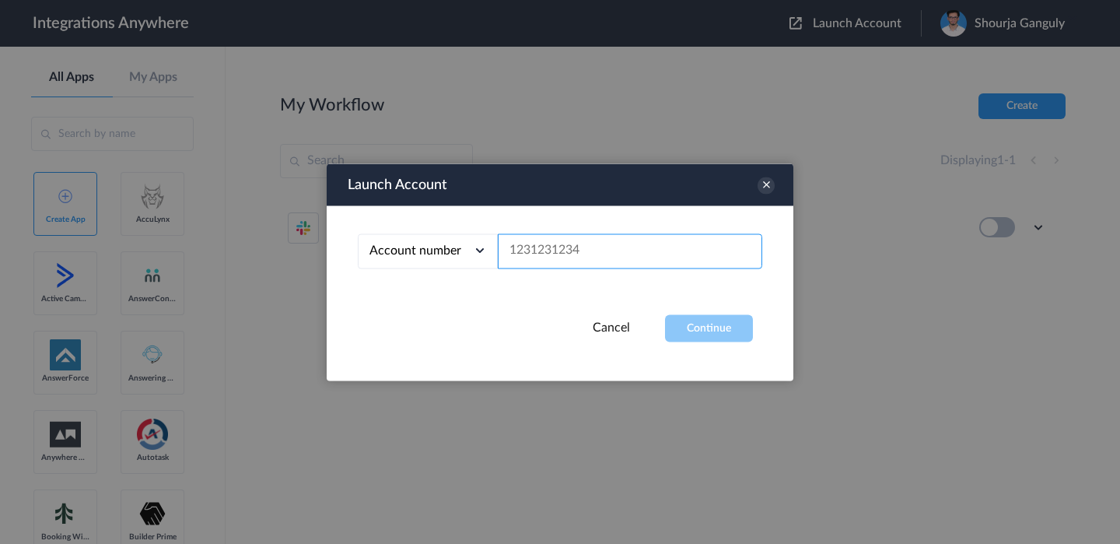
click at [657, 267] on input "text" at bounding box center [630, 250] width 264 height 35
paste input "9717035039"
type input "9717035039"
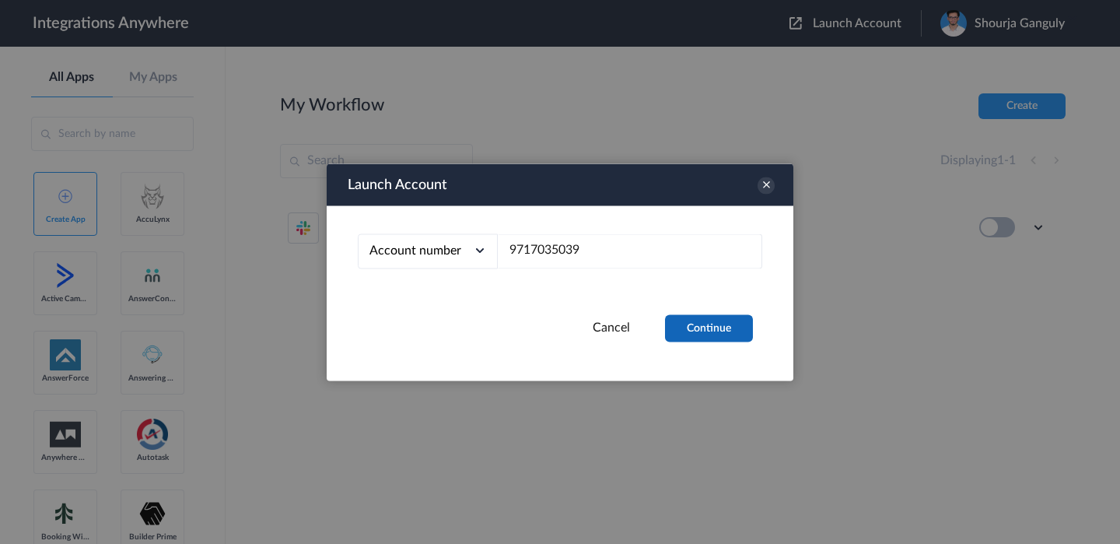
click at [709, 327] on button "Continue" at bounding box center [709, 327] width 88 height 27
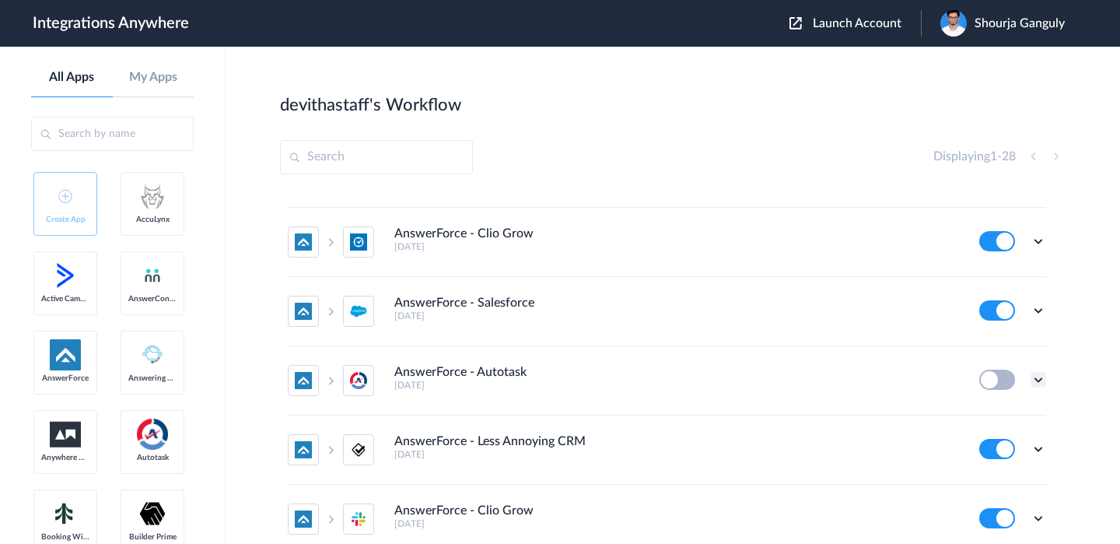
click at [1035, 372] on icon at bounding box center [1039, 380] width 16 height 16
click at [982, 410] on link "Edit" at bounding box center [975, 415] width 37 height 11
click at [963, 26] on img at bounding box center [954, 23] width 26 height 26
click at [976, 63] on link "My Account" at bounding box center [962, 63] width 59 height 11
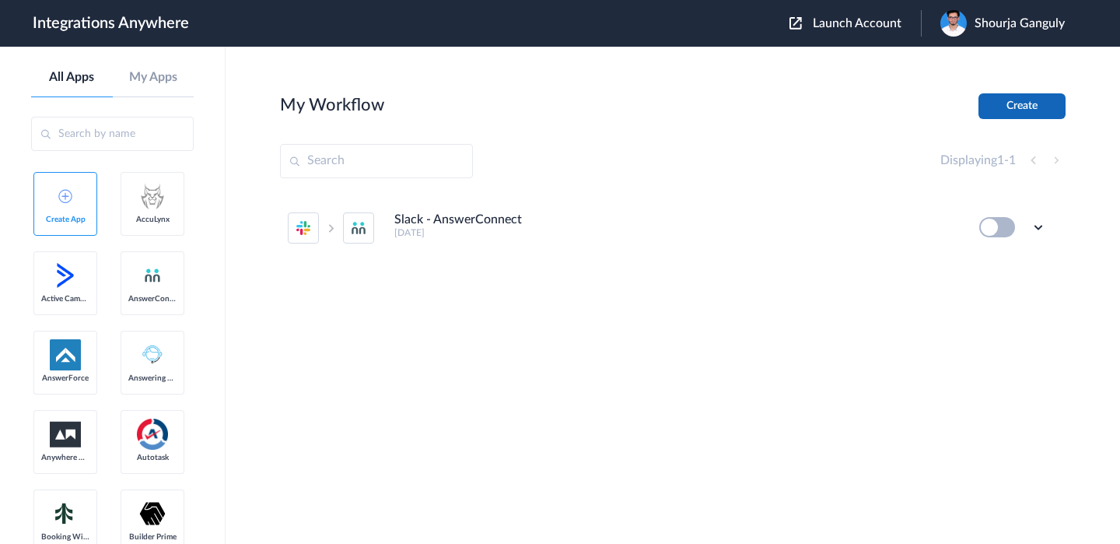
click at [1021, 96] on button "Create" at bounding box center [1022, 106] width 87 height 26
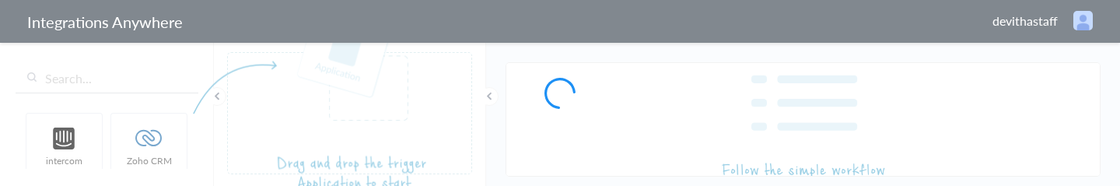
type input "AnswerForce - Autotask"
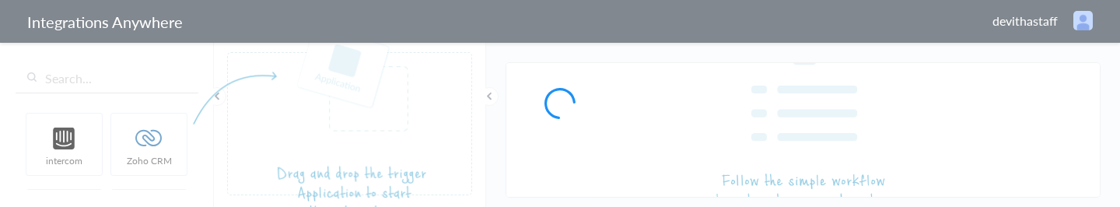
type input "AnswerForce - Autotask"
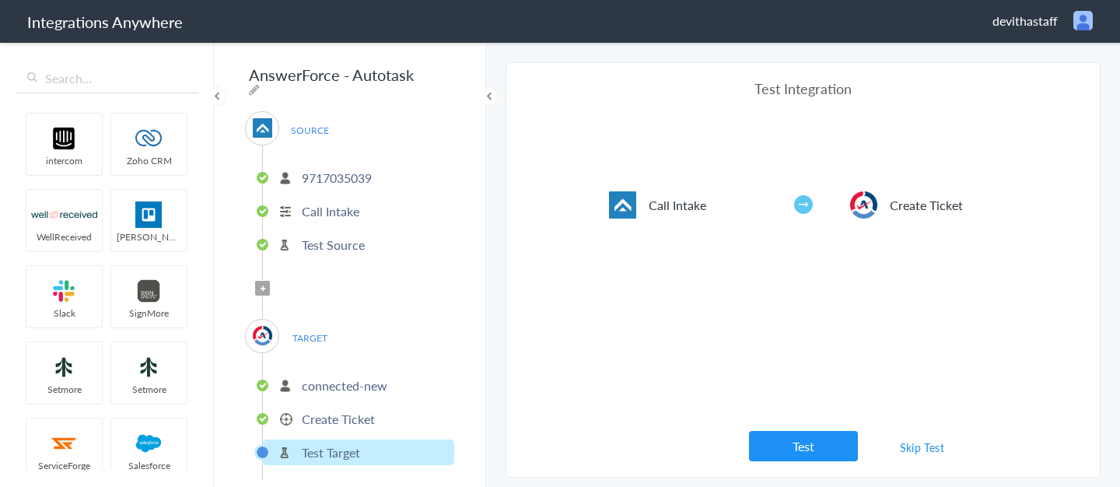
click at [345, 246] on p "Create Ticket" at bounding box center [338, 419] width 73 height 18
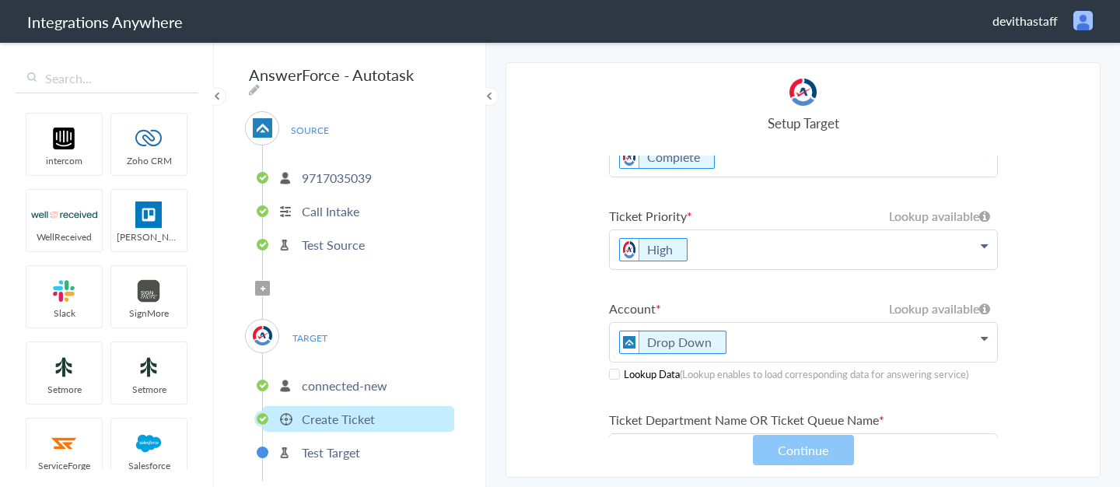
scroll to position [131, 0]
click at [821, 246] on p "Drop Down" at bounding box center [803, 344] width 387 height 39
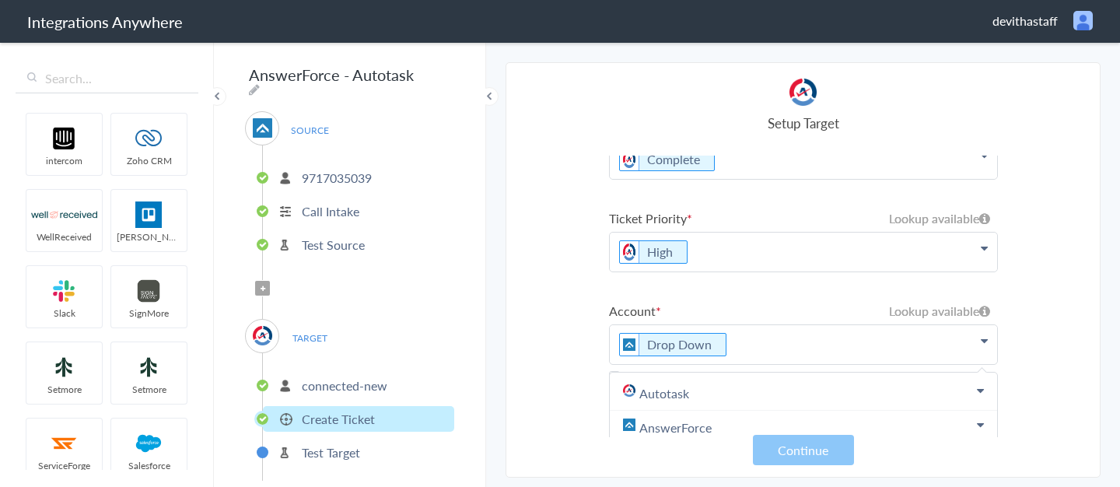
scroll to position [205, 0]
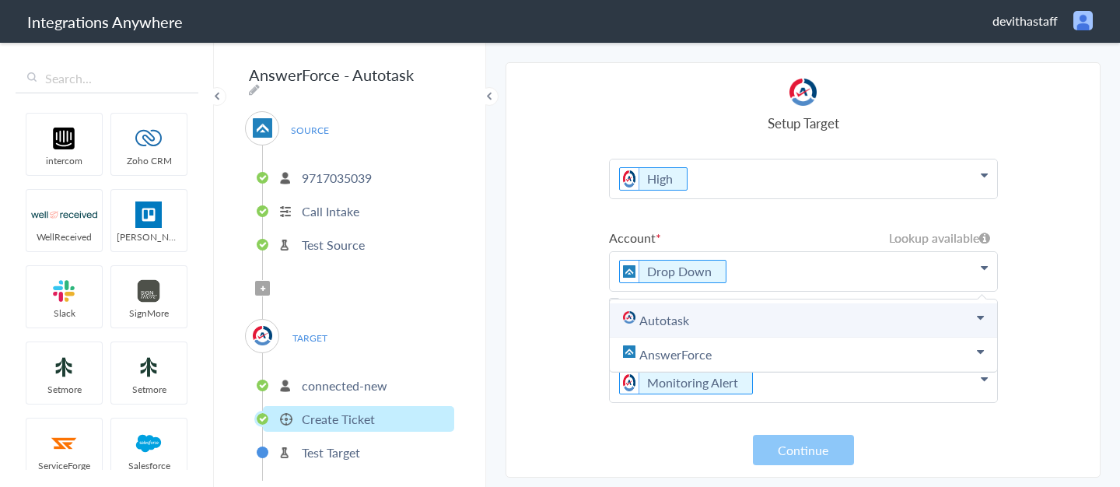
click at [891, 246] on link "Autotask" at bounding box center [803, 320] width 387 height 34
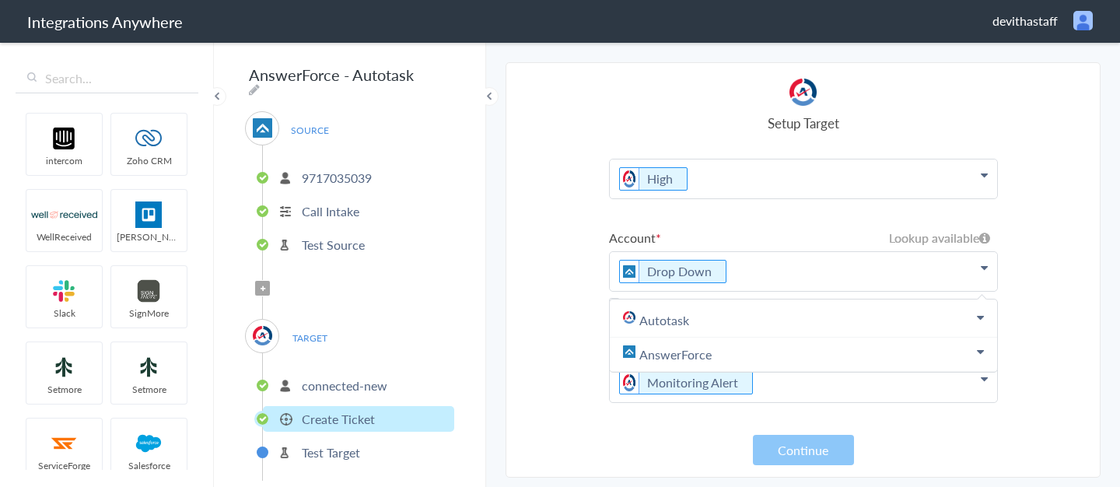
click at [537, 200] on section "Select Account 2019031607 Rename Delete ([DATE]) 1930009217 Rename Delete (a ye…" at bounding box center [803, 269] width 595 height 415
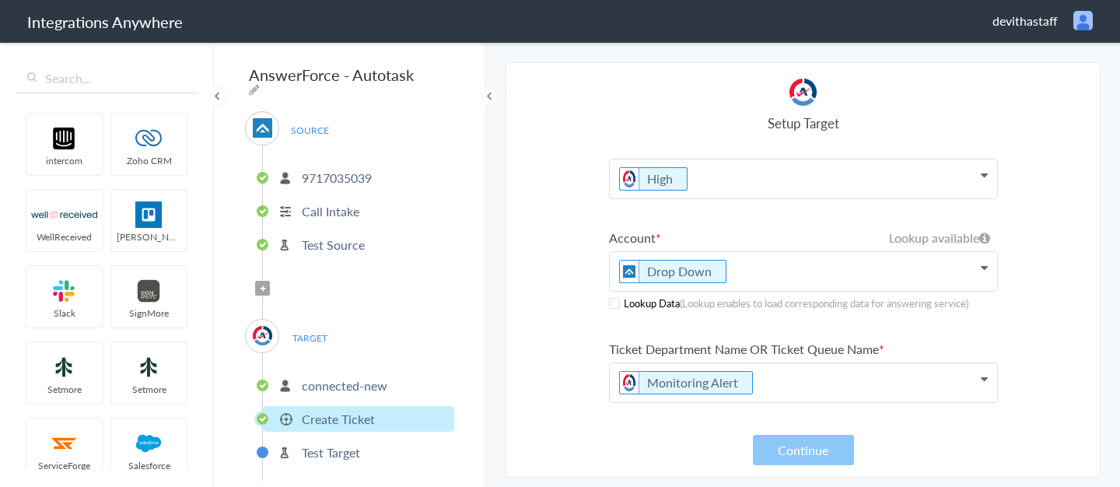
click at [774, 246] on p "Drop Down" at bounding box center [803, 271] width 387 height 39
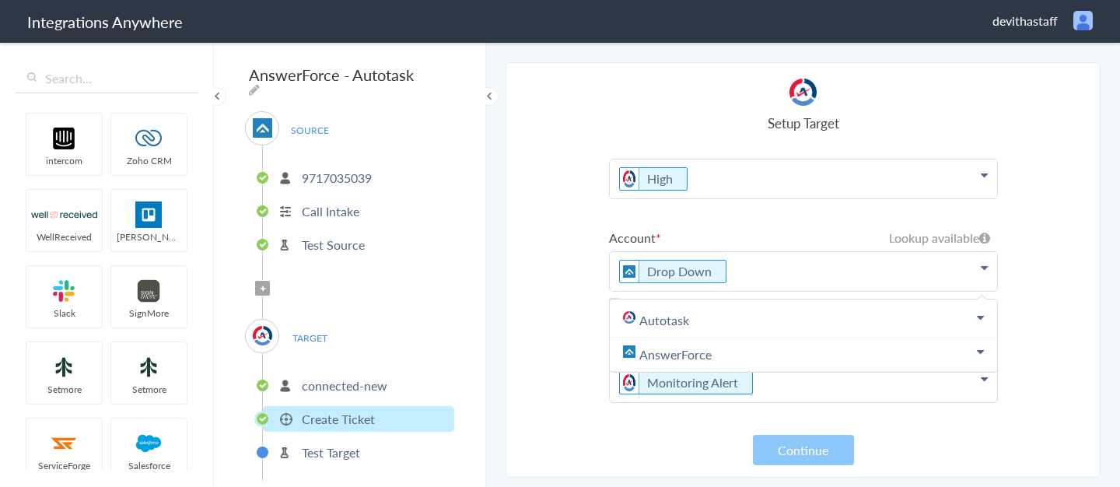
click at [601, 246] on section "Select Account 2019031607 Rename Delete ([DATE]) 1930009217 Rename Delete (a ye…" at bounding box center [803, 269] width 595 height 415
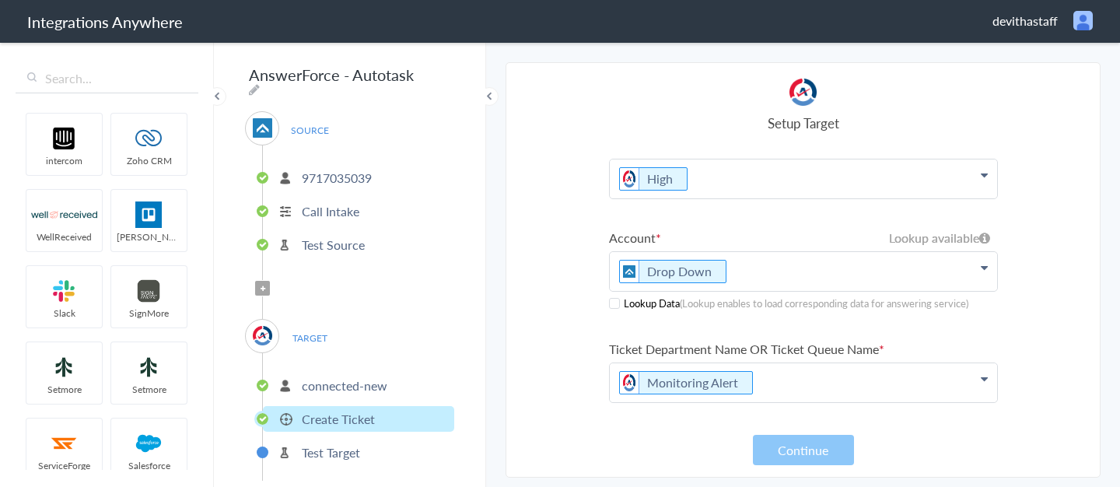
click at [622, 246] on div "Lookup Data (Lookup enables to load corresponding data for answering service)" at bounding box center [803, 303] width 389 height 15
click at [614, 246] on span at bounding box center [614, 303] width 11 height 11
click at [777, 246] on p "Drop Down" at bounding box center [803, 271] width 387 height 39
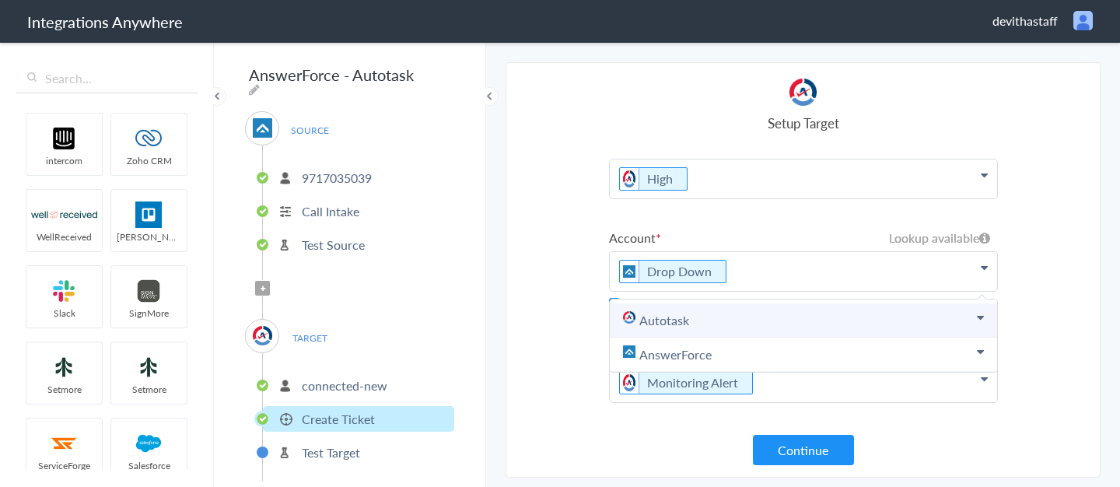
click at [733, 246] on link "Autotask" at bounding box center [803, 320] width 387 height 34
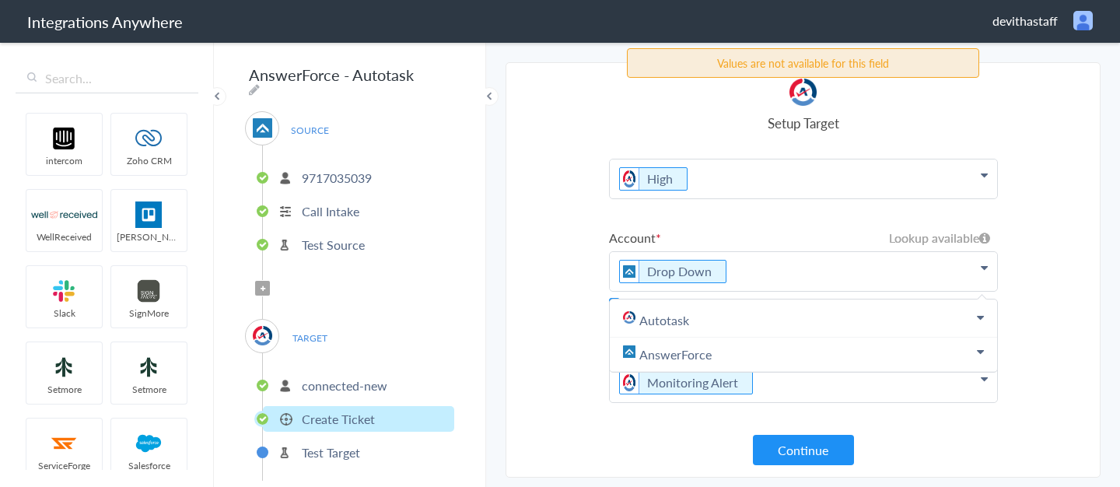
click at [569, 246] on section "Select Account 2019031607 Rename Delete (6 months ago) 1930009217 Rename Delete…" at bounding box center [803, 269] width 595 height 415
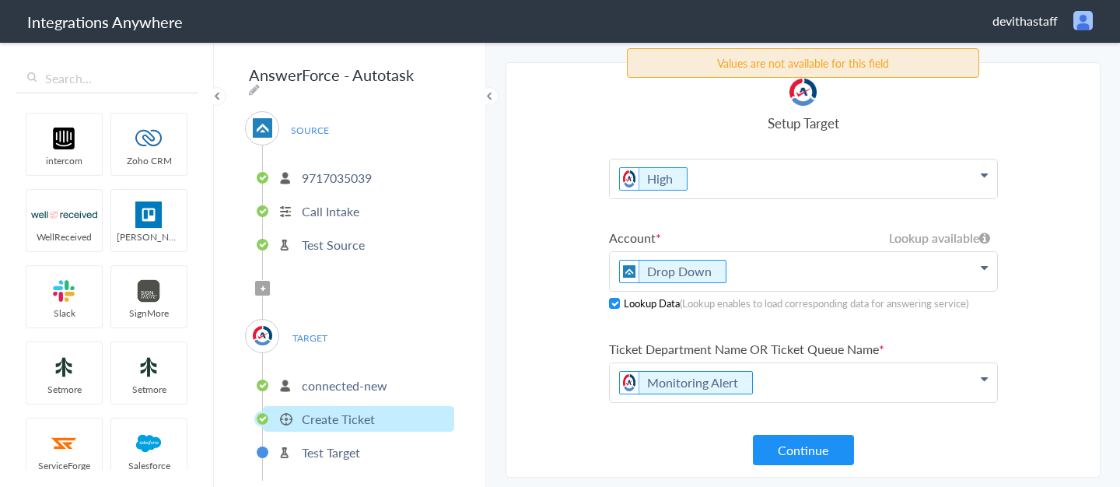
click at [612, 246] on span at bounding box center [614, 303] width 11 height 11
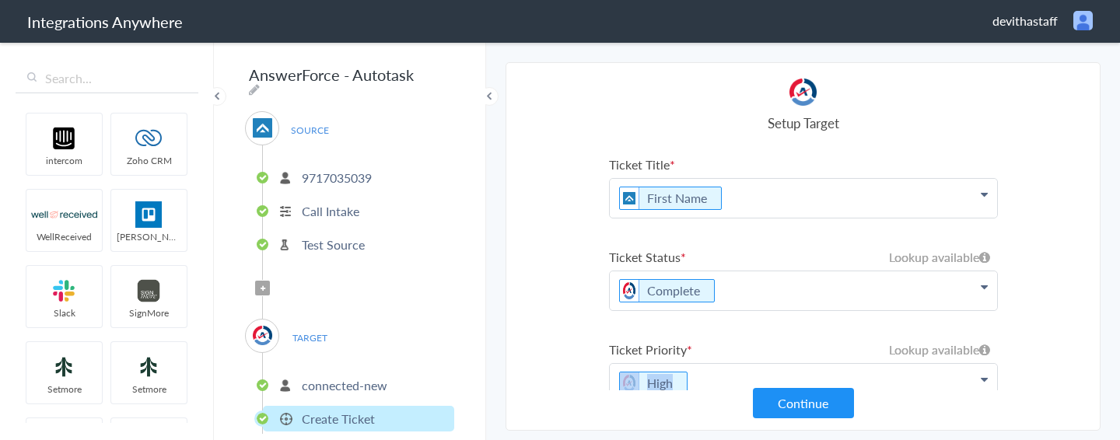
drag, startPoint x: 913, startPoint y: 436, endPoint x: 891, endPoint y: 222, distance: 215.9
click at [891, 222] on main "The system encountered four errors. Check More Trigger Connect Action Setup Tes…" at bounding box center [803, 240] width 634 height 400
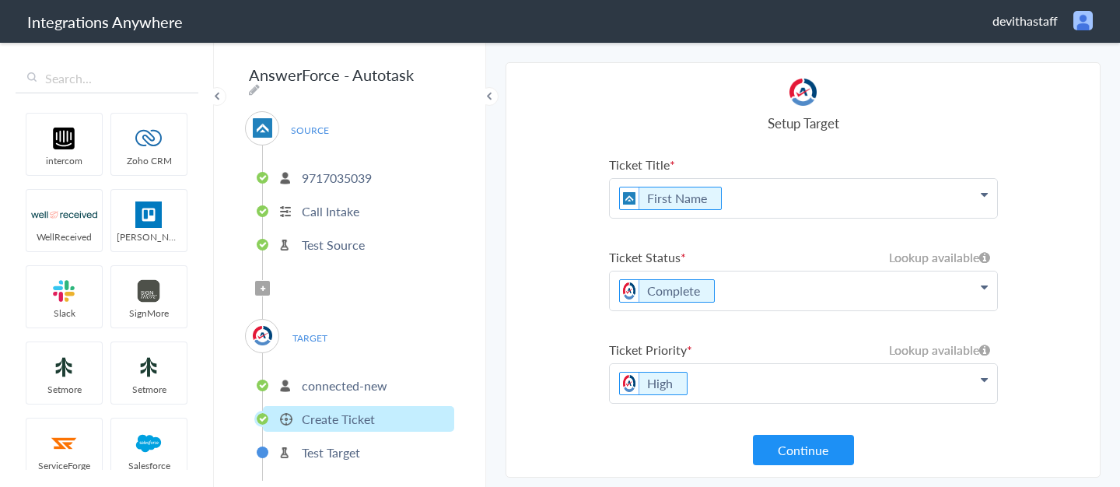
click at [983, 246] on icon at bounding box center [984, 379] width 7 height 12
click at [536, 246] on section "Select Account 2019031607 Rename Delete (6 months ago) 1930009217 Rename Delete…" at bounding box center [803, 269] width 595 height 415
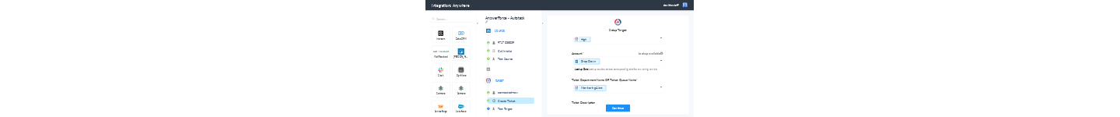
scroll to position [221, 0]
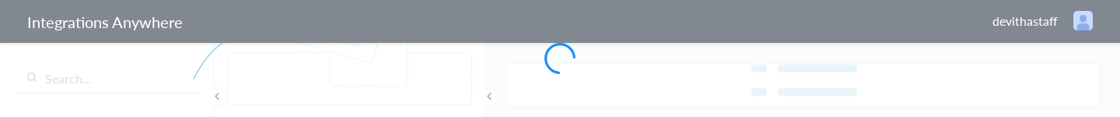
type input "AnswerForce - Autotask"
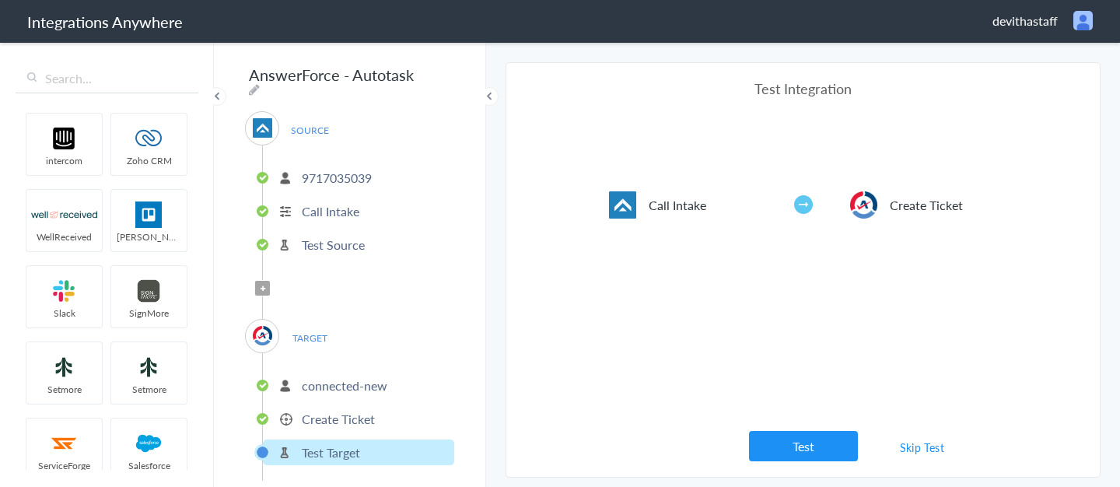
click at [366, 116] on p "Create Ticket" at bounding box center [338, 419] width 73 height 18
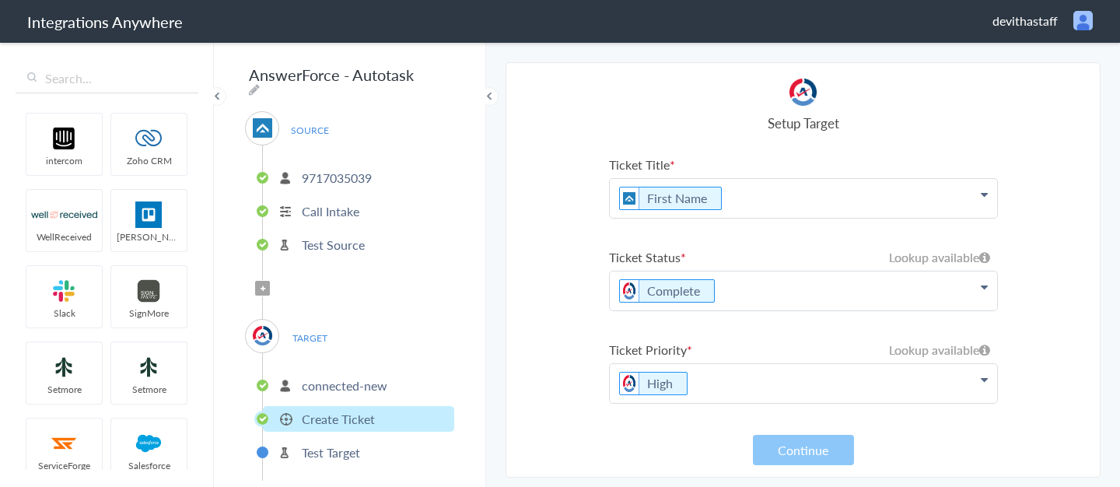
click at [981, 116] on icon at bounding box center [984, 287] width 7 height 12
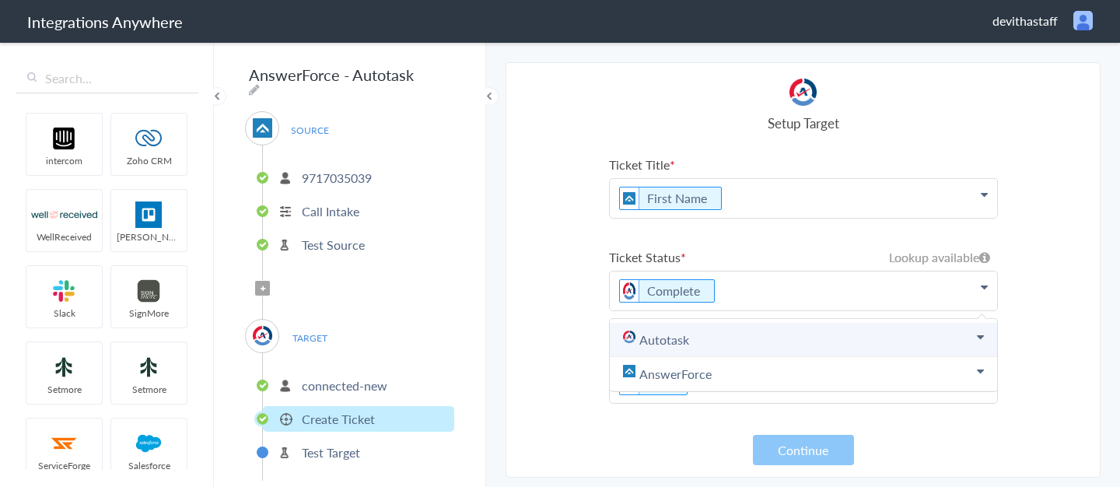
click at [918, 116] on link "Autotask" at bounding box center [803, 340] width 387 height 34
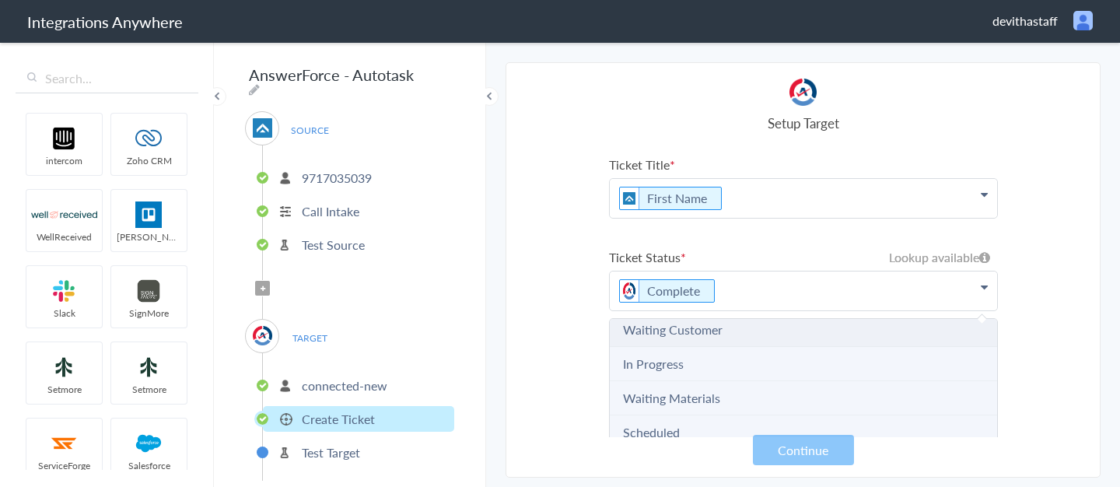
scroll to position [112, 0]
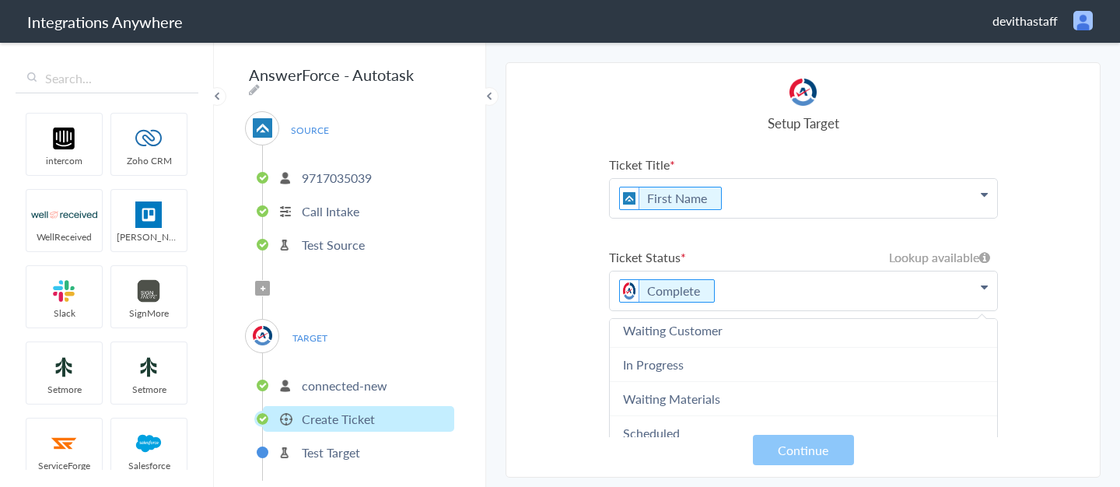
click at [1084, 116] on section "Select Account 2019031607 Rename Delete (6 months ago) 1930009217 Rename Delete…" at bounding box center [803, 269] width 595 height 415
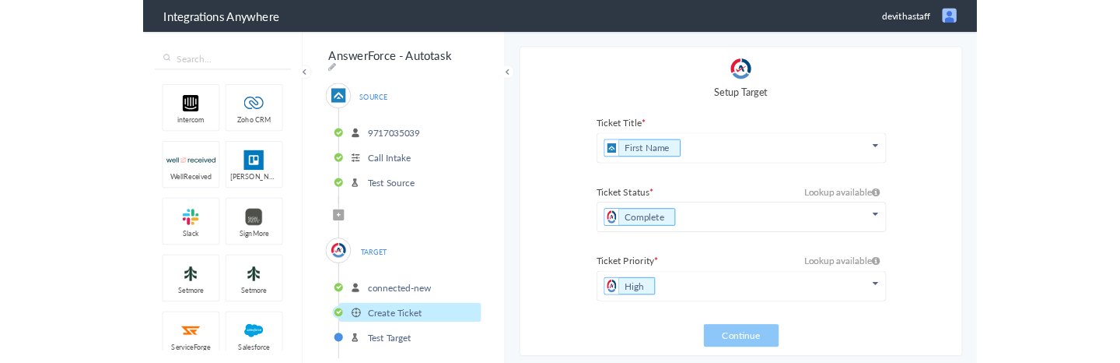
scroll to position [158, 0]
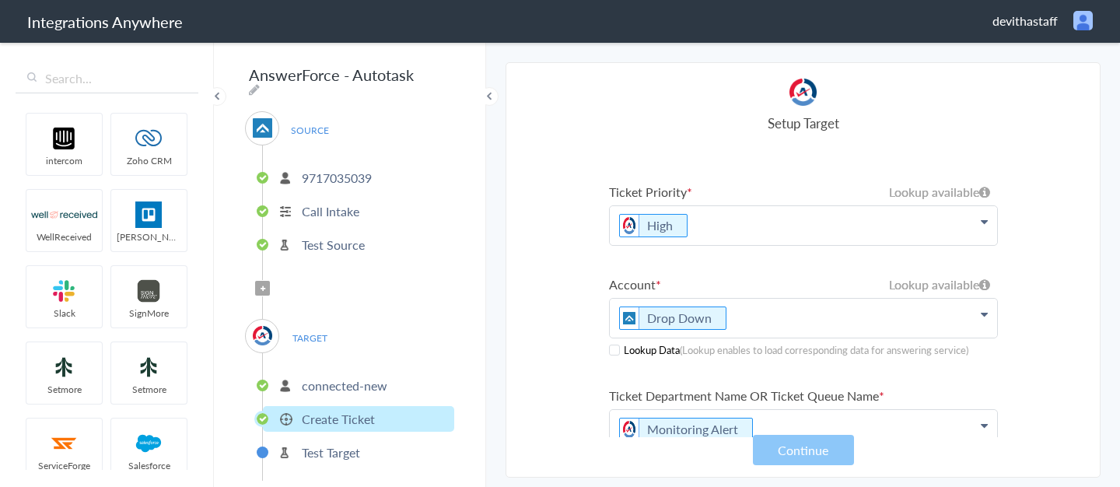
click at [614, 116] on span at bounding box center [614, 350] width 11 height 11
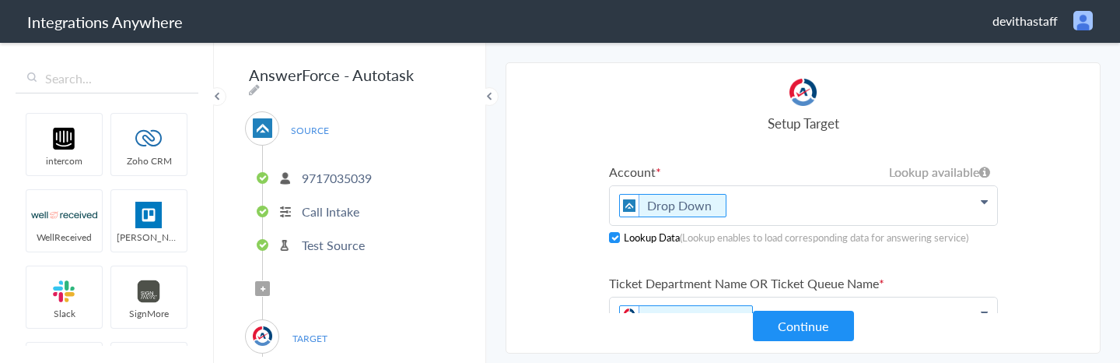
scroll to position [269, 0]
click at [990, 116] on p "Drop Down" at bounding box center [803, 206] width 387 height 39
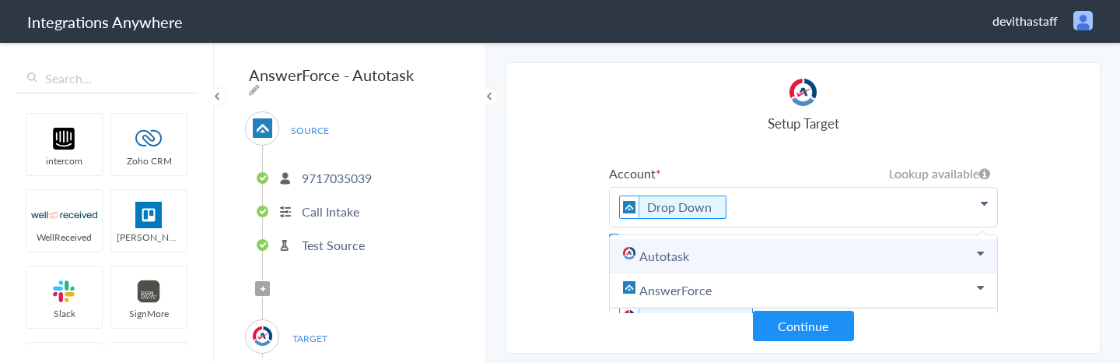
click at [772, 116] on link "Autotask" at bounding box center [803, 256] width 387 height 34
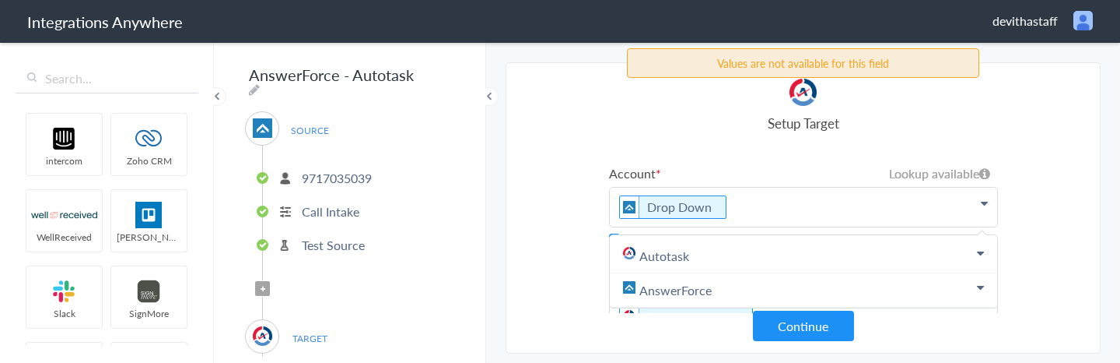
click at [716, 116] on h4 "Setup Target" at bounding box center [803, 123] width 389 height 19
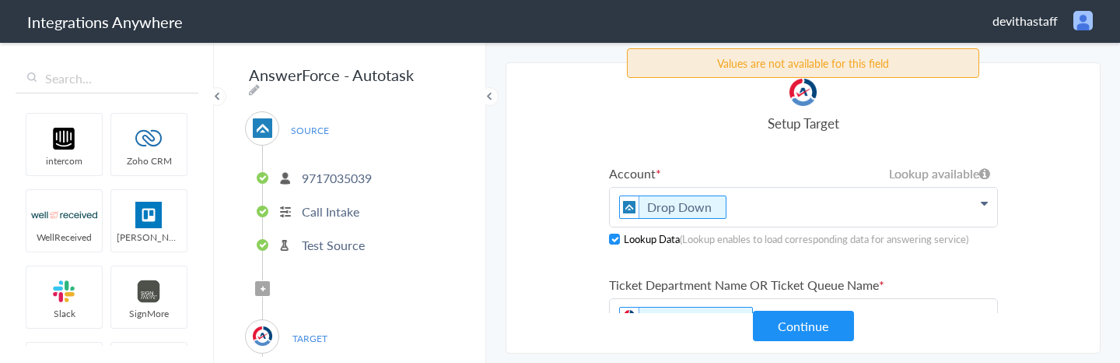
drag, startPoint x: 898, startPoint y: 62, endPoint x: 693, endPoint y: 66, distance: 204.6
click at [693, 66] on div "Values are not available for this field" at bounding box center [803, 63] width 352 height 30
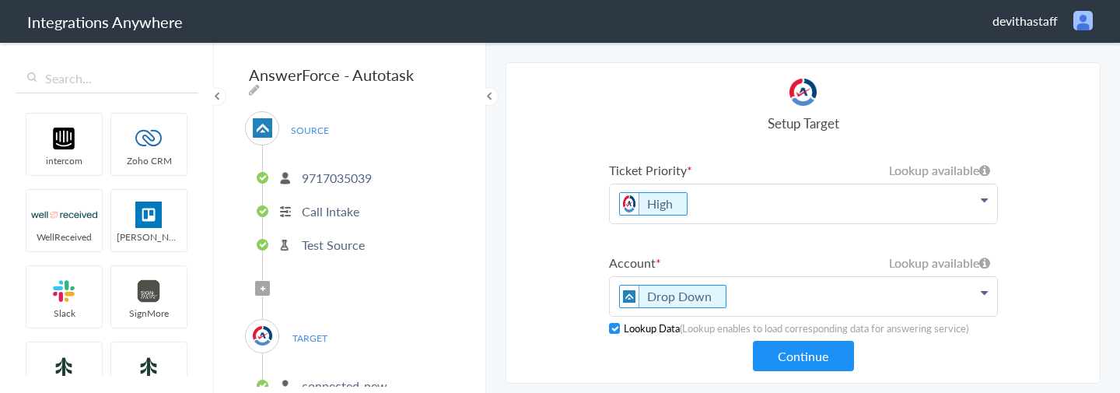
scroll to position [188, 0]
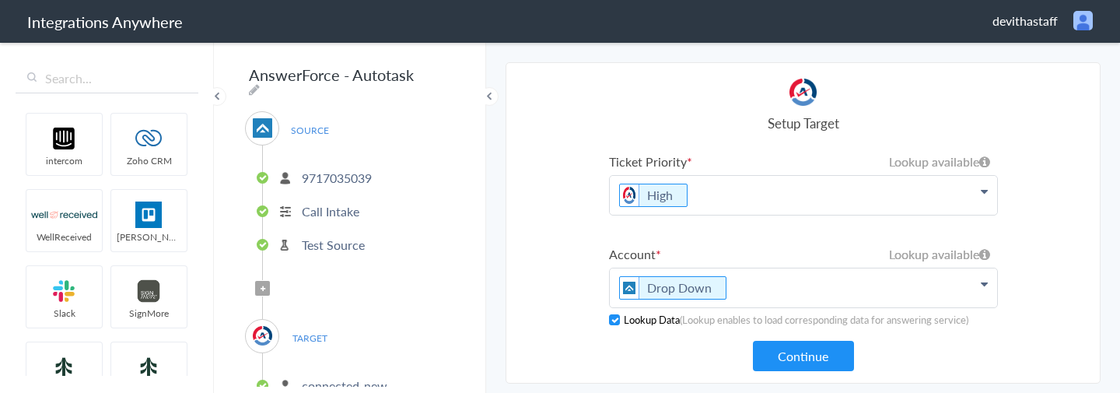
click at [986, 116] on icon at bounding box center [984, 191] width 7 height 12
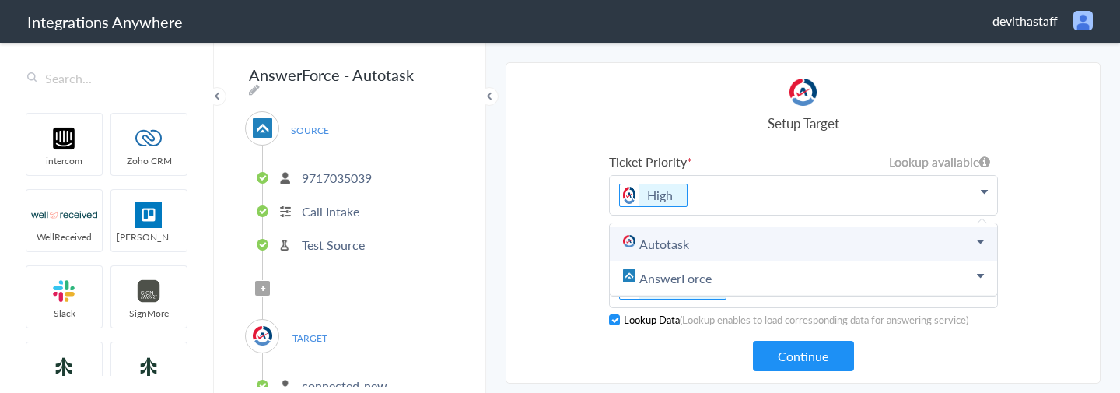
click at [832, 116] on link "Autotask" at bounding box center [803, 244] width 387 height 34
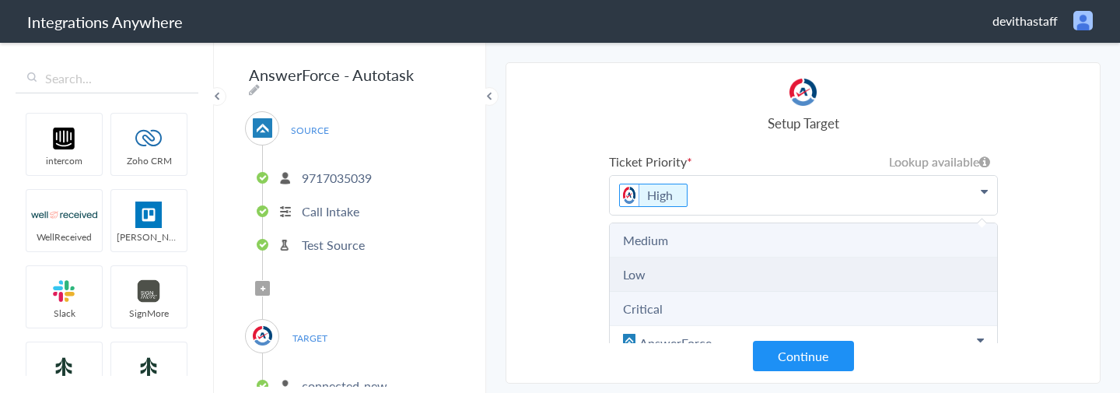
scroll to position [71, 0]
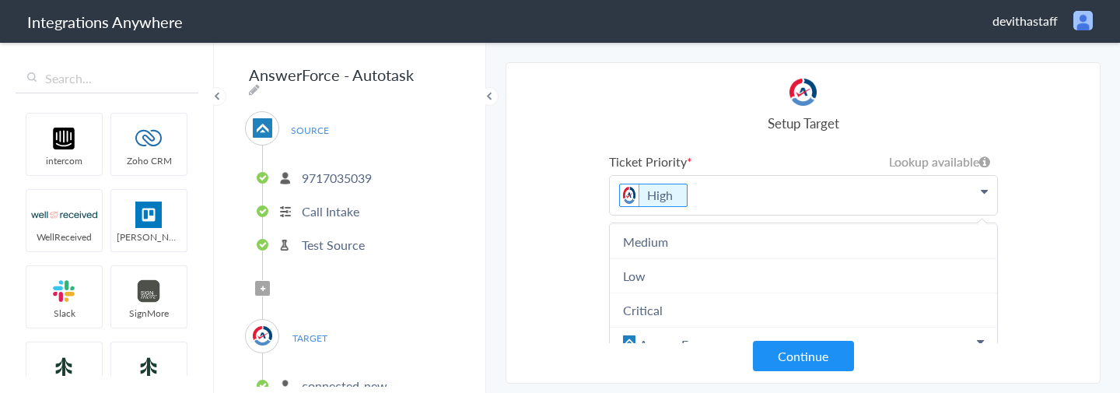
click at [564, 116] on section "Select Account 2019031607 Rename Delete (6 months ago) 1930009217 Rename Delete…" at bounding box center [803, 222] width 595 height 321
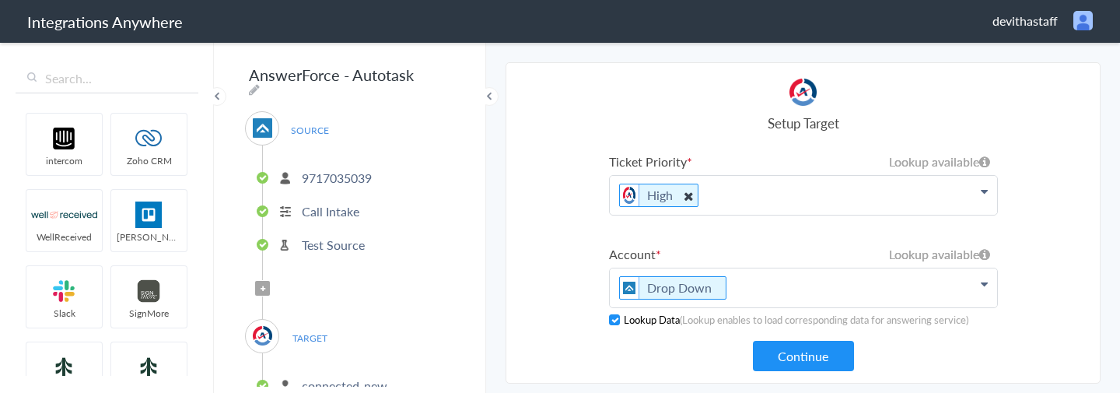
click at [685, 116] on icon at bounding box center [687, 195] width 17 height 19
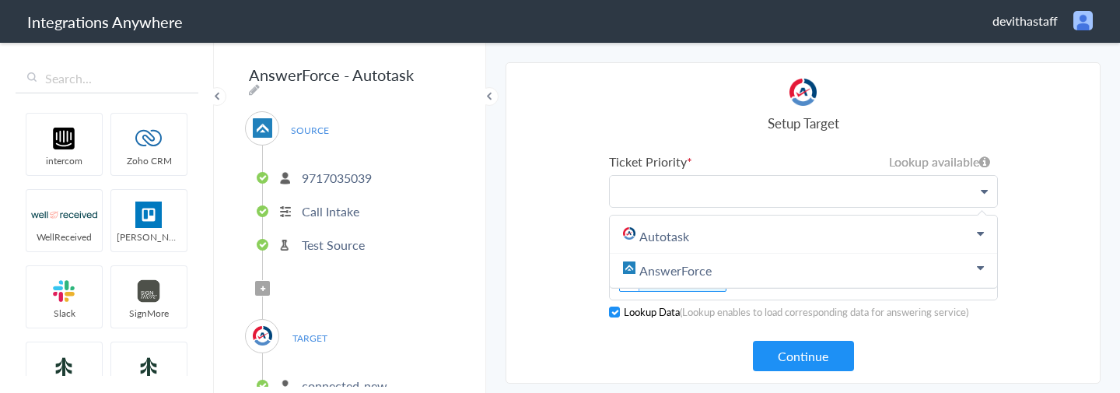
scroll to position [0, 0]
click at [804, 116] on button "Continue" at bounding box center [803, 356] width 101 height 30
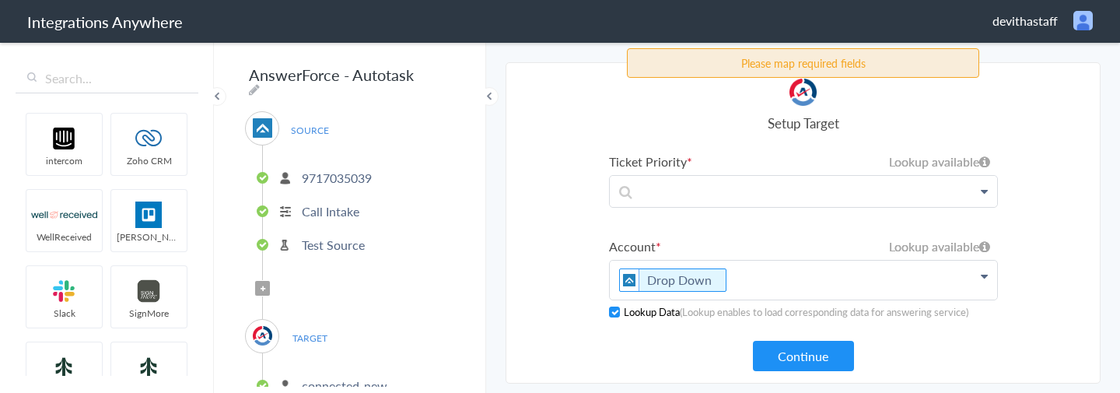
click at [981, 116] on icon at bounding box center [984, 191] width 7 height 12
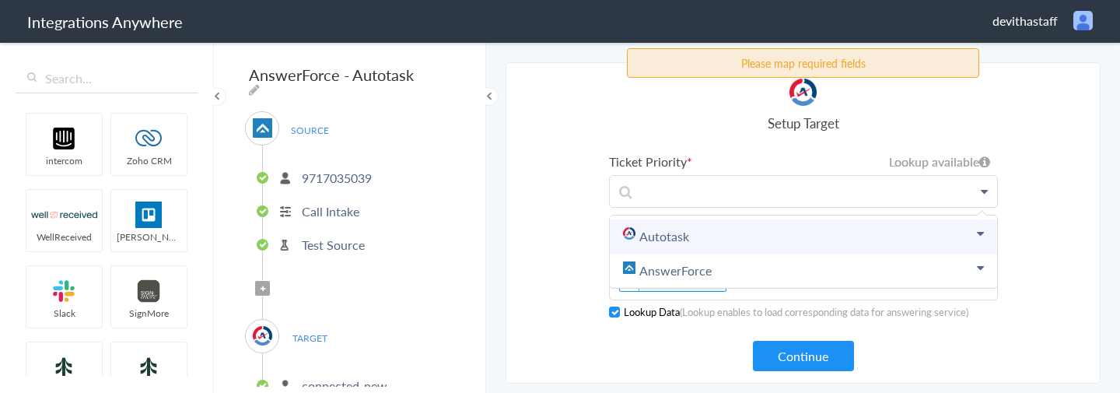
click at [727, 116] on link "Autotask" at bounding box center [803, 236] width 387 height 34
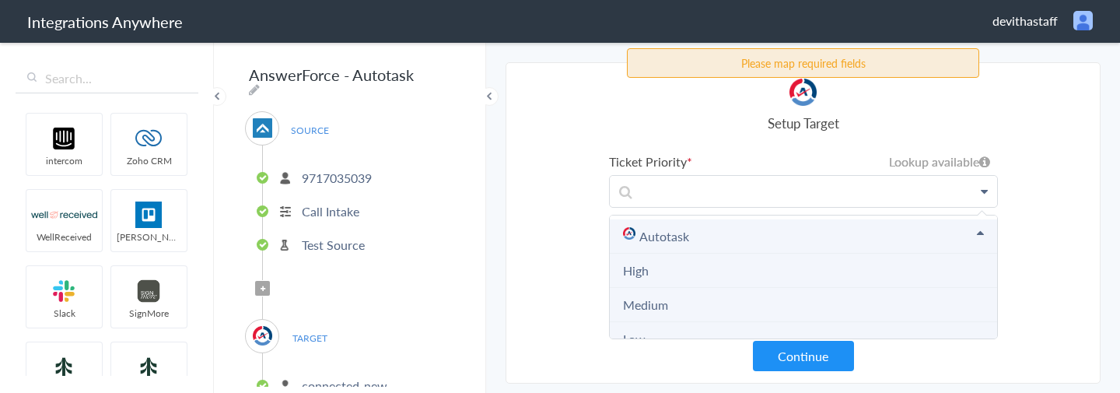
scroll to position [50, 0]
click at [649, 116] on li "High" at bounding box center [803, 221] width 387 height 34
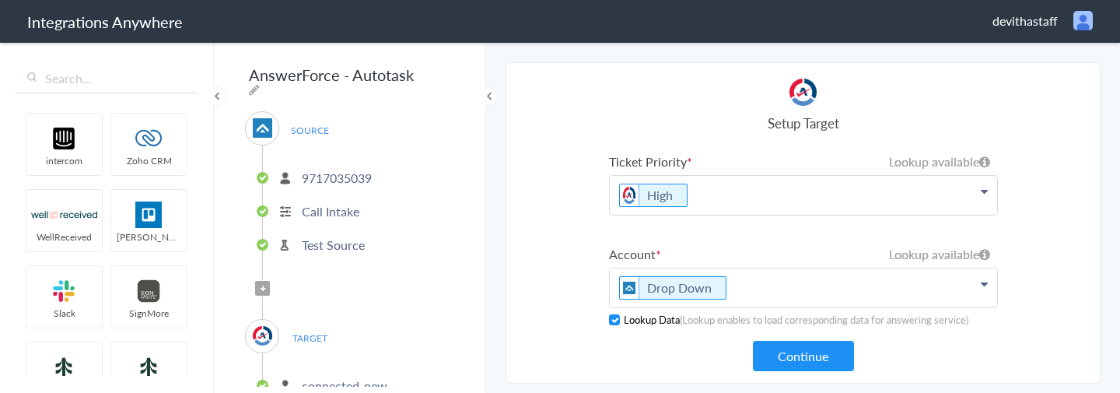
click at [569, 116] on section "Select Account 2019031607 Rename Delete (6 months ago) 1930009217 Rename Delete…" at bounding box center [803, 222] width 595 height 321
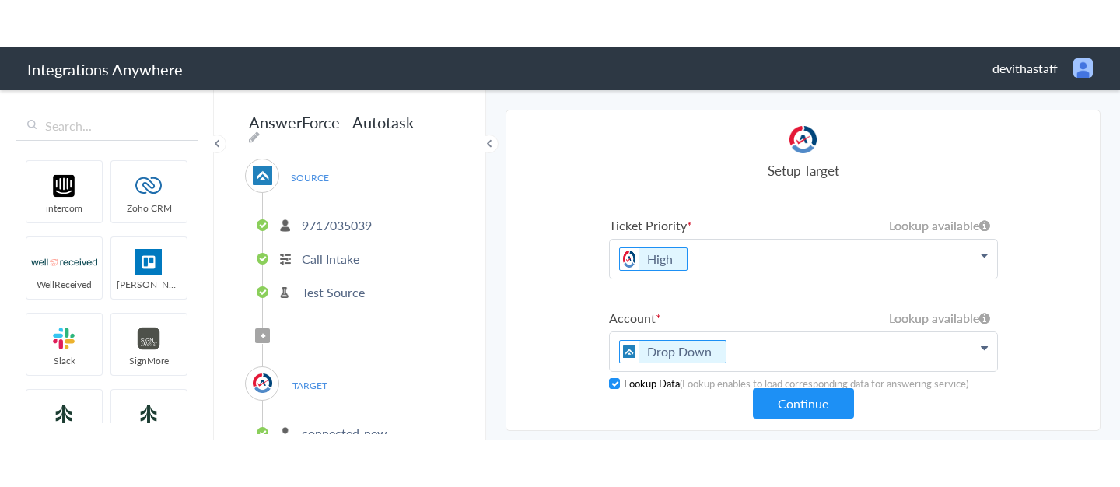
scroll to position [205, 0]
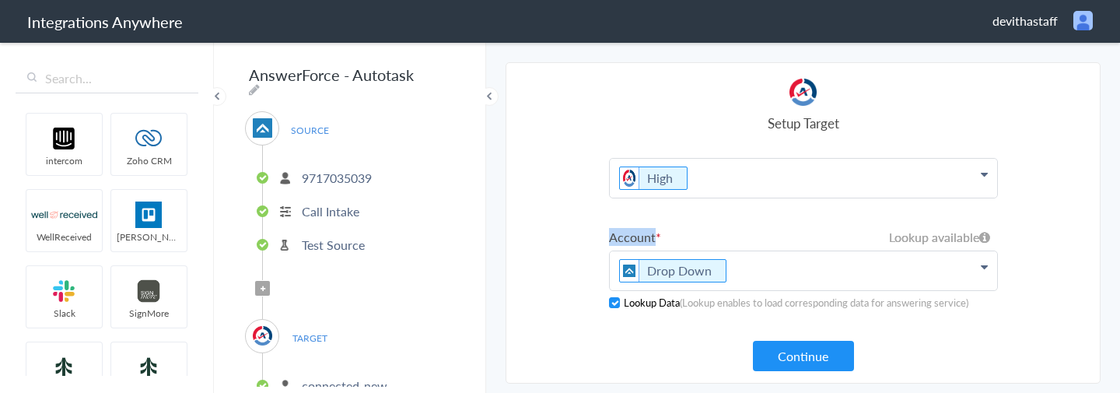
drag, startPoint x: 671, startPoint y: 240, endPoint x: 602, endPoint y: 233, distance: 68.7
click at [602, 116] on section "Select Account 2019031607 Rename Delete (6 months ago) 1930009217 Rename Delete…" at bounding box center [803, 222] width 595 height 321
click at [587, 116] on section "Select Account 2019031607 Rename Delete (6 months ago) 1930009217 Rename Delete…" at bounding box center [803, 222] width 595 height 321
drag, startPoint x: 659, startPoint y: 236, endPoint x: 603, endPoint y: 236, distance: 56.0
click at [603, 116] on section "Select Account 2019031607 Rename Delete (6 months ago) 1930009217 Rename Delete…" at bounding box center [803, 222] width 595 height 321
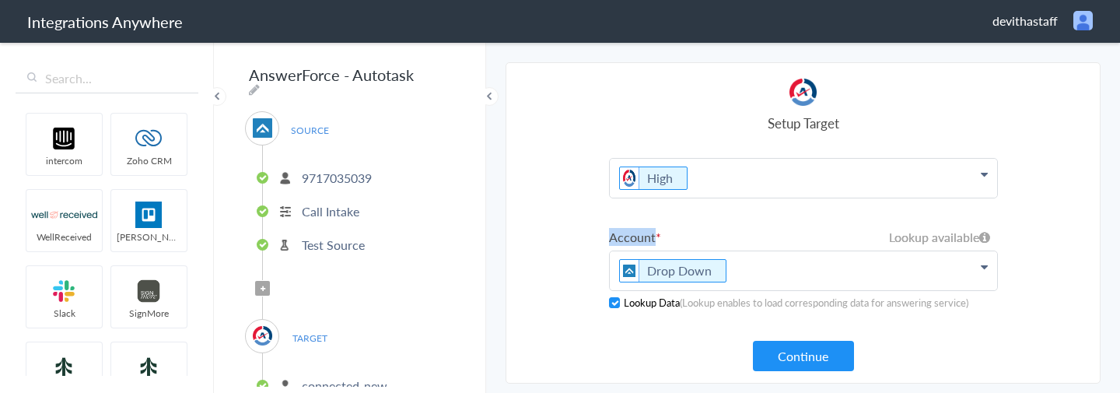
click at [545, 116] on section "Select Account 2019031607 Rename Delete (6 months ago) 1930009217 Rename Delete…" at bounding box center [803, 222] width 595 height 321
drag, startPoint x: 675, startPoint y: 244, endPoint x: 601, endPoint y: 238, distance: 74.2
click at [601, 116] on section "Select Account 2019031607 Rename Delete (6 months ago) 1930009217 Rename Delete…" at bounding box center [803, 222] width 595 height 321
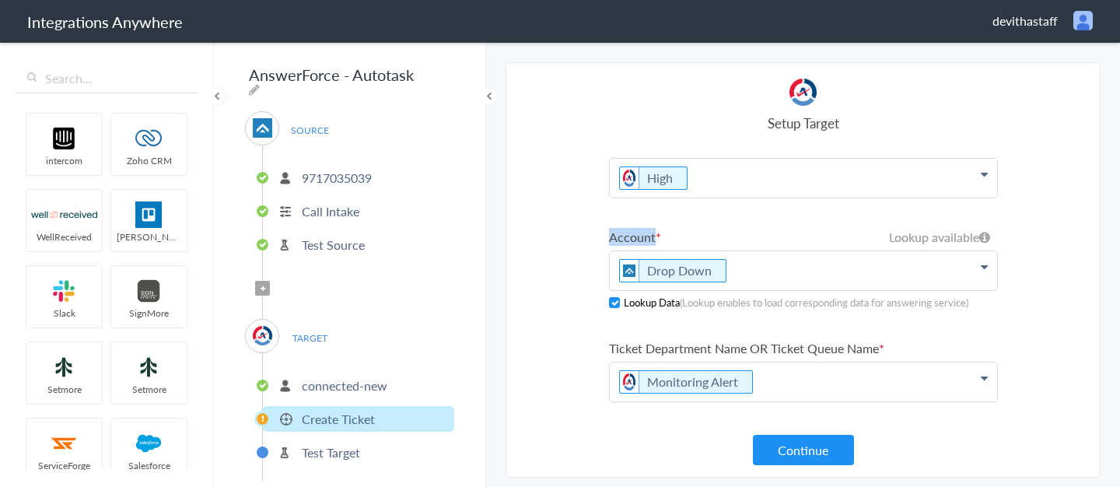
click at [843, 116] on label "Account" at bounding box center [803, 237] width 389 height 18
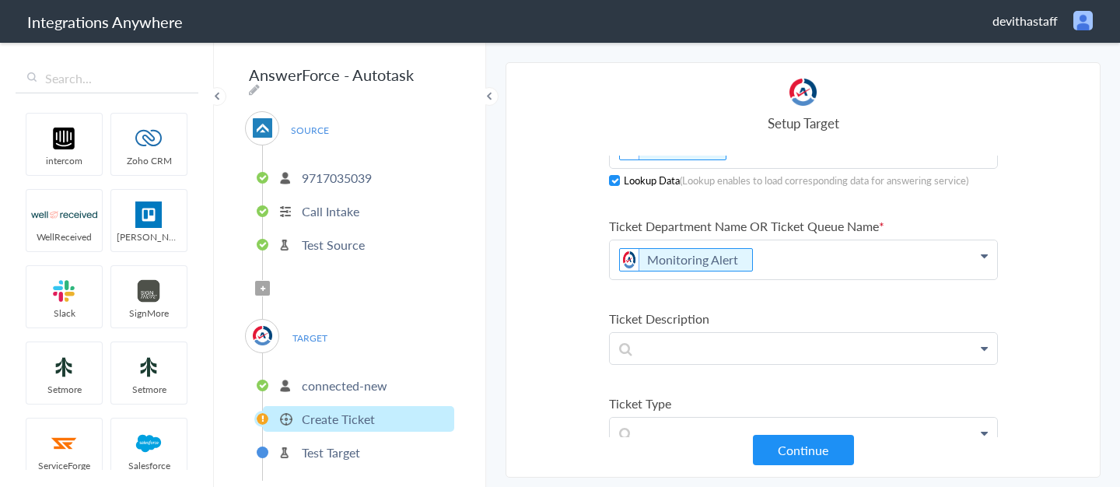
scroll to position [277, 0]
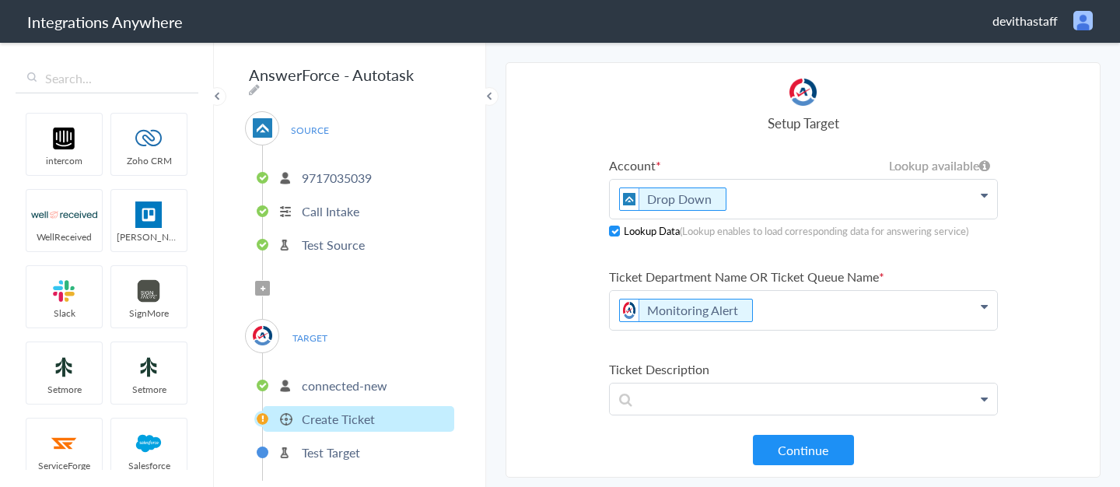
click at [960, 116] on p "Drop Down" at bounding box center [803, 199] width 387 height 39
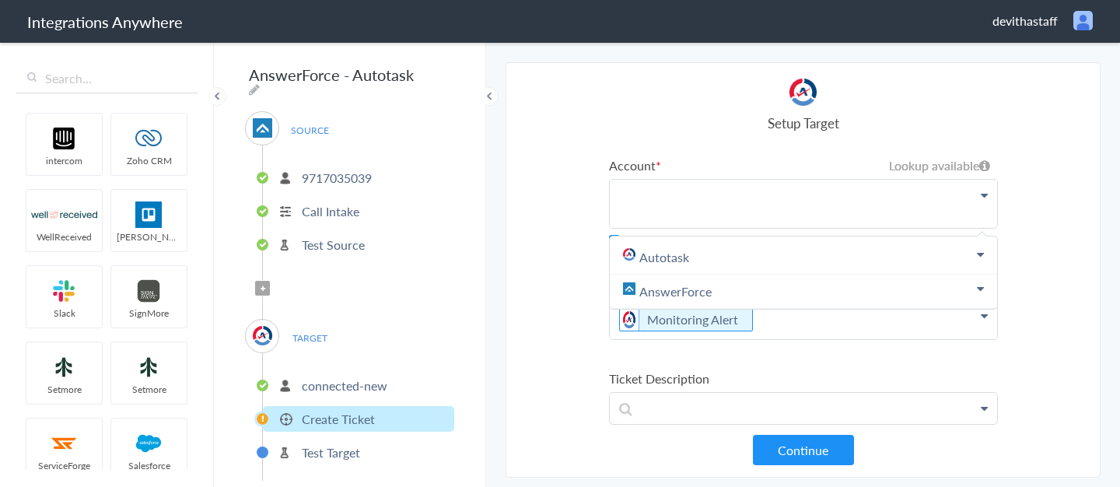
click at [650, 116] on label "Account" at bounding box center [803, 165] width 389 height 18
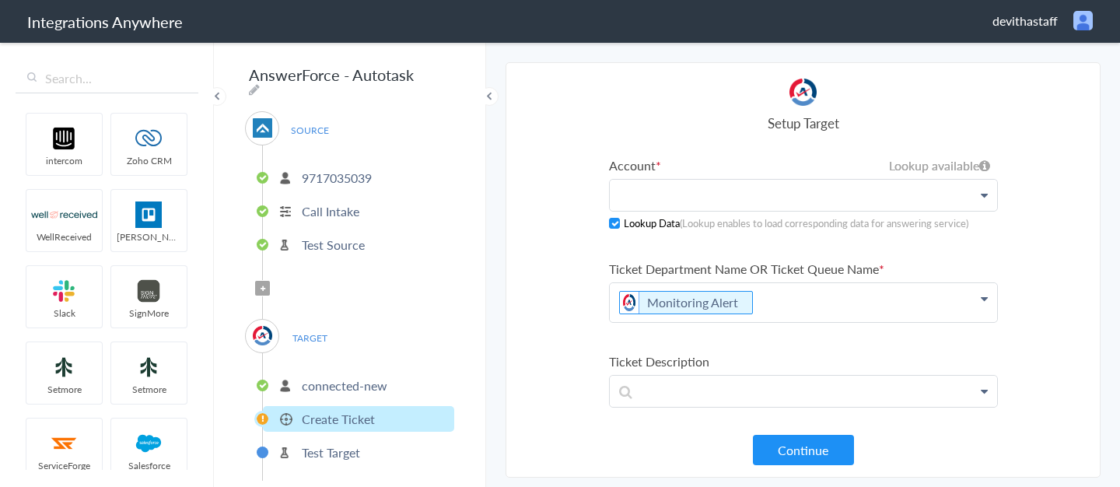
click at [584, 116] on section "Select Account 2019031607 Rename Delete (6 months ago) 1930009217 Rename Delete…" at bounding box center [803, 269] width 595 height 415
click at [737, 116] on p at bounding box center [803, 195] width 387 height 30
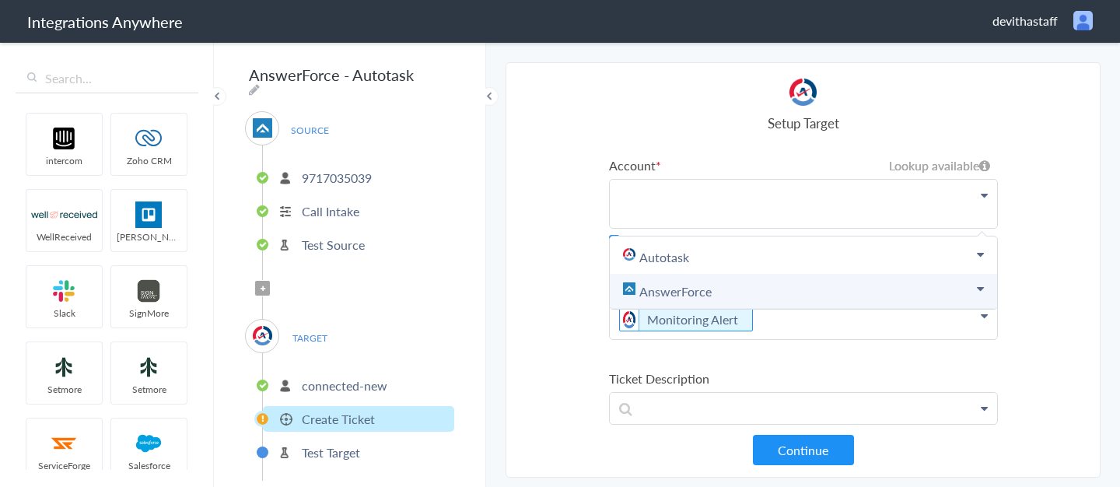
click at [679, 116] on link "AnswerForce" at bounding box center [803, 292] width 387 height 34
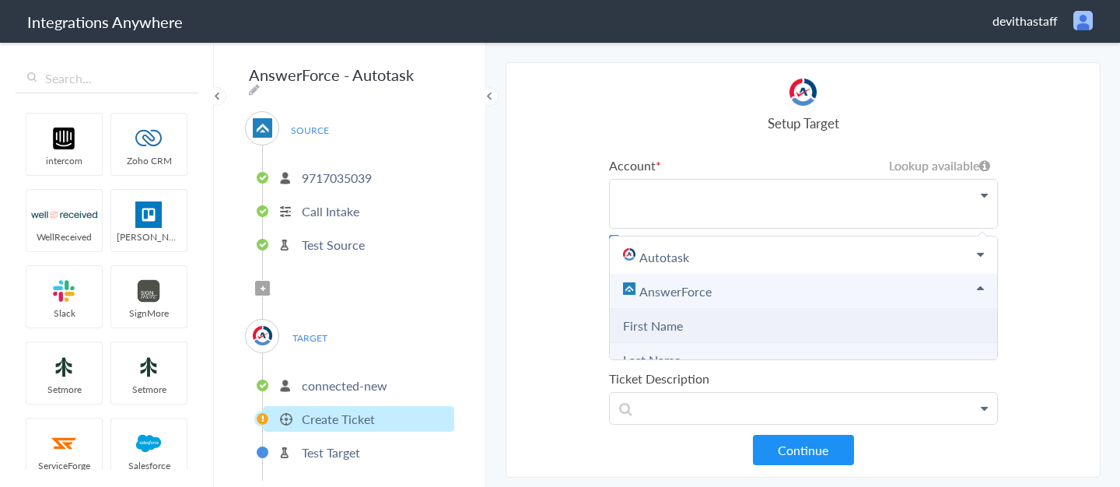
click at [683, 116] on Name "First Name" at bounding box center [803, 326] width 387 height 34
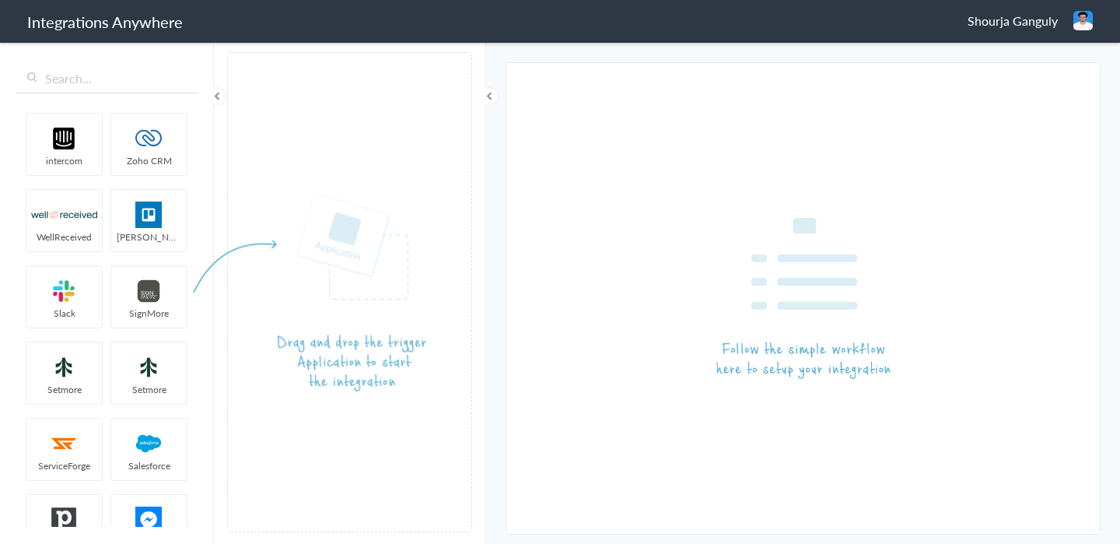
click at [102, 94] on div "intercom Zoho CRM WellReceived [PERSON_NAME] [PERSON_NAME] SignMore Setmore Set…" at bounding box center [107, 291] width 214 height 503
click at [119, 79] on input "text" at bounding box center [107, 79] width 183 height 30
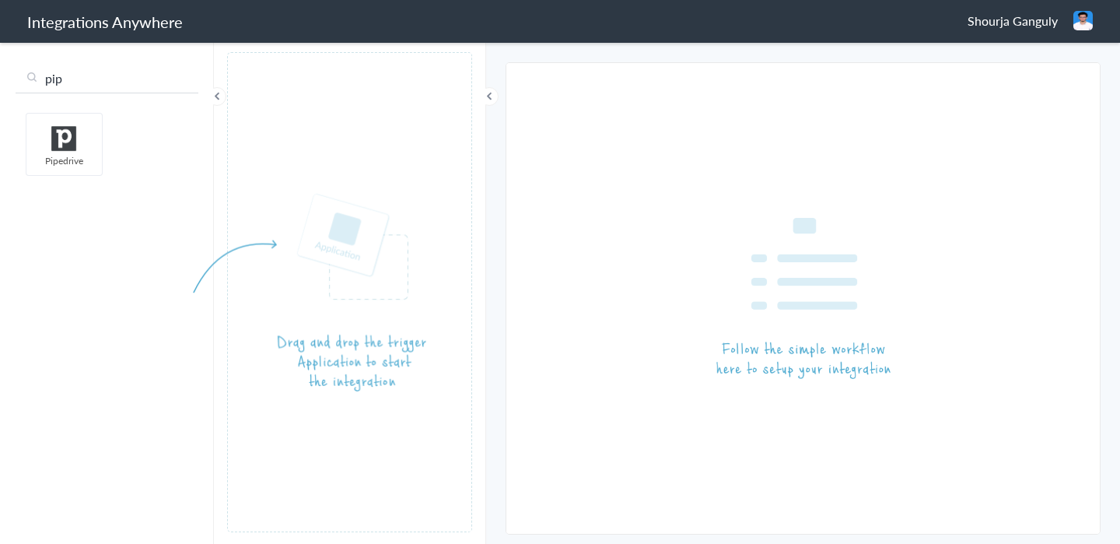
type input "pip"
drag, startPoint x: 53, startPoint y: 145, endPoint x: 370, endPoint y: 330, distance: 366.4
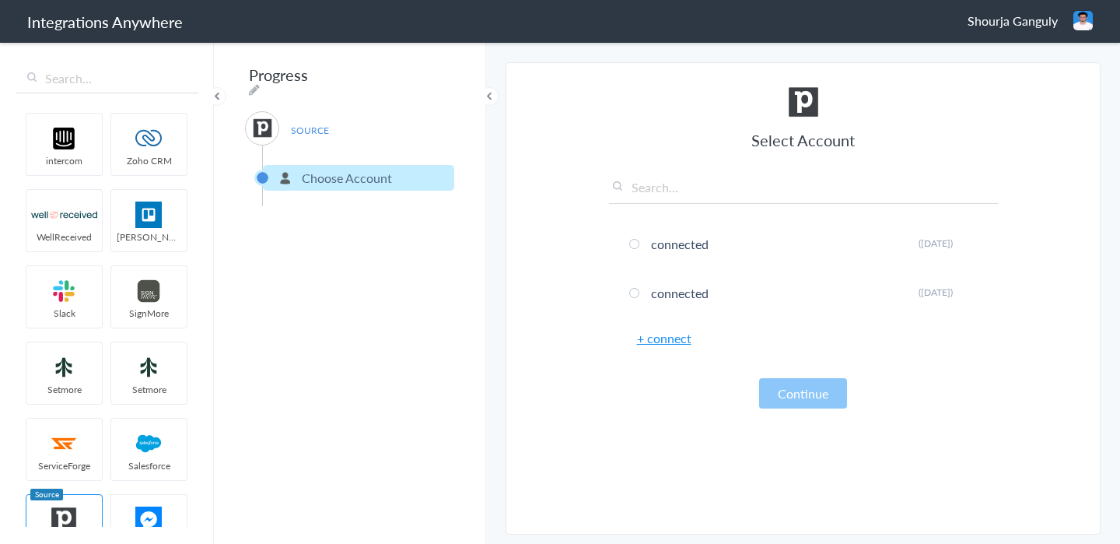
click at [665, 342] on link "+ connect" at bounding box center [664, 338] width 54 height 18
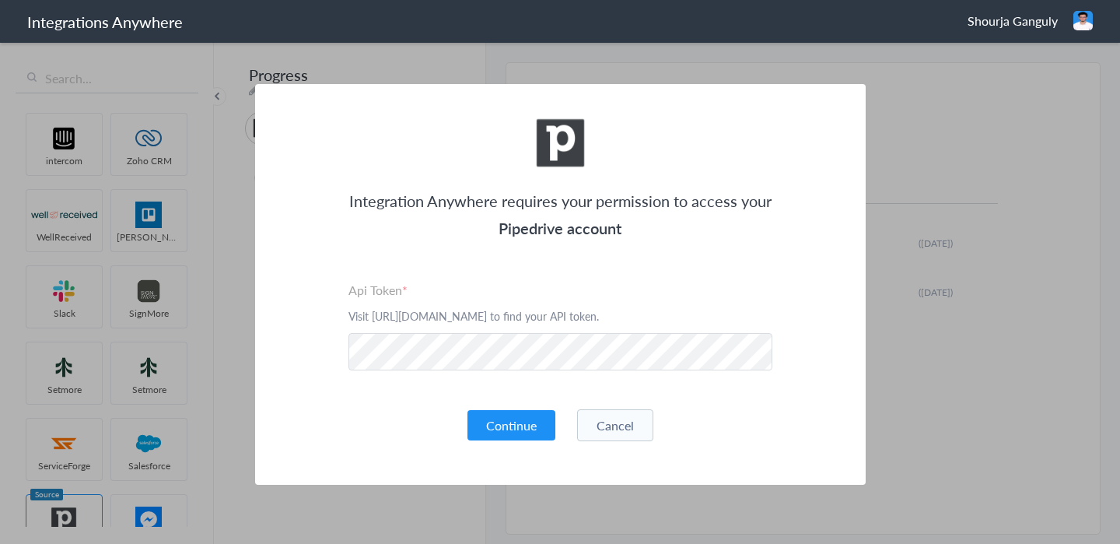
click at [614, 420] on button "Cancel" at bounding box center [615, 425] width 76 height 32
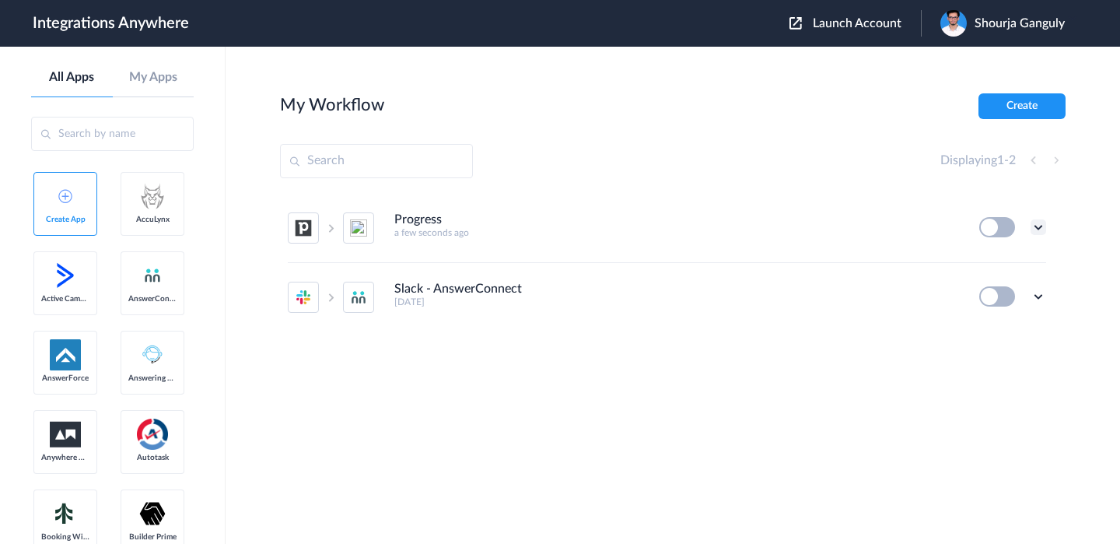
click at [1042, 229] on icon at bounding box center [1039, 227] width 16 height 16
click at [983, 319] on span "Delete" at bounding box center [990, 320] width 31 height 11
click at [990, 324] on span "Are you sure?" at bounding box center [984, 327] width 55 height 24
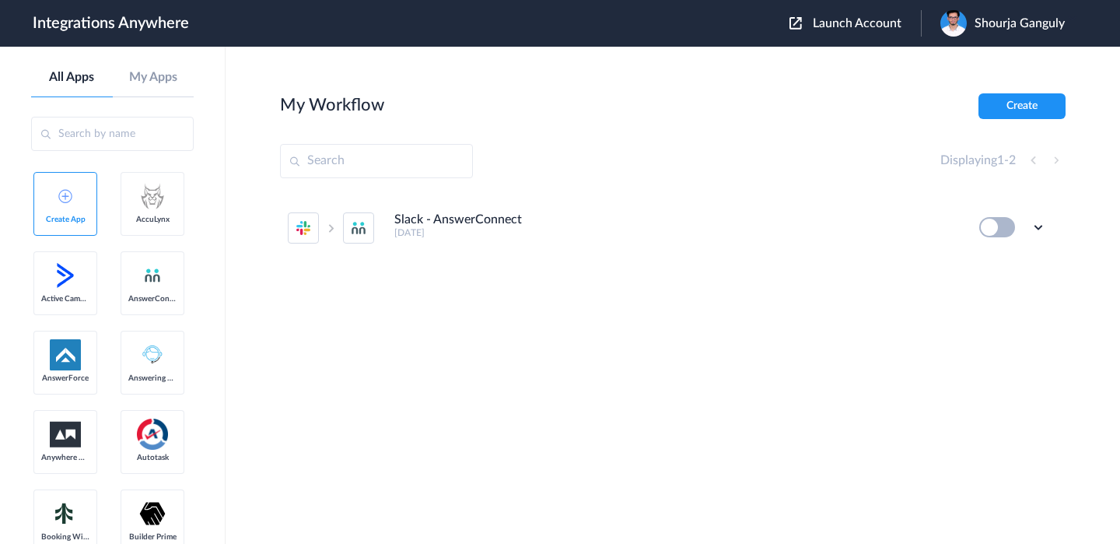
click at [973, 26] on div "Shourja Ganguly" at bounding box center [1011, 23] width 140 height 26
click at [748, 127] on section "My Workflow Create Displaying 1 - 2 Slack - AnswerConnect [DATE] Edit Task hist…" at bounding box center [673, 341] width 786 height 497
click at [822, 26] on span "Launch Account" at bounding box center [857, 23] width 89 height 12
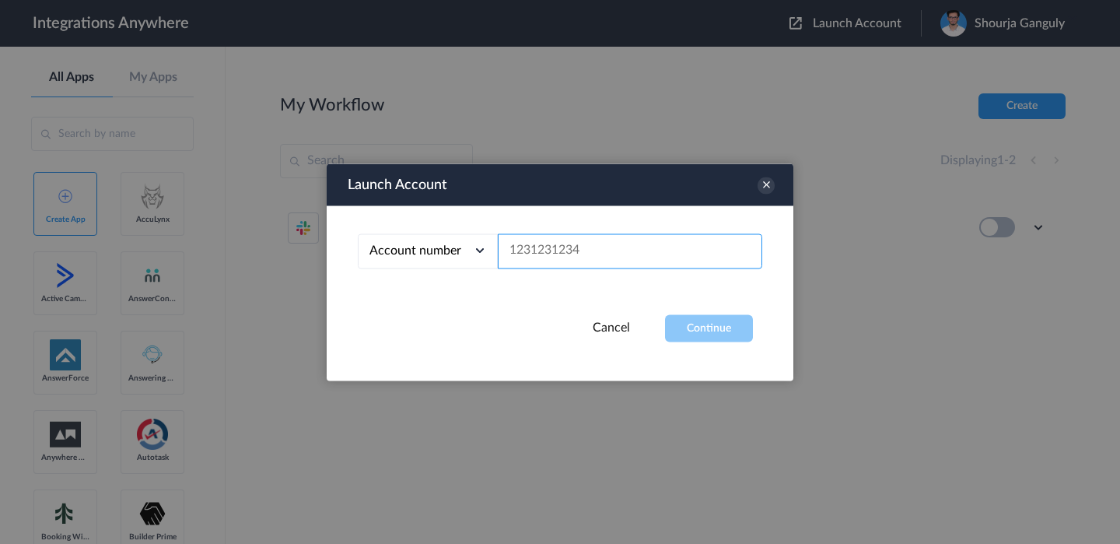
click at [677, 253] on input "text" at bounding box center [630, 250] width 264 height 35
paste input "9489840002"
type input "9489840002"
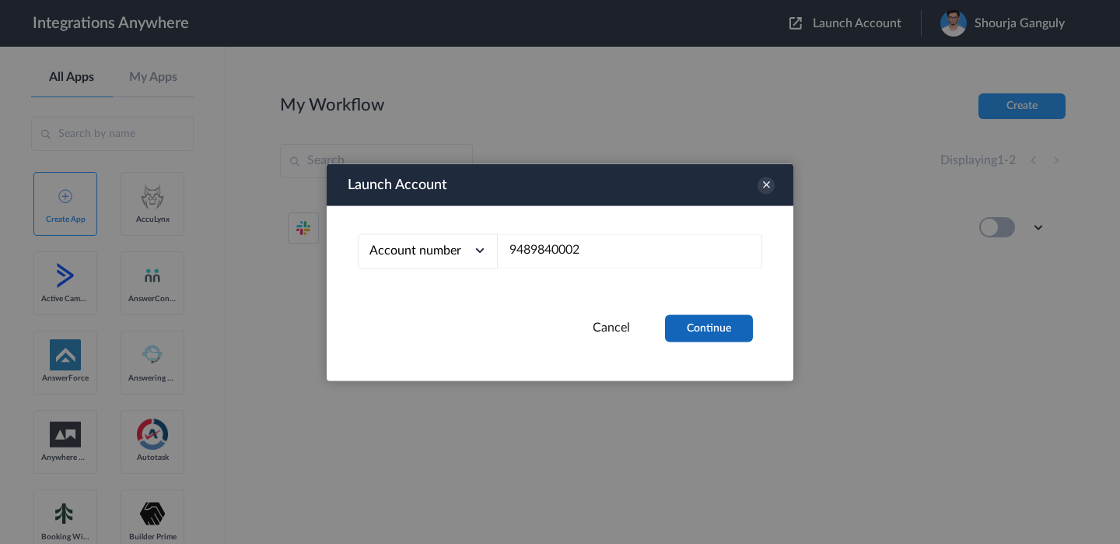
click at [708, 319] on button "Continue" at bounding box center [709, 327] width 88 height 27
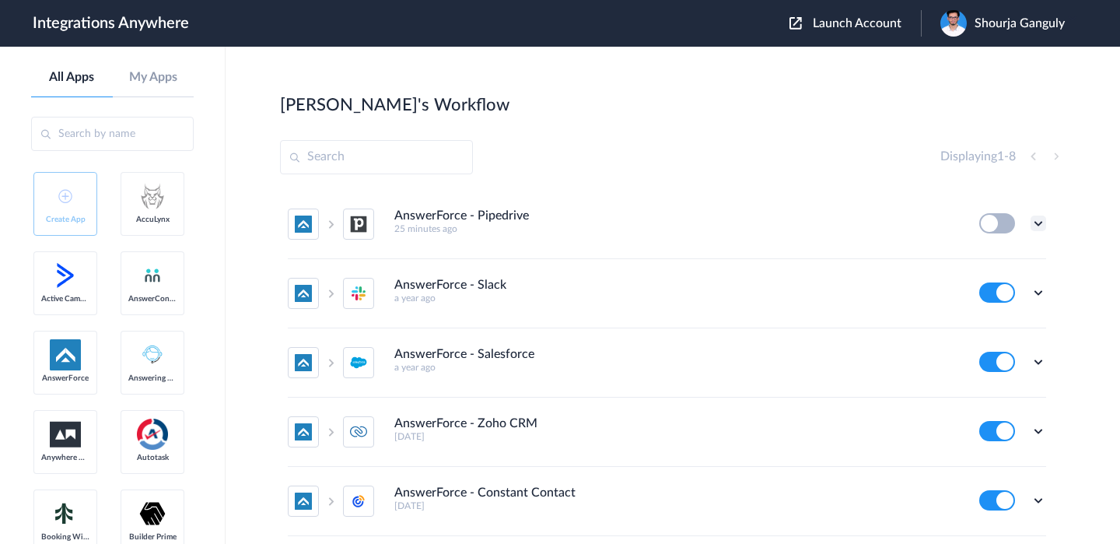
click at [1034, 229] on icon at bounding box center [1039, 223] width 16 height 16
click at [998, 259] on li "Edit" at bounding box center [995, 259] width 101 height 29
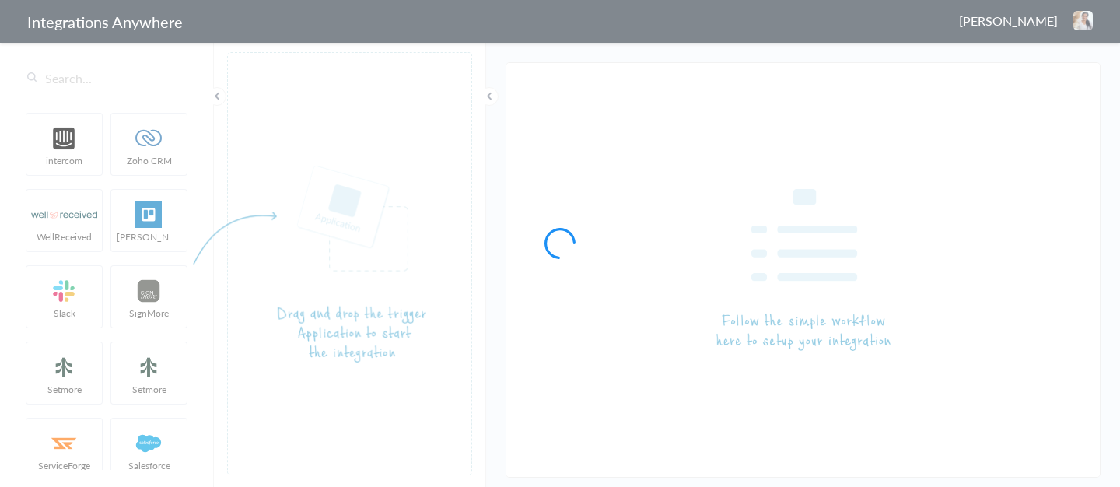
type input "AnswerForce - Pipedrive"
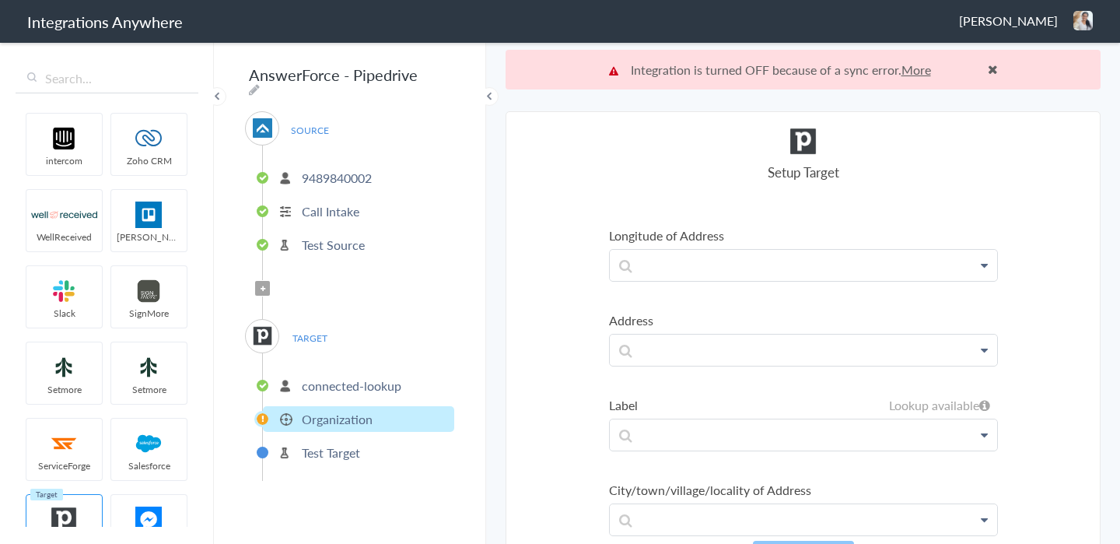
scroll to position [358, 0]
